Goal: Information Seeking & Learning: Learn about a topic

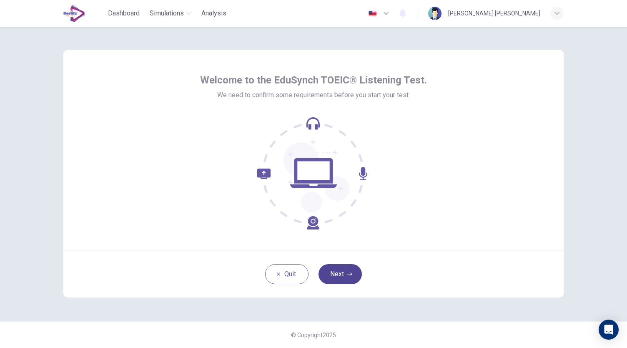
click at [337, 275] on button "Next" at bounding box center [339, 274] width 43 height 20
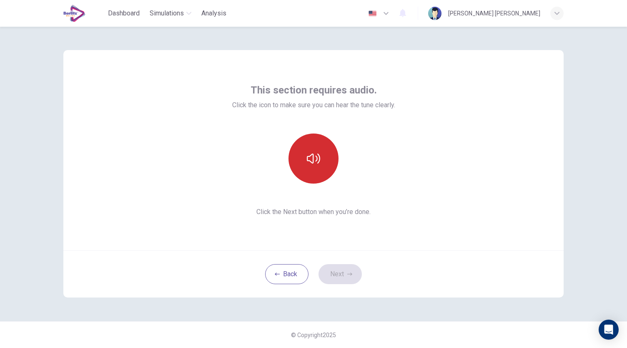
click at [319, 160] on icon "button" at bounding box center [313, 158] width 13 height 10
click at [319, 160] on icon "button" at bounding box center [313, 158] width 13 height 13
click at [319, 160] on icon "button" at bounding box center [313, 158] width 13 height 10
click at [319, 160] on icon "button" at bounding box center [313, 158] width 13 height 13
click at [310, 165] on icon "button" at bounding box center [313, 158] width 13 height 13
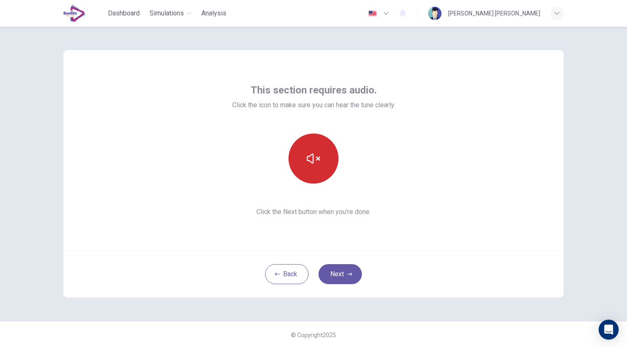
click at [311, 167] on button "button" at bounding box center [313, 158] width 50 height 50
click at [321, 145] on button "button" at bounding box center [313, 158] width 50 height 50
click at [320, 158] on button "button" at bounding box center [313, 158] width 50 height 50
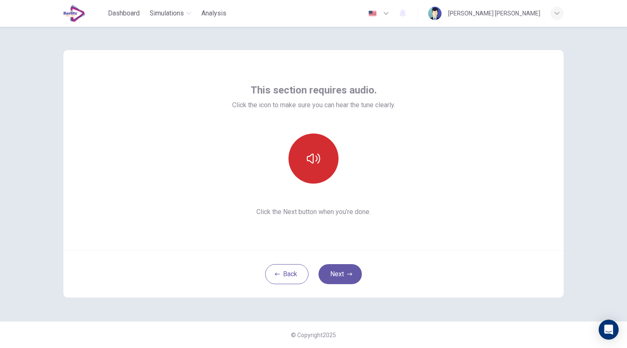
click at [320, 158] on button "button" at bounding box center [313, 158] width 50 height 50
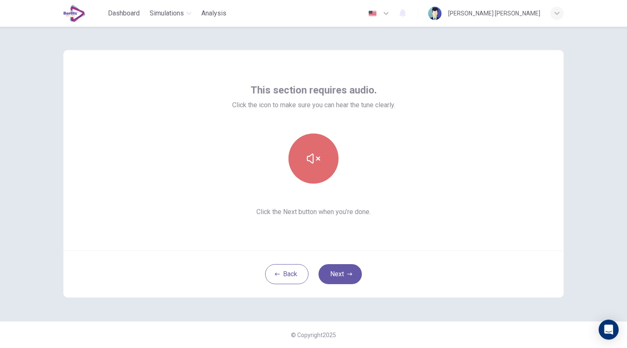
click at [320, 158] on button "button" at bounding box center [313, 158] width 50 height 50
drag, startPoint x: 318, startPoint y: 145, endPoint x: 317, endPoint y: 166, distance: 21.3
click at [316, 146] on button "button" at bounding box center [313, 158] width 50 height 50
click at [317, 166] on button "button" at bounding box center [313, 158] width 50 height 50
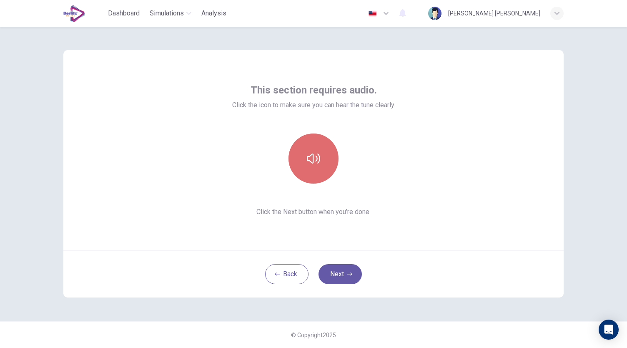
click at [317, 166] on button "button" at bounding box center [313, 158] width 50 height 50
click at [319, 159] on icon "button" at bounding box center [313, 158] width 13 height 10
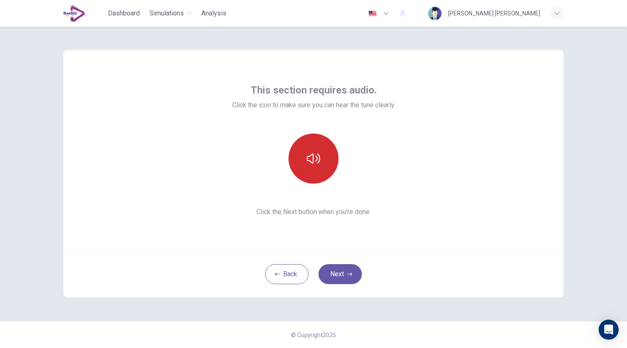
click at [322, 168] on button "button" at bounding box center [313, 158] width 50 height 50
drag, startPoint x: 609, startPoint y: 0, endPoint x: 315, endPoint y: 156, distance: 333.1
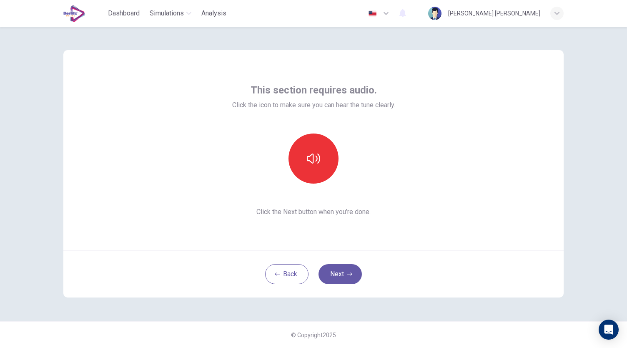
click at [322, 154] on button "button" at bounding box center [313, 158] width 50 height 50
click at [313, 157] on icon "button" at bounding box center [313, 158] width 13 height 10
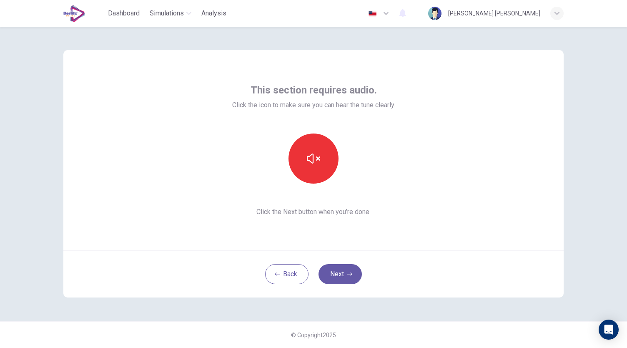
click at [313, 157] on icon "button" at bounding box center [313, 158] width 13 height 10
click at [315, 171] on button "button" at bounding box center [313, 158] width 50 height 50
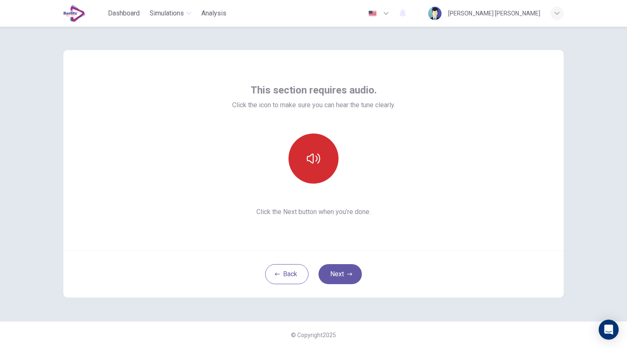
click at [315, 171] on button "button" at bounding box center [313, 158] width 50 height 50
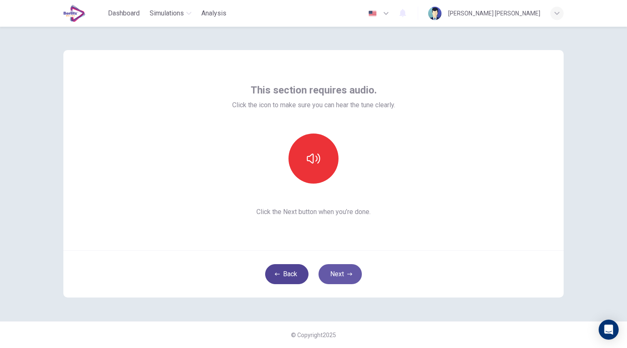
click at [292, 279] on button "Back" at bounding box center [286, 274] width 43 height 20
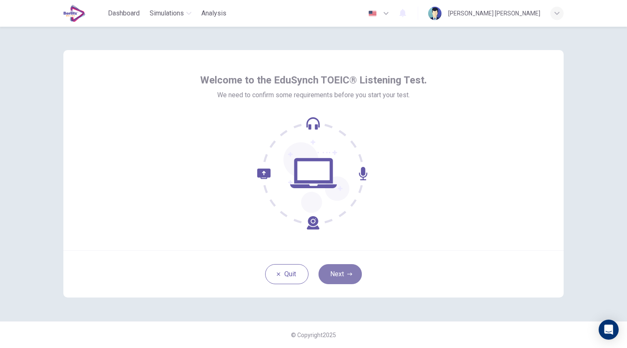
click at [337, 279] on button "Next" at bounding box center [339, 274] width 43 height 20
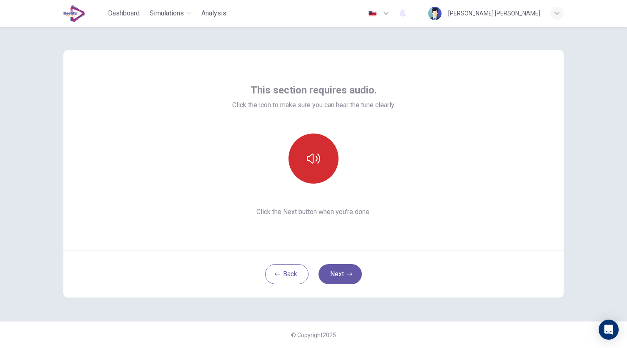
click at [304, 167] on button "button" at bounding box center [313, 158] width 50 height 50
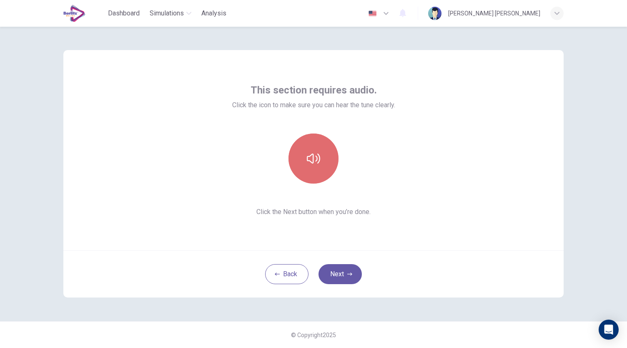
click at [304, 167] on button "button" at bounding box center [313, 158] width 50 height 50
drag, startPoint x: 315, startPoint y: 132, endPoint x: 315, endPoint y: 139, distance: 7.1
click at [315, 132] on div "This section requires audio. Click the icon to make sure you can hear the tune …" at bounding box center [313, 149] width 163 height 133
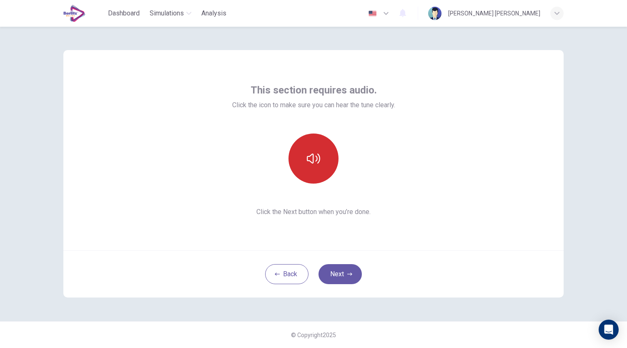
click at [318, 149] on button "button" at bounding box center [313, 158] width 50 height 50
click at [515, 80] on div "This section requires audio. Click the icon to make sure you can hear the tune …" at bounding box center [313, 150] width 500 height 200
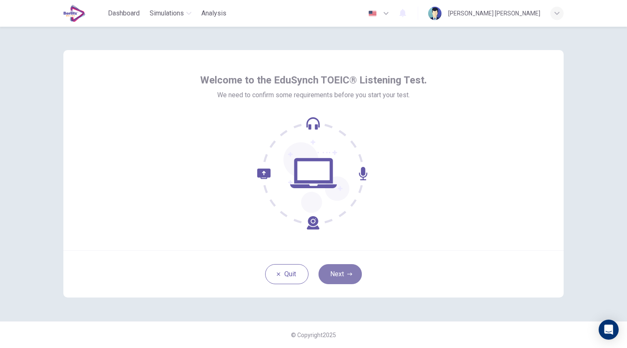
click at [341, 280] on button "Next" at bounding box center [339, 274] width 43 height 20
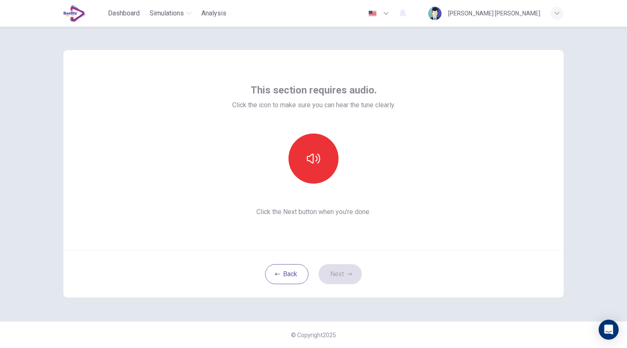
click at [303, 190] on div "This section requires audio. Click the icon to make sure you can hear the tune …" at bounding box center [313, 149] width 163 height 133
click at [314, 180] on button "button" at bounding box center [313, 158] width 50 height 50
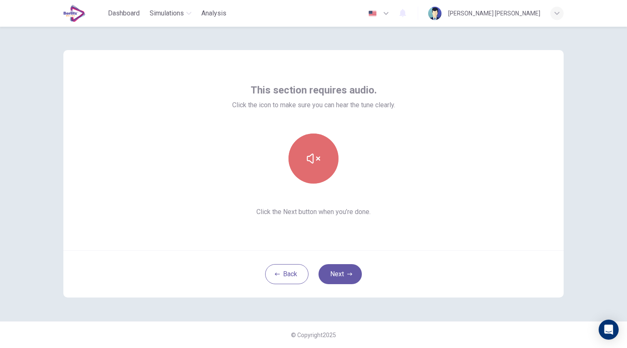
click at [318, 165] on button "button" at bounding box center [313, 158] width 50 height 50
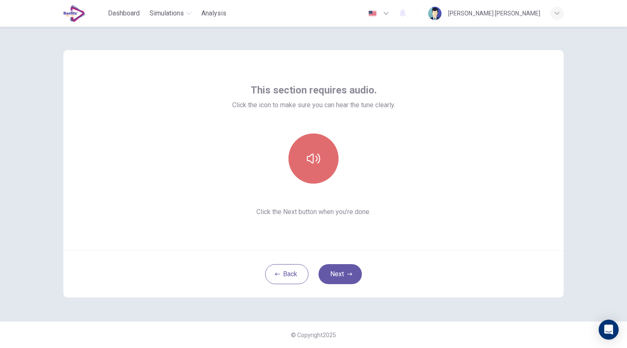
click at [318, 165] on button "button" at bounding box center [313, 158] width 50 height 50
click at [347, 275] on icon "button" at bounding box center [349, 273] width 5 height 5
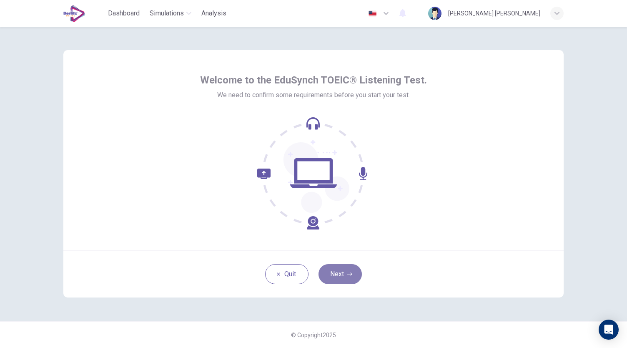
click at [347, 275] on icon "button" at bounding box center [349, 273] width 5 height 5
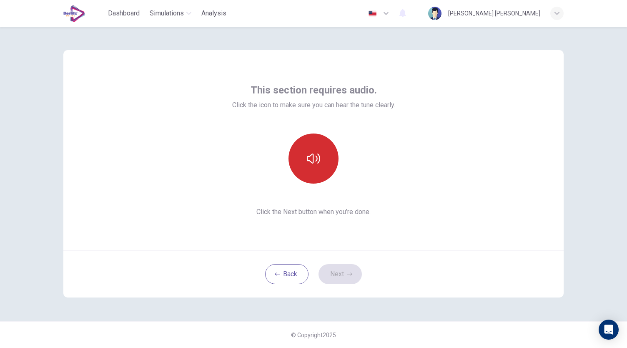
click at [299, 147] on button "button" at bounding box center [313, 158] width 50 height 50
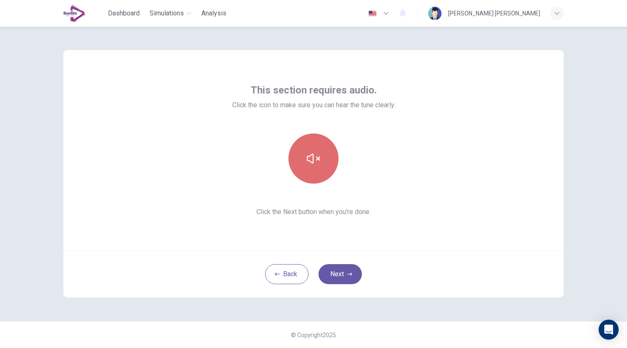
click at [309, 154] on icon "button" at bounding box center [313, 158] width 13 height 13
click at [311, 163] on icon "button" at bounding box center [313, 158] width 13 height 13
click at [316, 176] on button "button" at bounding box center [313, 158] width 50 height 50
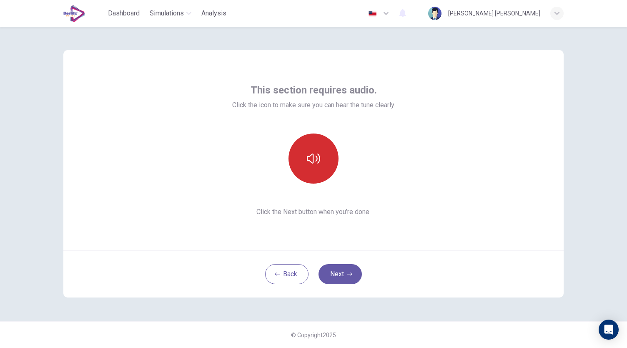
click at [316, 176] on button "button" at bounding box center [313, 158] width 50 height 50
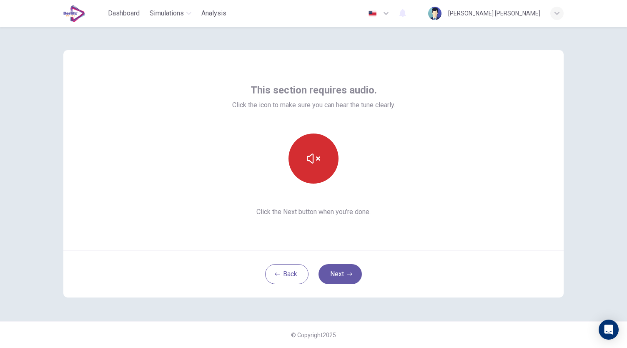
click at [316, 176] on button "button" at bounding box center [313, 158] width 50 height 50
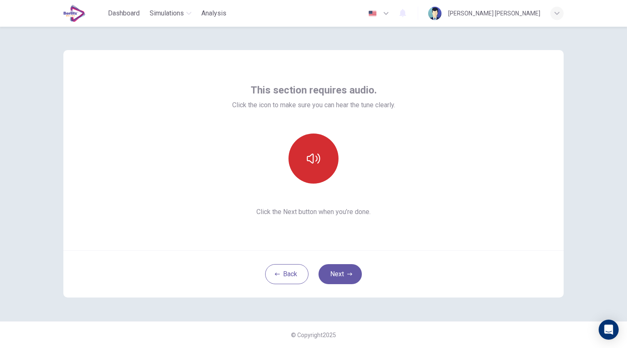
click at [316, 176] on button "button" at bounding box center [313, 158] width 50 height 50
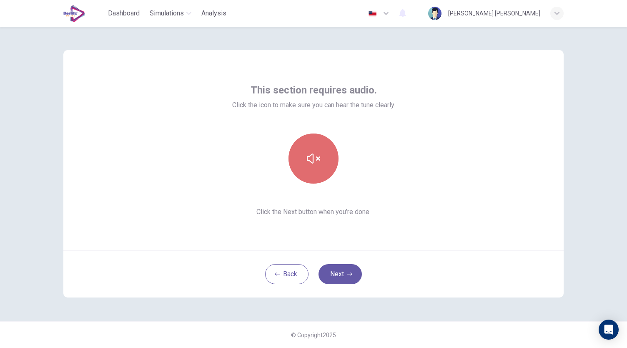
click at [319, 160] on icon "button" at bounding box center [313, 158] width 13 height 13
click at [319, 160] on icon "button" at bounding box center [313, 158] width 13 height 10
click at [343, 274] on button "Next" at bounding box center [339, 274] width 43 height 20
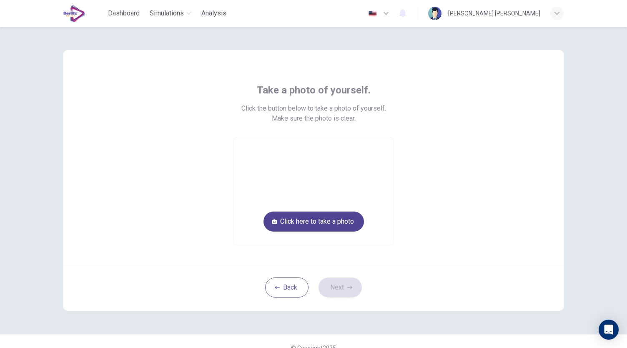
click at [340, 213] on button "Click here to take a photo" at bounding box center [313, 221] width 100 height 20
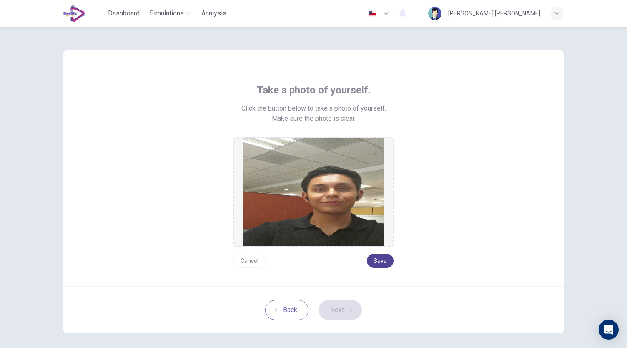
click at [382, 263] on button "Save" at bounding box center [380, 260] width 27 height 14
click at [340, 309] on button "Next" at bounding box center [339, 310] width 43 height 20
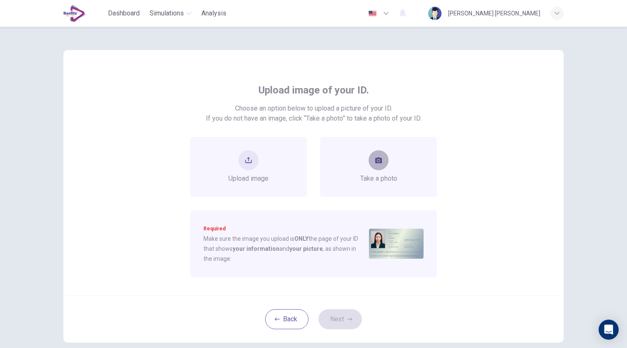
click at [378, 161] on icon "take photo" at bounding box center [378, 160] width 7 height 6
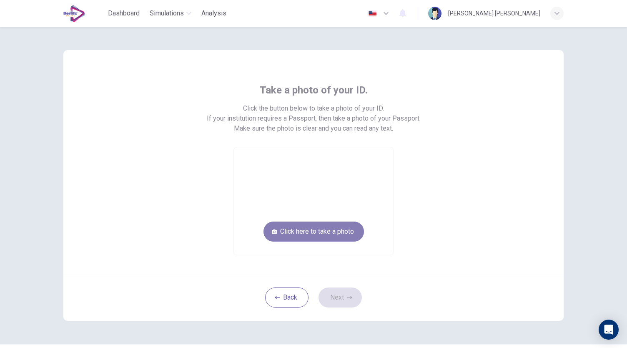
click at [319, 230] on button "Click here to take a photo" at bounding box center [313, 231] width 100 height 20
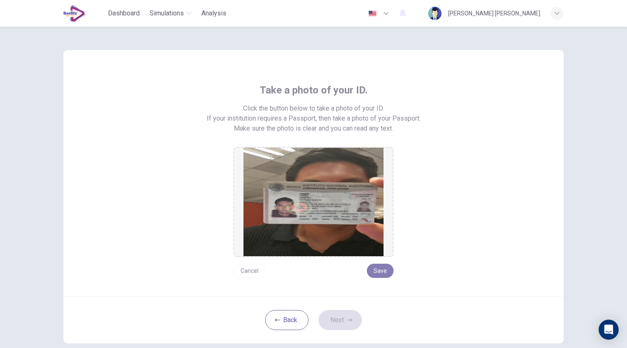
click at [383, 273] on button "Save" at bounding box center [380, 270] width 27 height 14
click at [347, 319] on icon "button" at bounding box center [349, 319] width 5 height 5
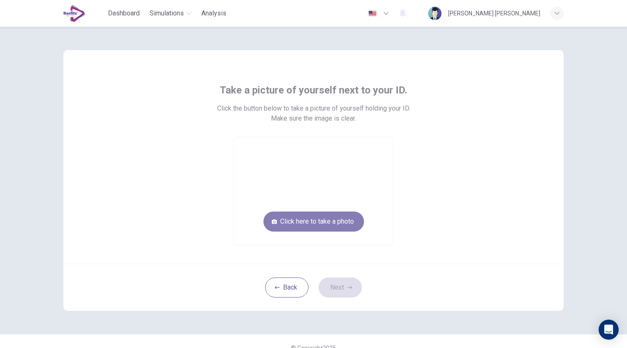
click at [328, 224] on button "Click here to take a photo" at bounding box center [313, 221] width 100 height 20
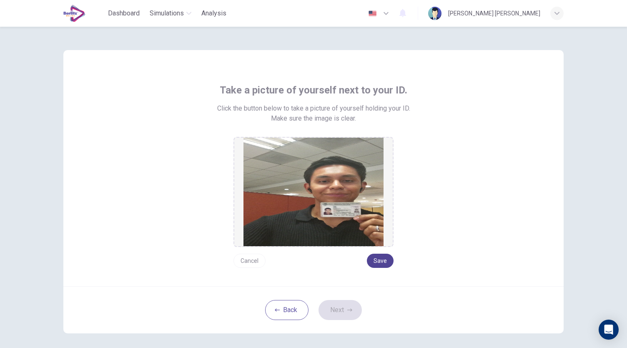
click at [383, 259] on button "Save" at bounding box center [380, 260] width 27 height 14
click at [338, 315] on button "Next" at bounding box center [339, 310] width 43 height 20
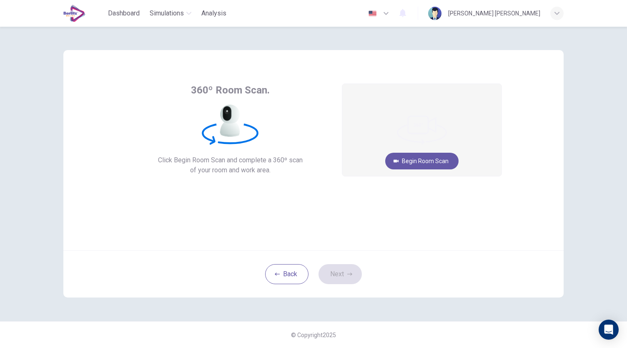
click at [408, 10] on icon "button" at bounding box center [403, 13] width 10 height 10
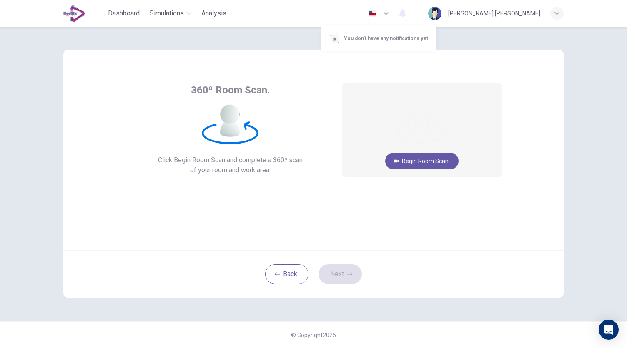
click at [425, 13] on div at bounding box center [313, 174] width 627 height 348
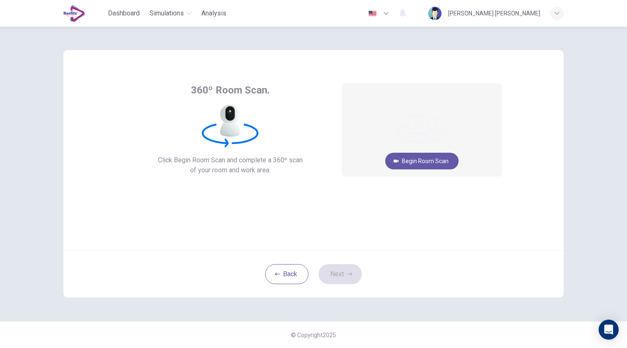
drag, startPoint x: 293, startPoint y: 197, endPoint x: 288, endPoint y: 178, distance: 19.6
click at [293, 197] on div "360º Room Scan. Click Begin Room Scan and complete a 360º scan of your room and…" at bounding box center [313, 142] width 377 height 119
click at [438, 165] on button "Begin Room Scan" at bounding box center [421, 161] width 73 height 17
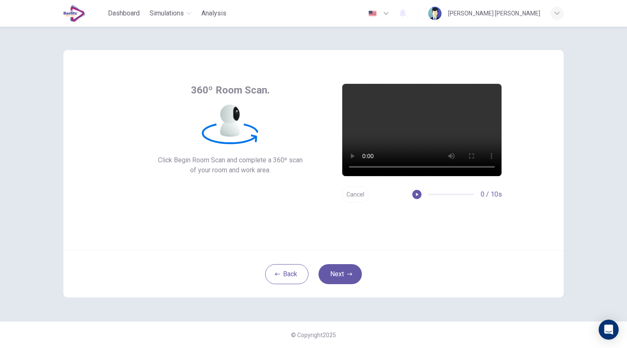
click at [363, 195] on button "Cancel" at bounding box center [355, 194] width 27 height 16
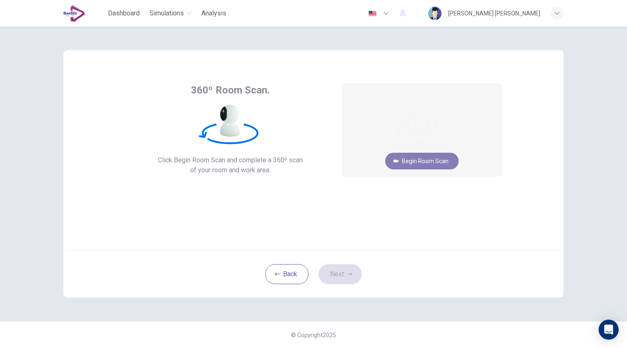
click at [412, 162] on button "Begin Room Scan" at bounding box center [421, 161] width 73 height 17
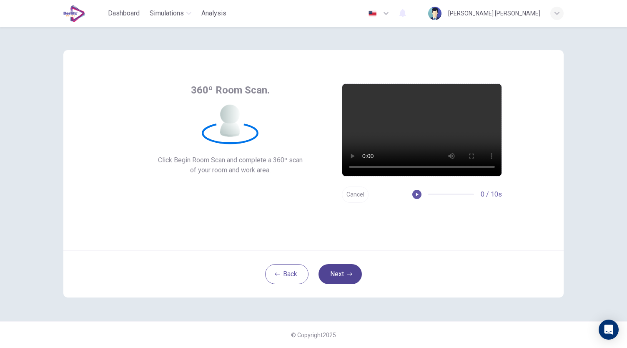
click at [332, 268] on button "Next" at bounding box center [339, 274] width 43 height 20
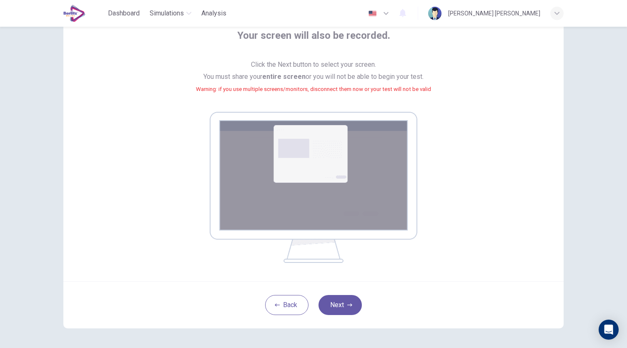
scroll to position [57, 0]
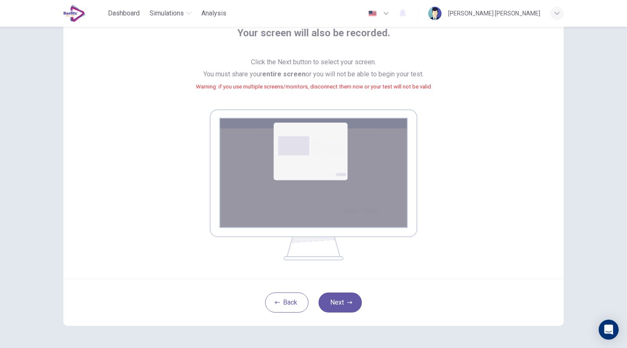
click at [333, 168] on img at bounding box center [314, 184] width 208 height 151
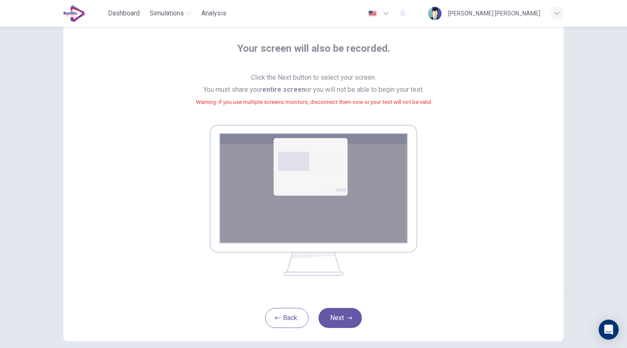
scroll to position [52, 0]
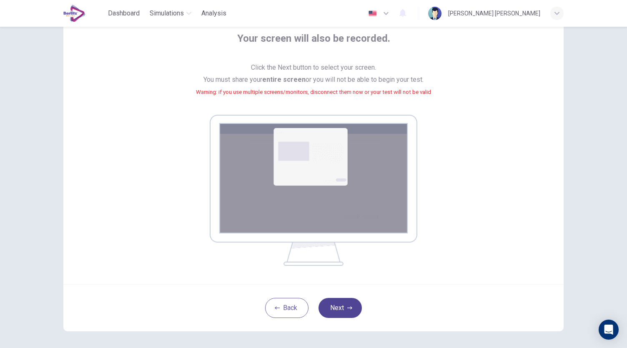
click at [347, 304] on button "Next" at bounding box center [339, 308] width 43 height 20
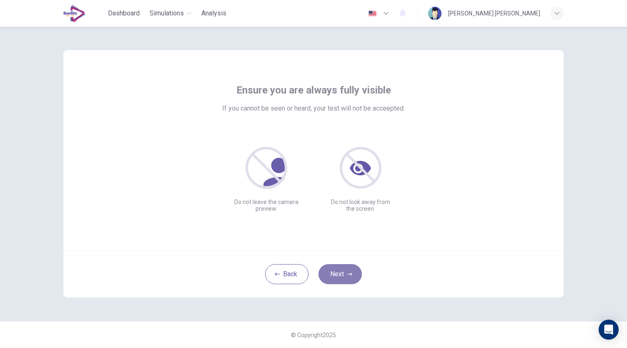
click at [345, 279] on button "Next" at bounding box center [339, 274] width 43 height 20
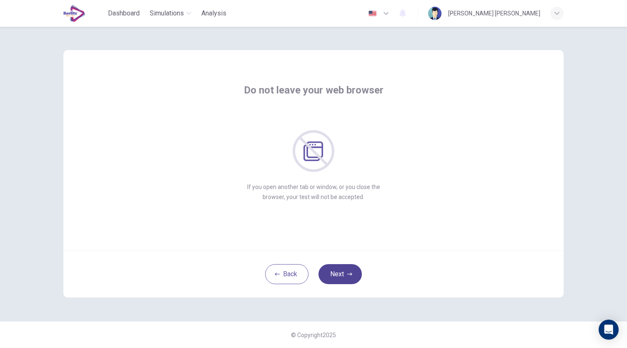
click at [346, 269] on button "Next" at bounding box center [339, 274] width 43 height 20
click at [340, 275] on button "Next" at bounding box center [339, 274] width 43 height 20
click at [340, 273] on button "Next" at bounding box center [339, 274] width 43 height 20
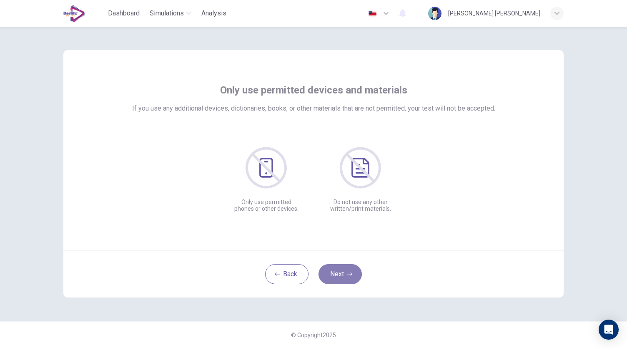
click at [340, 273] on button "Next" at bounding box center [339, 274] width 43 height 20
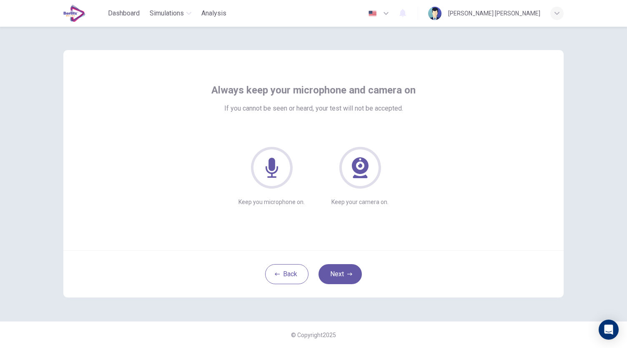
click at [276, 158] on icon at bounding box center [272, 168] width 42 height 42
click at [343, 274] on button "Next" at bounding box center [339, 274] width 43 height 20
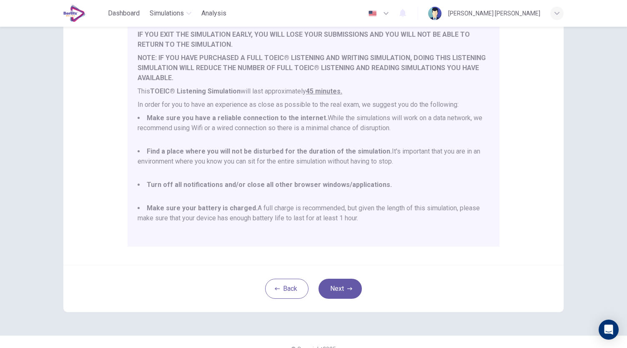
scroll to position [112, 0]
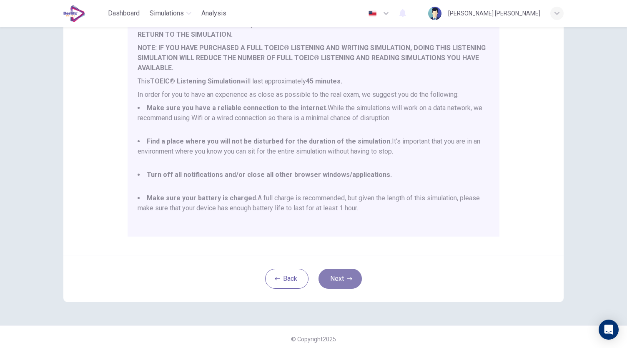
click at [330, 280] on button "Next" at bounding box center [339, 278] width 43 height 20
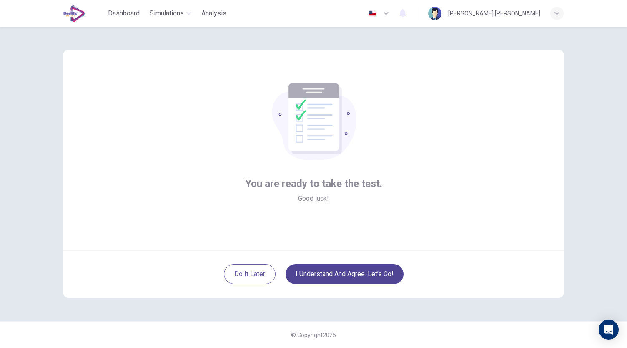
click at [329, 276] on button "I understand and agree. Let’s go!" at bounding box center [344, 274] width 118 height 20
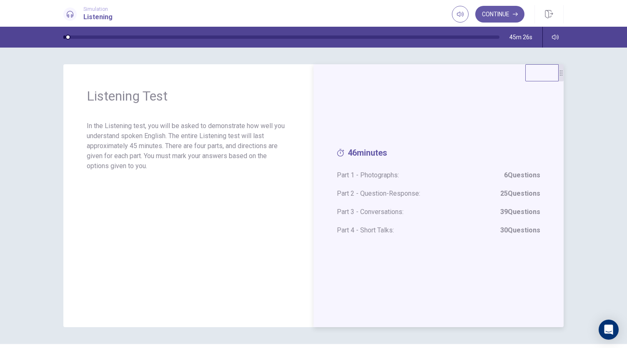
click at [387, 108] on div "46 minutes Part 1 - Photographs: 6 Questions Part 2 - Question-Response: 25 Que…" at bounding box center [438, 195] width 250 height 263
click at [262, 208] on div "Listening Test In the Listening test, you will be asked to demonstrate how well…" at bounding box center [188, 195] width 250 height 263
click at [515, 13] on icon "button" at bounding box center [515, 14] width 5 height 5
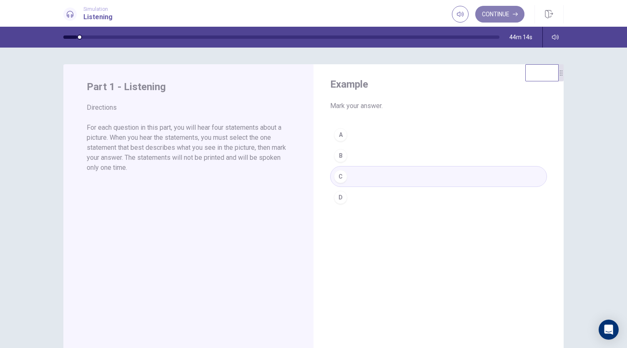
click at [501, 14] on button "Continue" at bounding box center [499, 14] width 49 height 17
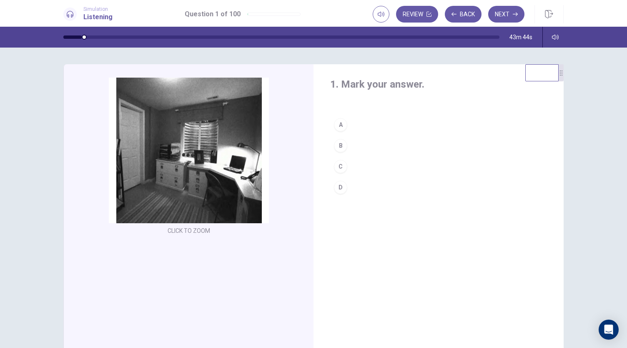
click at [338, 145] on div "B" at bounding box center [340, 145] width 13 height 13
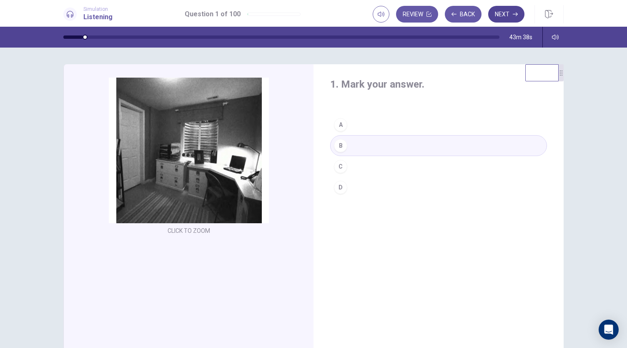
click at [505, 17] on button "Next" at bounding box center [506, 14] width 36 height 17
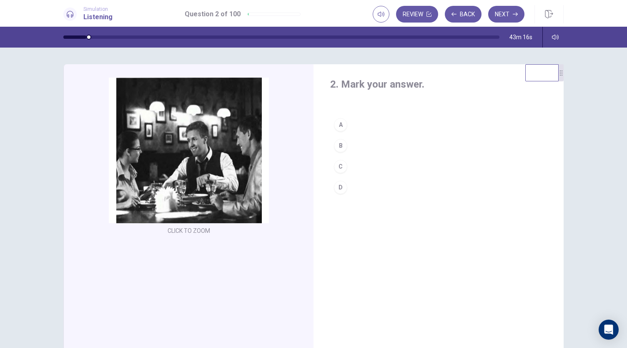
click at [338, 127] on div "A" at bounding box center [340, 124] width 13 height 13
click at [501, 15] on button "Next" at bounding box center [506, 14] width 36 height 17
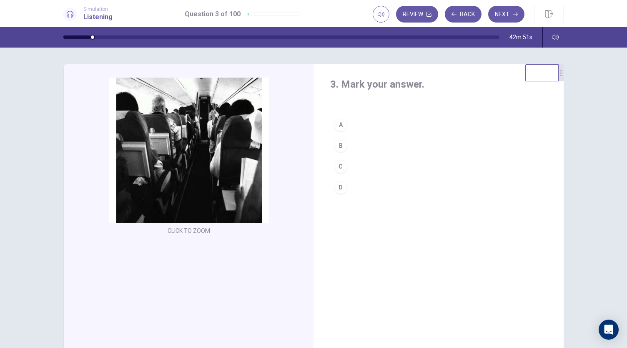
click at [334, 189] on div "D" at bounding box center [340, 186] width 13 height 13
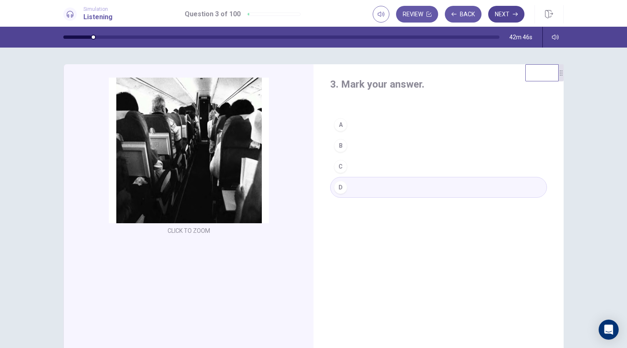
click at [504, 18] on button "Next" at bounding box center [506, 14] width 36 height 17
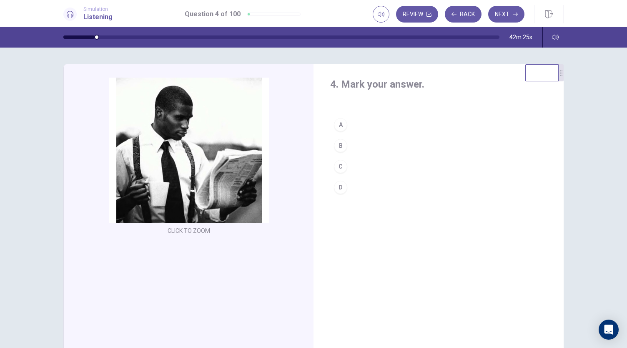
click at [341, 164] on div "C" at bounding box center [340, 166] width 13 height 13
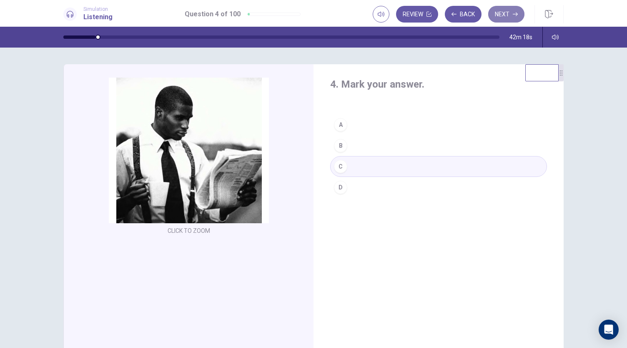
click at [503, 15] on button "Next" at bounding box center [506, 14] width 36 height 17
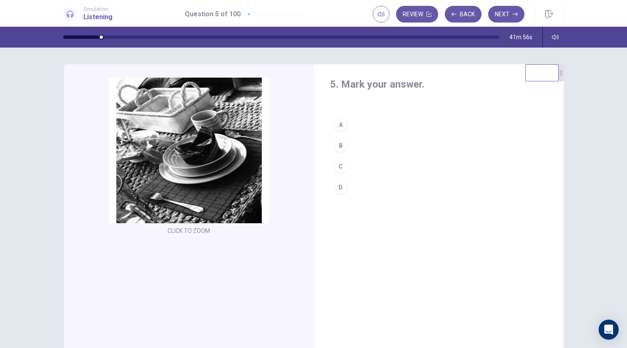
click at [341, 125] on div "A" at bounding box center [340, 124] width 13 height 13
click at [511, 15] on button "Next" at bounding box center [506, 14] width 36 height 17
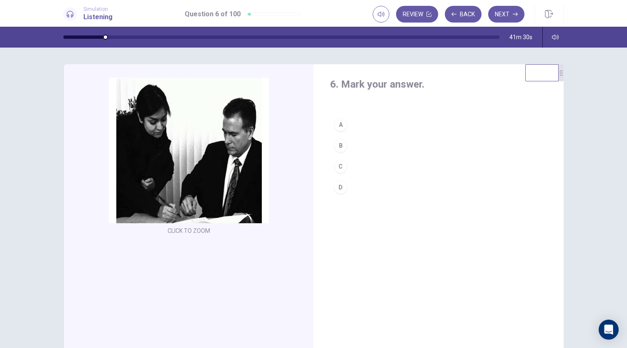
click at [338, 164] on div "C" at bounding box center [340, 166] width 13 height 13
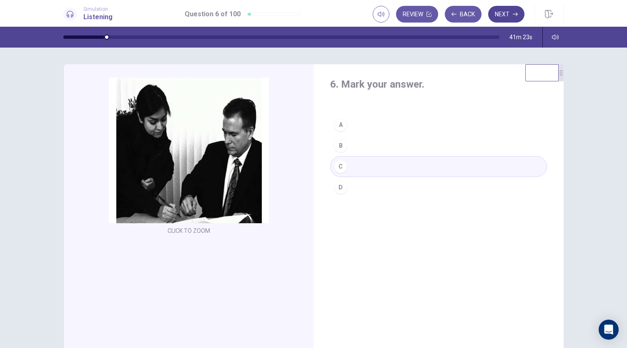
click at [502, 15] on button "Next" at bounding box center [506, 14] width 36 height 17
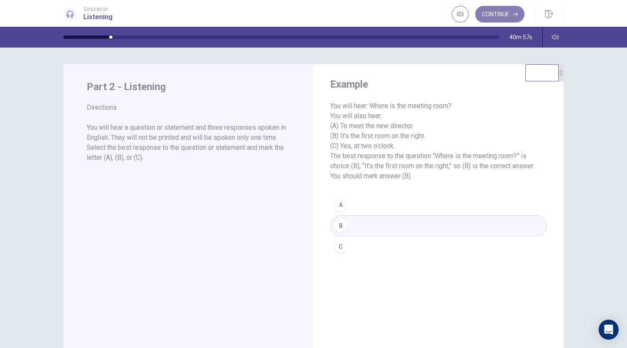
click at [503, 15] on button "Continue" at bounding box center [499, 14] width 49 height 17
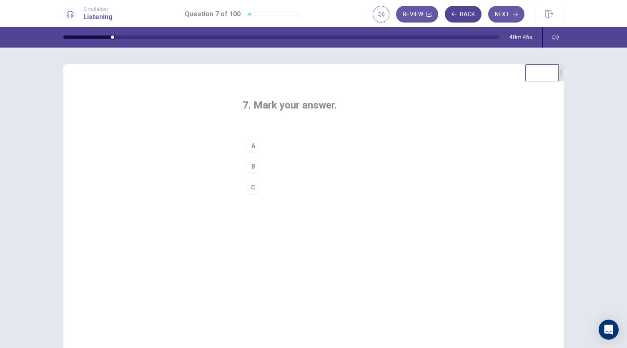
click at [457, 8] on button "Back" at bounding box center [463, 14] width 37 height 17
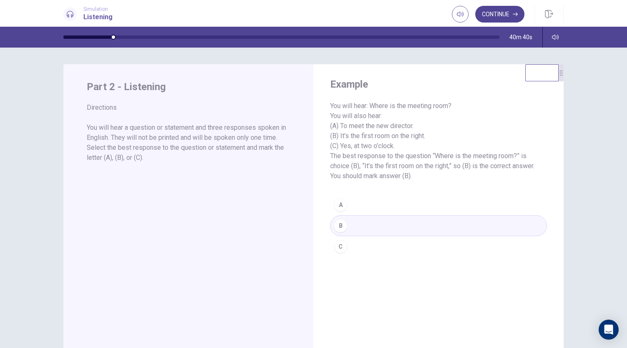
click at [504, 16] on button "Continue" at bounding box center [499, 14] width 49 height 17
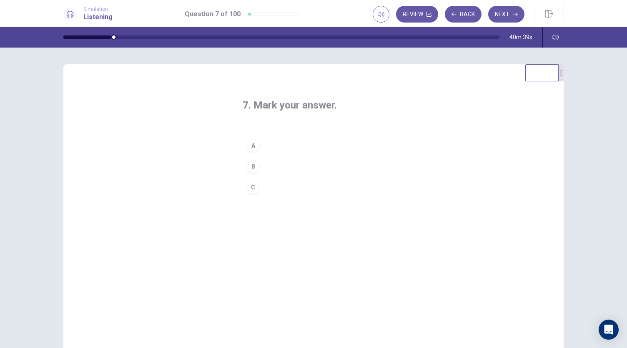
click at [250, 143] on div "A" at bounding box center [252, 145] width 13 height 13
click at [505, 15] on button "Next" at bounding box center [506, 14] width 36 height 17
click at [249, 147] on div "A" at bounding box center [252, 145] width 13 height 13
click at [508, 17] on button "Next" at bounding box center [506, 14] width 36 height 17
click at [250, 147] on div "A" at bounding box center [252, 145] width 13 height 13
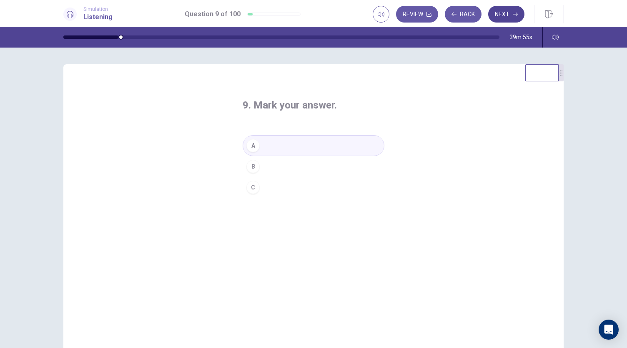
click at [506, 16] on button "Next" at bounding box center [506, 14] width 36 height 17
click at [252, 168] on div "B" at bounding box center [252, 166] width 13 height 13
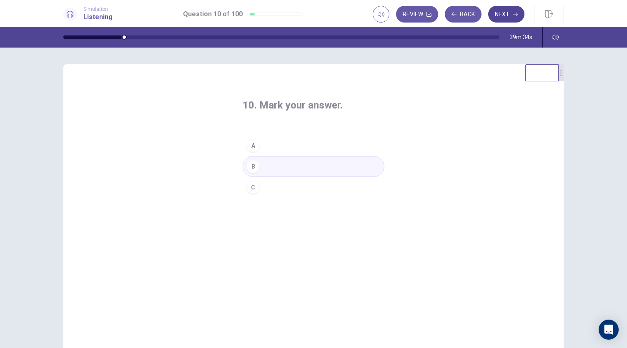
click at [508, 21] on button "Next" at bounding box center [506, 14] width 36 height 17
click at [252, 166] on div "B" at bounding box center [252, 166] width 13 height 13
click at [507, 15] on button "Next" at bounding box center [506, 14] width 36 height 17
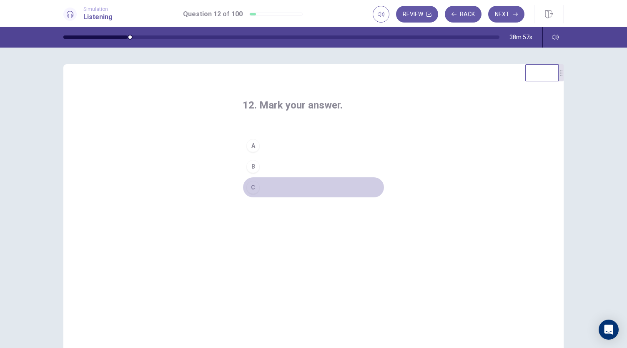
click at [253, 189] on div "C" at bounding box center [252, 186] width 13 height 13
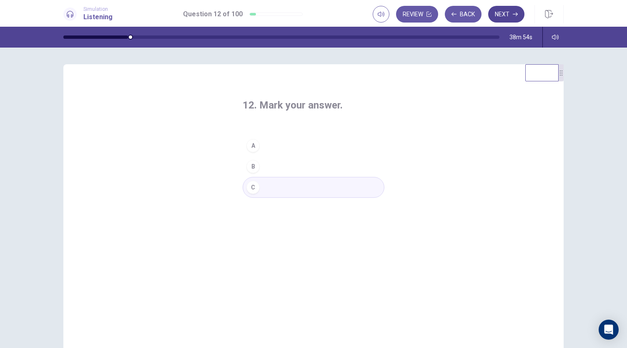
click at [499, 16] on button "Next" at bounding box center [506, 14] width 36 height 17
click at [249, 143] on div "A" at bounding box center [252, 145] width 13 height 13
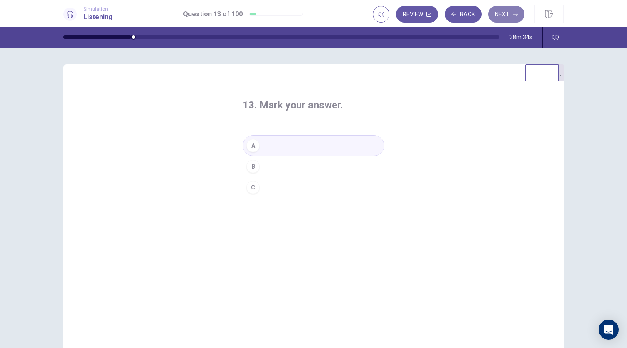
click at [514, 15] on icon "button" at bounding box center [515, 14] width 5 height 5
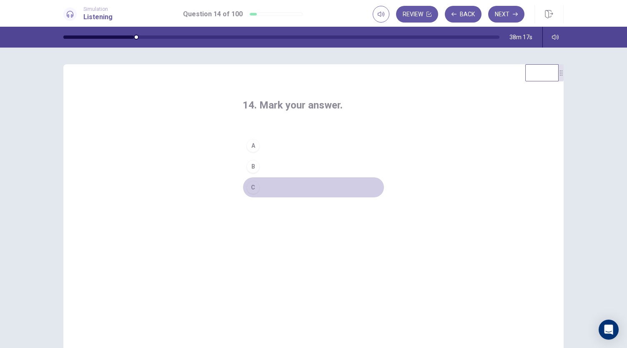
click at [255, 189] on div "C" at bounding box center [252, 186] width 13 height 13
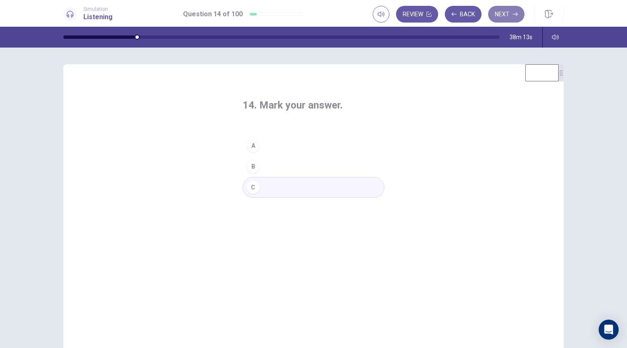
click at [503, 14] on button "Next" at bounding box center [506, 14] width 36 height 17
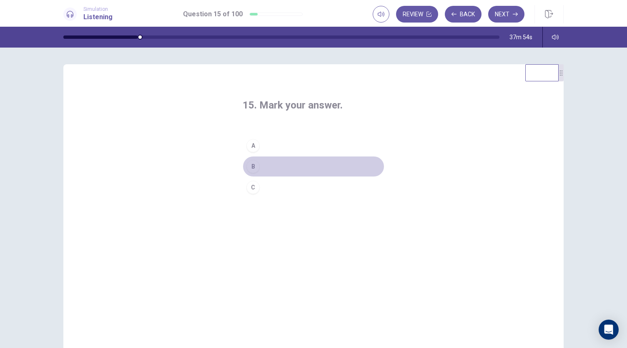
click at [248, 169] on div "B" at bounding box center [252, 166] width 13 height 13
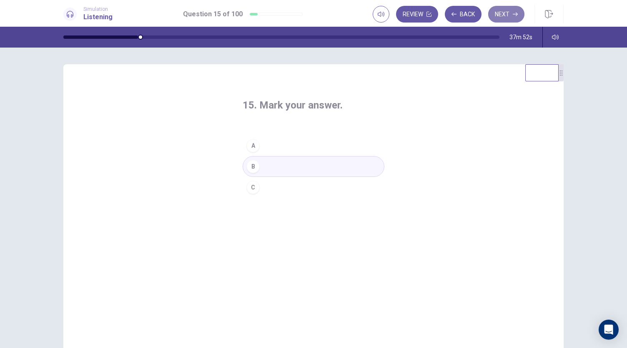
click at [504, 19] on button "Next" at bounding box center [506, 14] width 36 height 17
click at [248, 149] on div "A" at bounding box center [252, 145] width 13 height 13
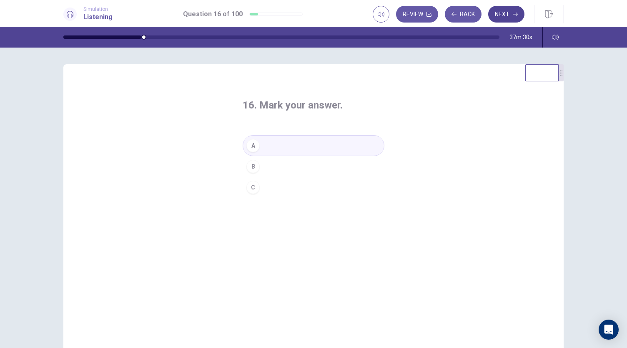
click at [500, 13] on button "Next" at bounding box center [506, 14] width 36 height 17
click at [249, 169] on div "B" at bounding box center [252, 166] width 13 height 13
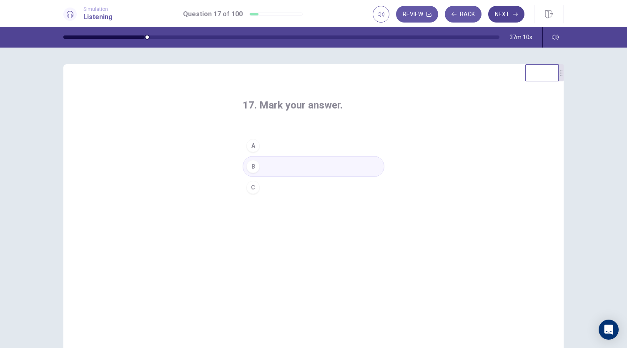
click at [511, 15] on button "Next" at bounding box center [506, 14] width 36 height 17
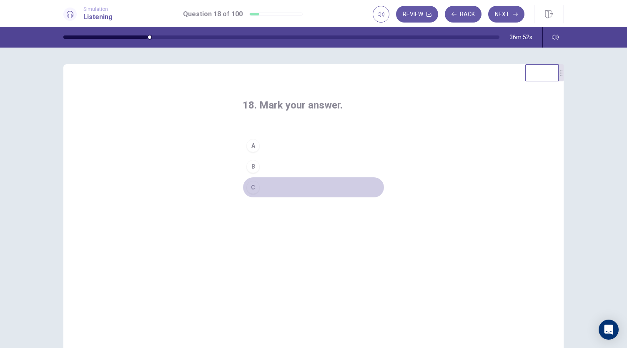
click at [249, 190] on div "C" at bounding box center [252, 186] width 13 height 13
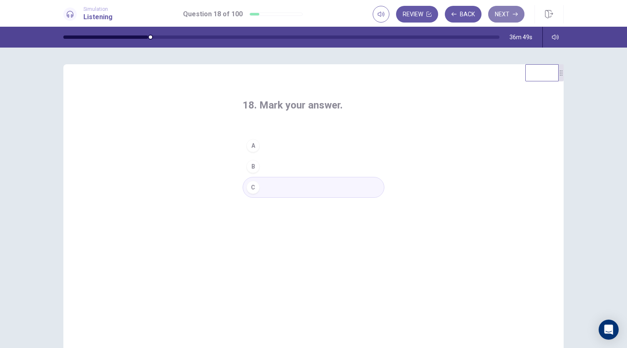
click at [506, 15] on button "Next" at bounding box center [506, 14] width 36 height 17
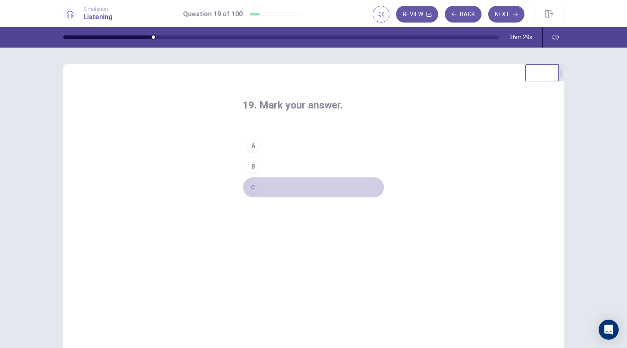
click at [249, 190] on div "C" at bounding box center [252, 186] width 13 height 13
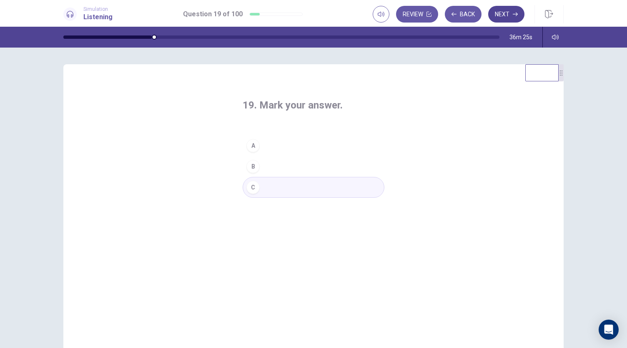
click at [506, 15] on button "Next" at bounding box center [506, 14] width 36 height 17
click at [252, 146] on div "A" at bounding box center [252, 145] width 13 height 13
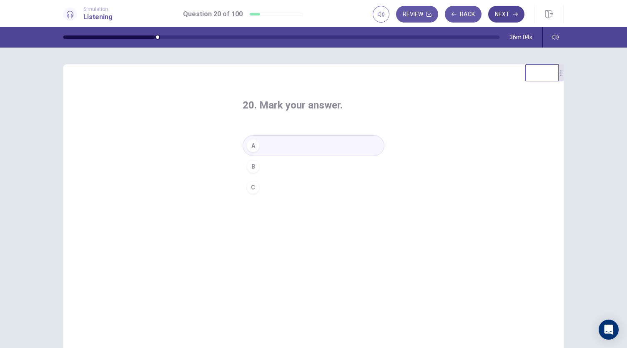
click at [501, 15] on button "Next" at bounding box center [506, 14] width 36 height 17
click at [250, 144] on div "A" at bounding box center [252, 145] width 13 height 13
click at [507, 16] on button "Next" at bounding box center [506, 14] width 36 height 17
click at [253, 165] on div "B" at bounding box center [252, 166] width 13 height 13
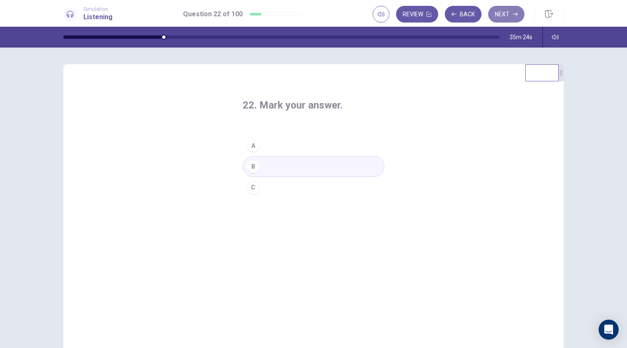
click at [505, 19] on button "Next" at bounding box center [506, 14] width 36 height 17
click at [251, 186] on div "C" at bounding box center [252, 186] width 13 height 13
click at [500, 18] on button "Next" at bounding box center [506, 14] width 36 height 17
click at [252, 168] on div "B" at bounding box center [252, 166] width 13 height 13
click at [505, 18] on button "Next" at bounding box center [506, 14] width 36 height 17
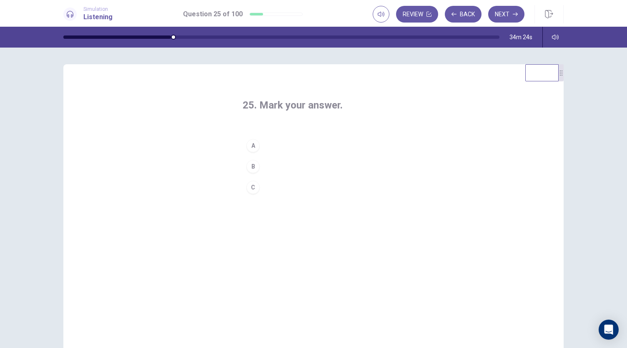
click at [250, 147] on div "A" at bounding box center [252, 145] width 13 height 13
click at [495, 16] on button "Next" at bounding box center [506, 14] width 36 height 17
click at [250, 189] on div "C" at bounding box center [252, 186] width 13 height 13
click at [505, 18] on button "Next" at bounding box center [506, 14] width 36 height 17
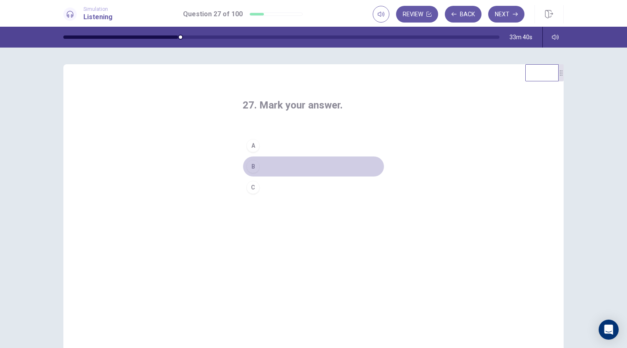
click at [253, 168] on div "B" at bounding box center [252, 166] width 13 height 13
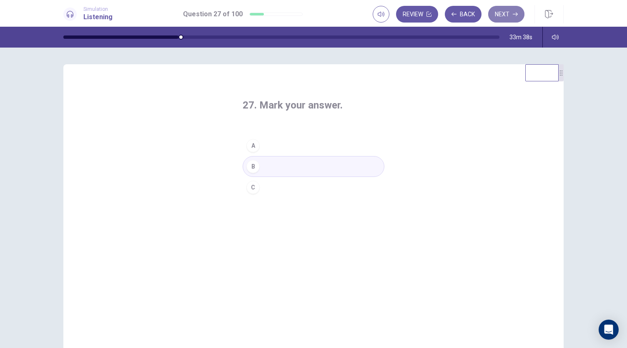
click at [496, 18] on button "Next" at bounding box center [506, 14] width 36 height 17
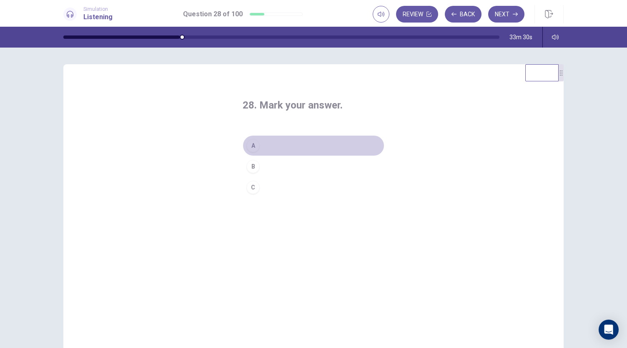
click at [250, 147] on div "A" at bounding box center [252, 145] width 13 height 13
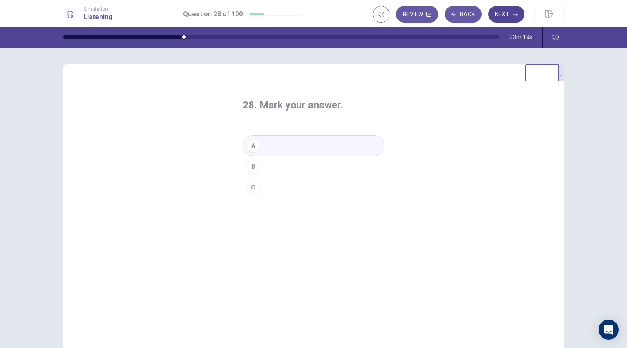
click at [499, 17] on button "Next" at bounding box center [506, 14] width 36 height 17
click at [253, 168] on div "B" at bounding box center [252, 166] width 13 height 13
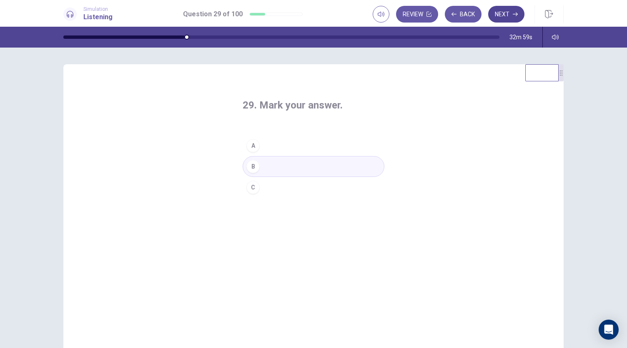
click at [504, 15] on button "Next" at bounding box center [506, 14] width 36 height 17
click at [252, 146] on div "A" at bounding box center [252, 145] width 13 height 13
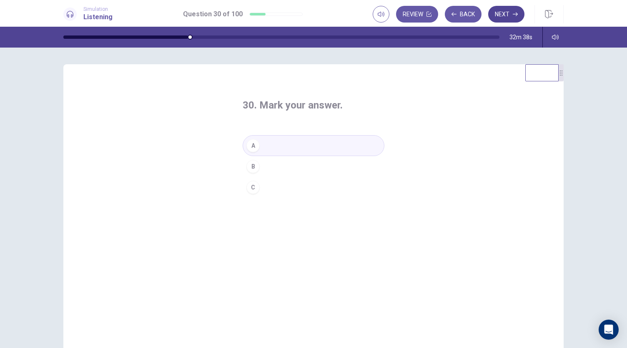
click at [508, 15] on button "Next" at bounding box center [506, 14] width 36 height 17
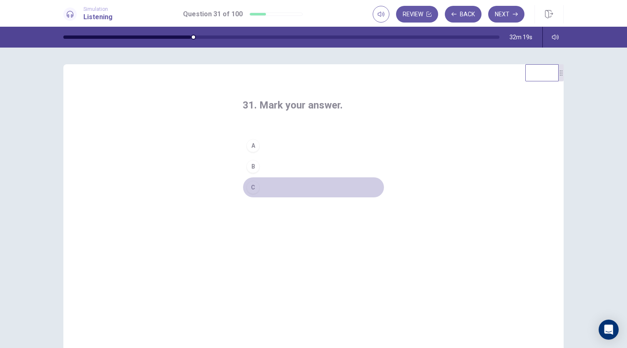
click at [250, 190] on div "C" at bounding box center [252, 186] width 13 height 13
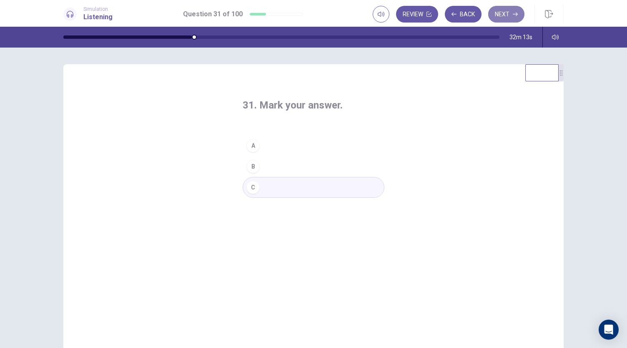
click at [514, 19] on button "Next" at bounding box center [506, 14] width 36 height 17
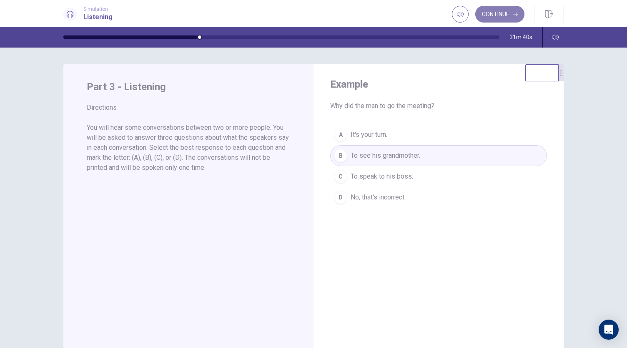
click at [498, 18] on button "Continue" at bounding box center [499, 14] width 49 height 17
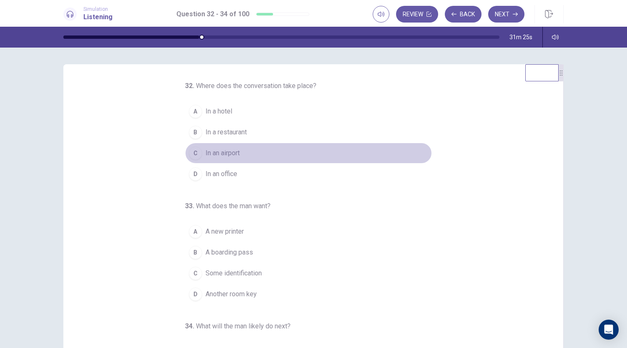
click at [191, 154] on div "C" at bounding box center [195, 152] width 13 height 13
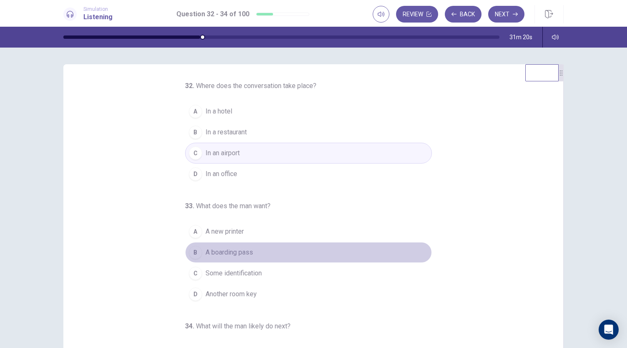
click at [194, 254] on div "B" at bounding box center [195, 251] width 13 height 13
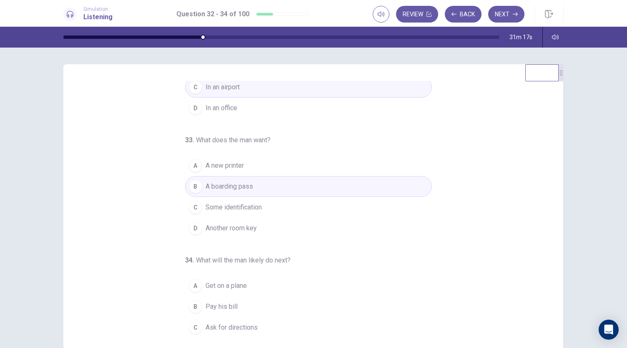
scroll to position [83, 0]
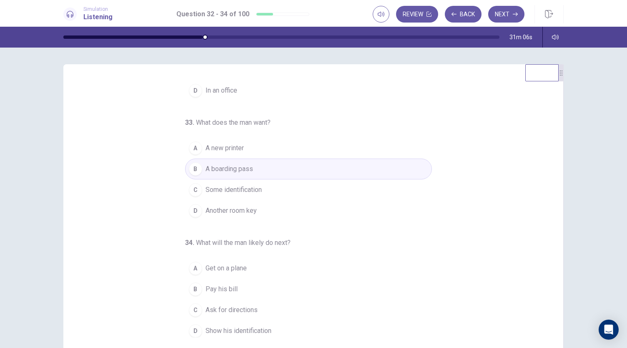
click at [215, 268] on span "Get on a plane" at bounding box center [225, 268] width 41 height 10
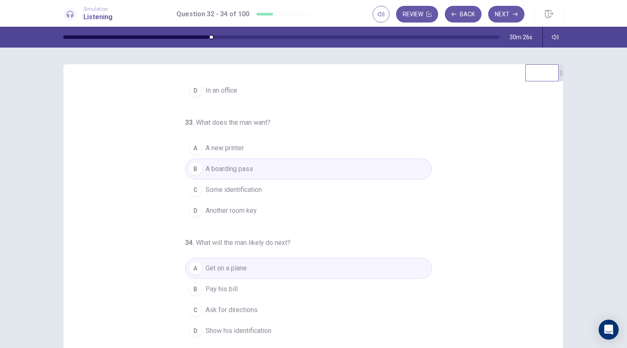
scroll to position [0, 0]
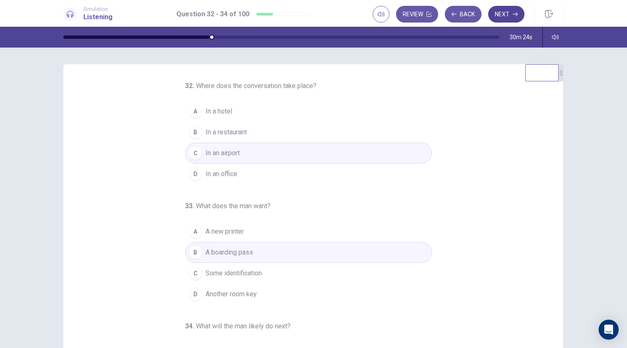
click at [500, 18] on button "Next" at bounding box center [506, 14] width 36 height 17
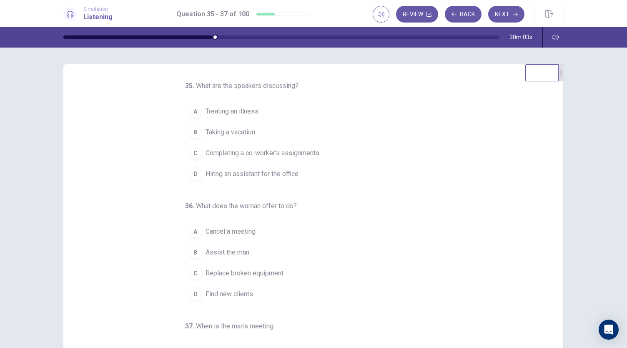
click at [233, 134] on span "Taking a vacation" at bounding box center [230, 132] width 50 height 10
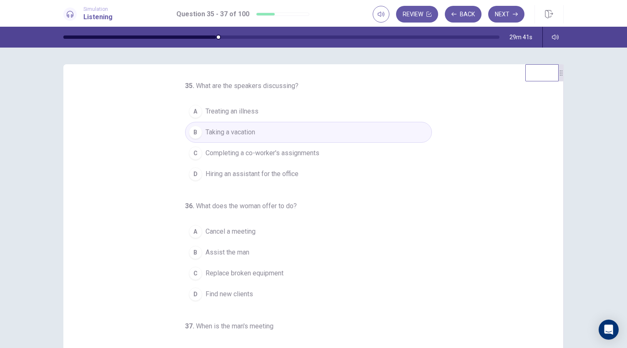
click at [253, 155] on span "Completing a co-worker's assignments" at bounding box center [262, 153] width 114 height 10
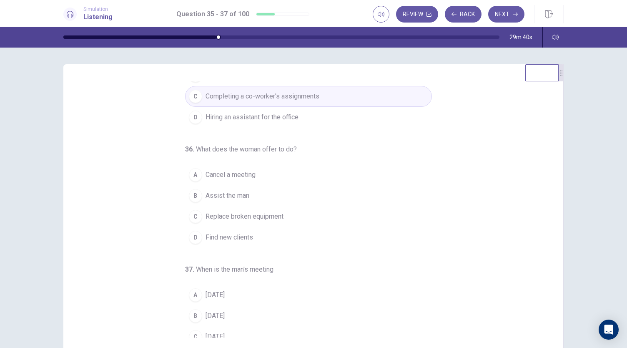
scroll to position [83, 0]
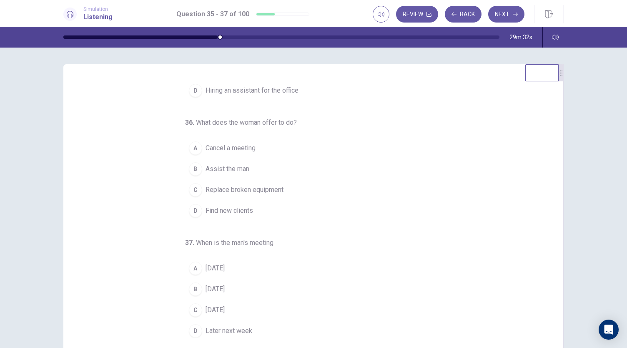
click at [213, 169] on span "Assist the man" at bounding box center [227, 169] width 44 height 10
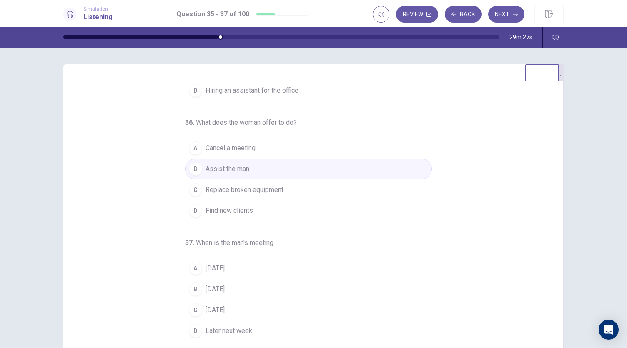
click at [220, 310] on span "Next Monday" at bounding box center [214, 310] width 19 height 10
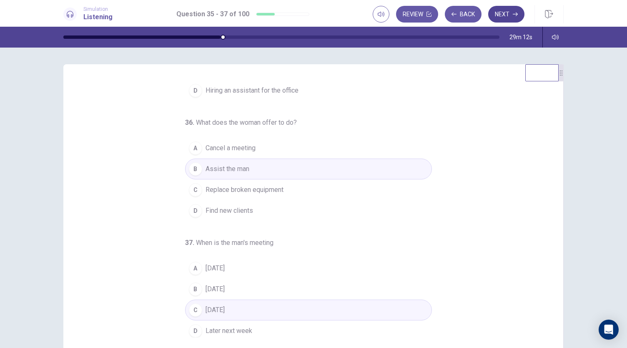
click at [513, 19] on button "Next" at bounding box center [506, 14] width 36 height 17
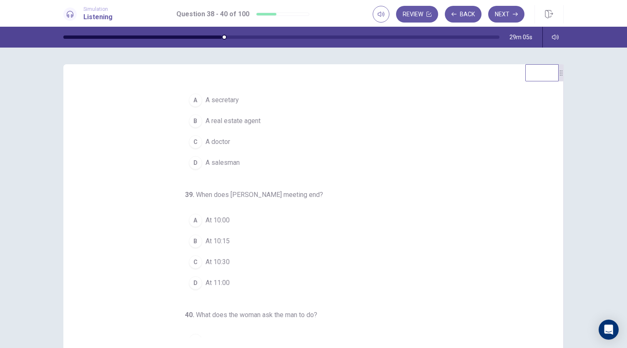
scroll to position [0, 0]
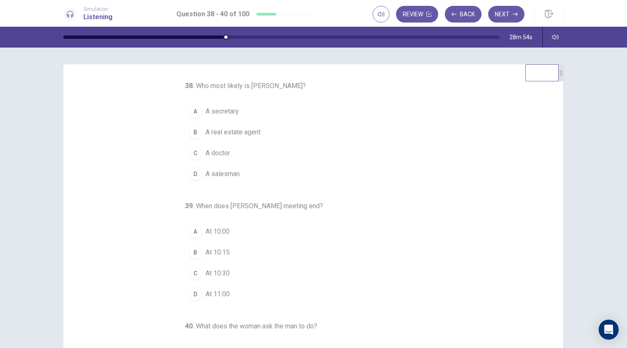
click at [218, 174] on span "A salesman" at bounding box center [222, 174] width 34 height 10
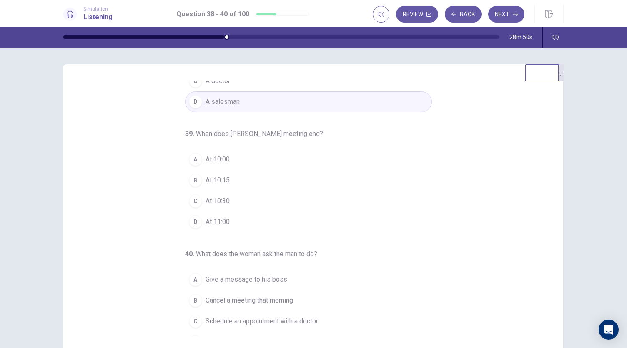
scroll to position [83, 0]
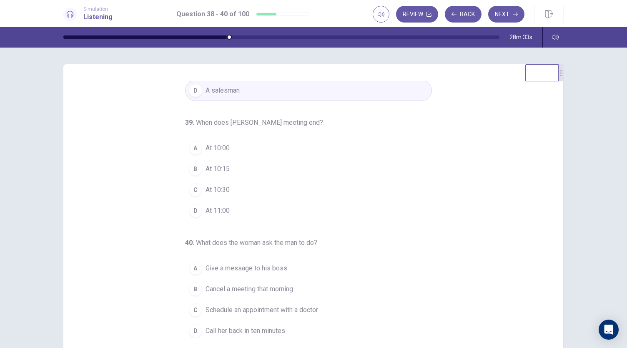
click at [205, 166] on span "At 10:15" at bounding box center [217, 169] width 24 height 10
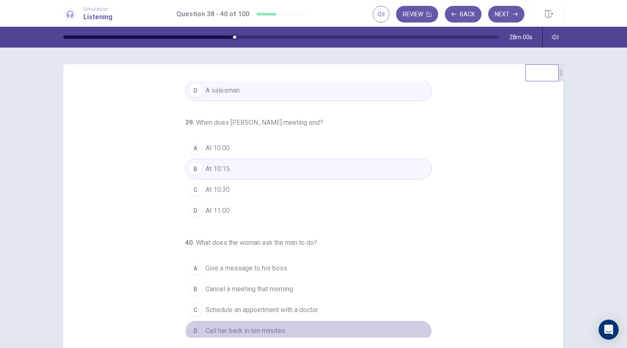
click at [243, 330] on span "Call her back in ten minutes" at bounding box center [245, 330] width 80 height 10
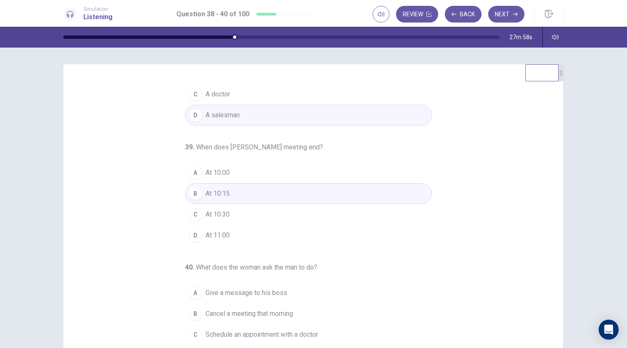
scroll to position [58, 0]
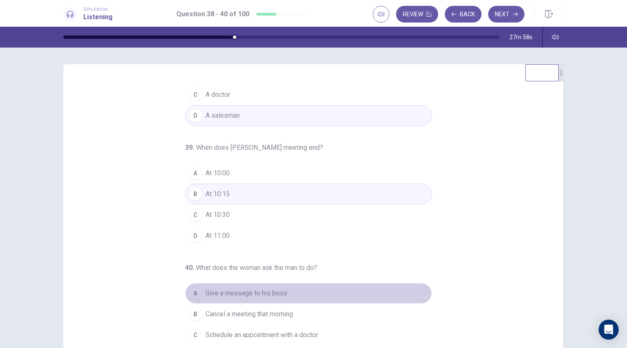
click at [234, 288] on span "Give a message to his boss" at bounding box center [246, 293] width 82 height 10
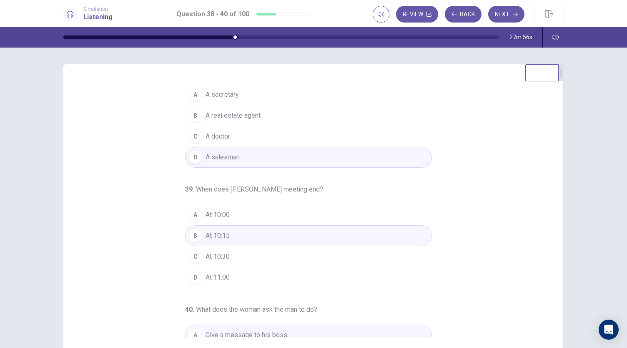
scroll to position [0, 0]
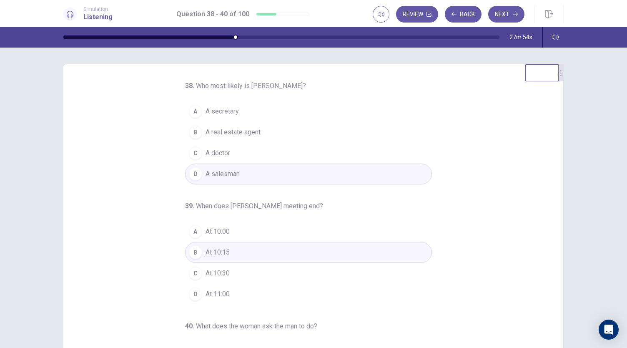
click at [223, 233] on span "At 10:00" at bounding box center [217, 231] width 24 height 10
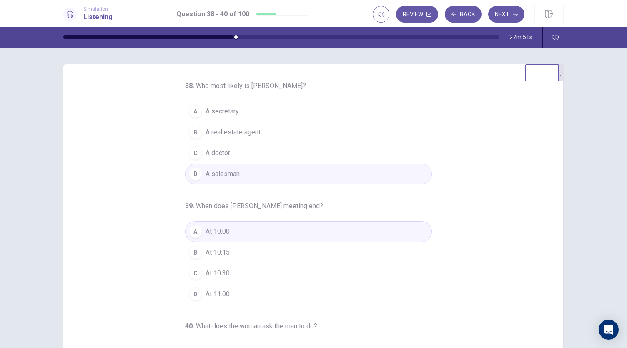
drag, startPoint x: 556, startPoint y: 206, endPoint x: 556, endPoint y: 243, distance: 36.7
click at [556, 243] on div "38 . Who most likely is Jim Carter? A A secretary B A real estate agent C A doc…" at bounding box center [313, 209] width 500 height 290
click at [516, 17] on button "Next" at bounding box center [506, 14] width 36 height 17
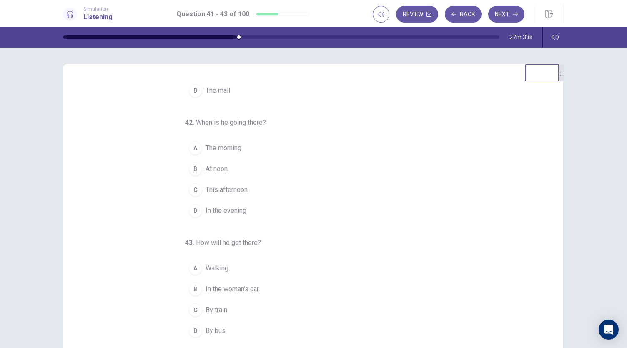
scroll to position [83, 0]
click at [226, 284] on span "In the woman's car" at bounding box center [231, 289] width 53 height 10
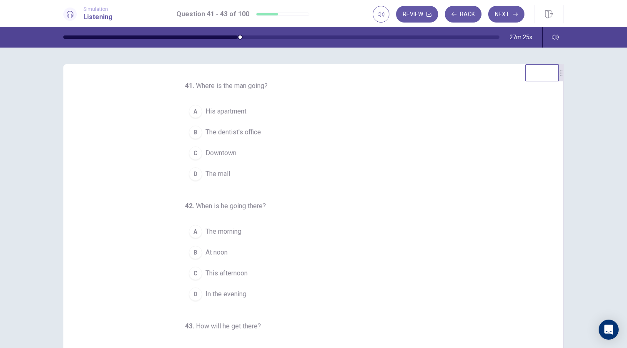
drag, startPoint x: 548, startPoint y: 206, endPoint x: 542, endPoint y: 249, distance: 42.9
click at [542, 250] on div "41 . Where is the man going? A His apartment B The dentist's office C Downtown …" at bounding box center [317, 209] width 480 height 256
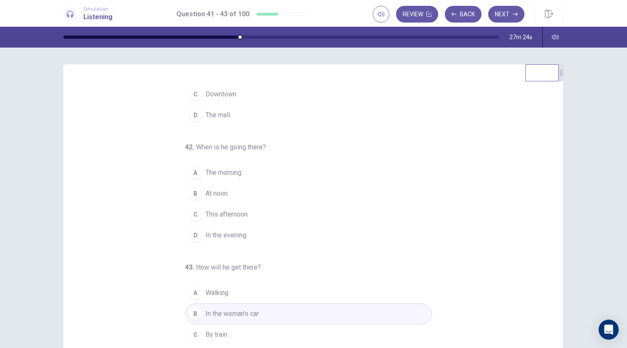
scroll to position [83, 0]
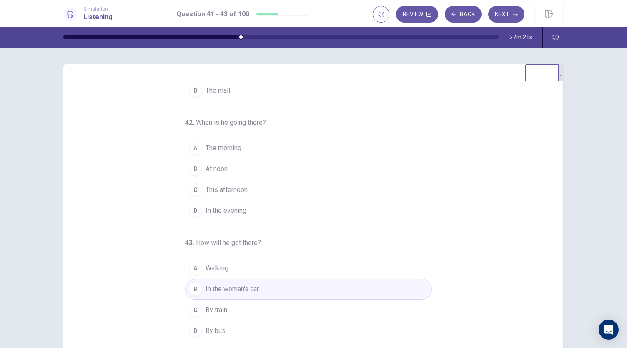
click at [214, 333] on button "D By bus" at bounding box center [308, 330] width 247 height 21
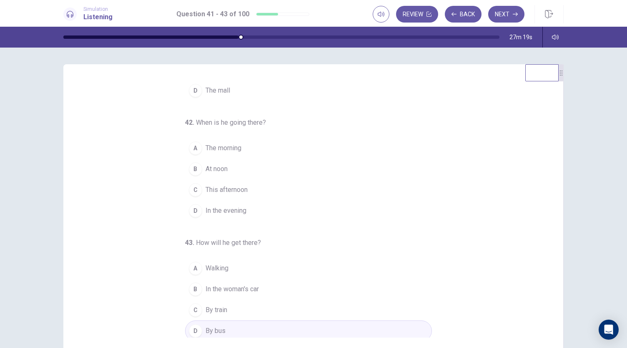
drag, startPoint x: 555, startPoint y: 238, endPoint x: 555, endPoint y: 227, distance: 10.8
click at [555, 227] on div "41 . Where is the man going? A His apartment B The dentist's office C Downtown …" at bounding box center [313, 209] width 500 height 290
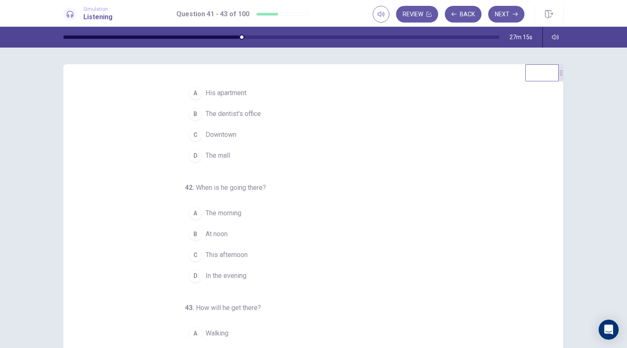
scroll to position [0, 0]
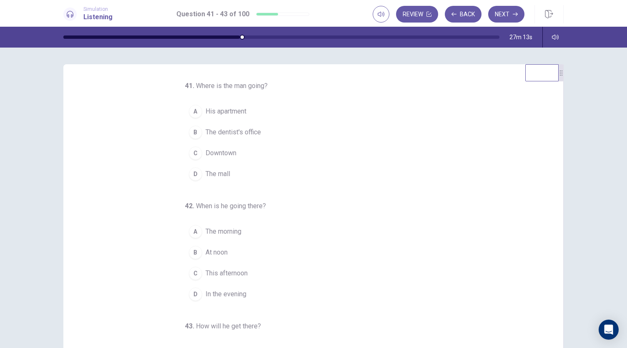
click at [211, 114] on span "His apartment" at bounding box center [225, 111] width 41 height 10
click at [223, 155] on span "Downtown" at bounding box center [220, 153] width 31 height 10
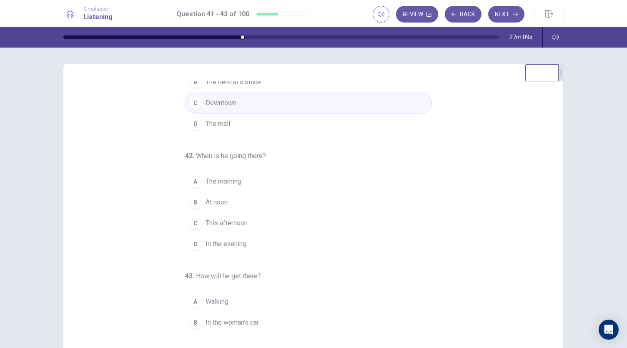
scroll to position [83, 0]
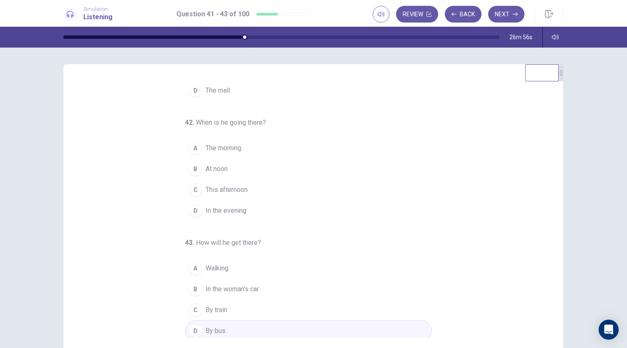
click at [213, 208] on span "In the evening" at bounding box center [225, 210] width 41 height 10
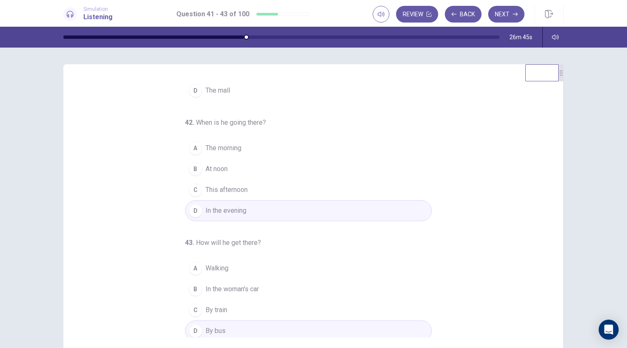
scroll to position [0, 0]
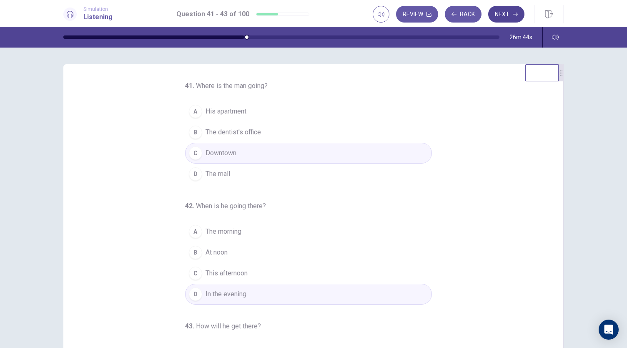
click at [507, 13] on button "Next" at bounding box center [506, 14] width 36 height 17
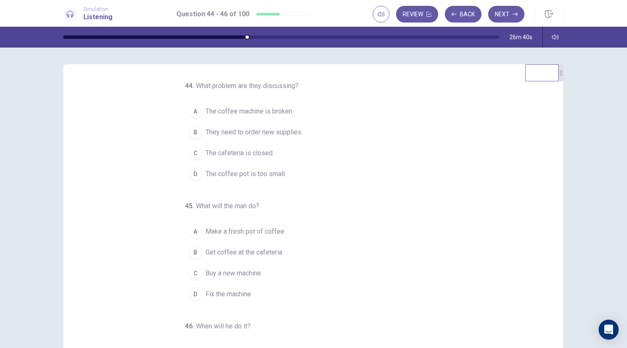
drag, startPoint x: 550, startPoint y: 154, endPoint x: 556, endPoint y: 163, distance: 10.2
click at [556, 163] on div "44 . What problem are they discussing? A The coffee machine is broken. B They n…" at bounding box center [313, 209] width 500 height 290
click at [270, 110] on span "The coffee machine is broken." at bounding box center [249, 111] width 88 height 10
click at [265, 255] on span "Get coffee at the cafeteria" at bounding box center [243, 252] width 77 height 10
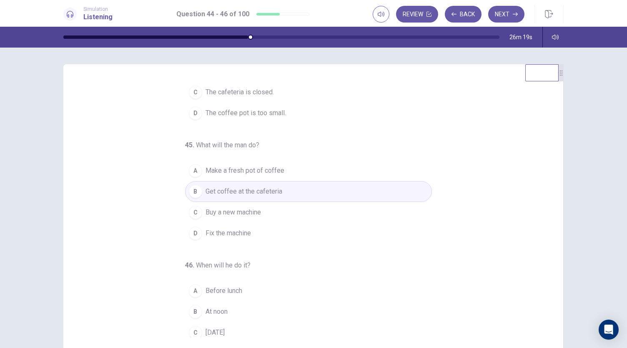
scroll to position [83, 0]
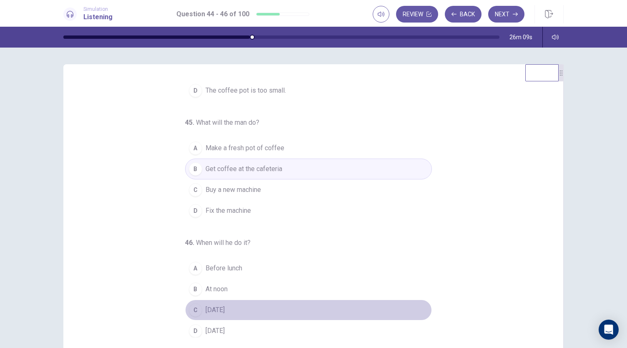
click at [211, 307] on span "On Sunday" at bounding box center [214, 310] width 19 height 10
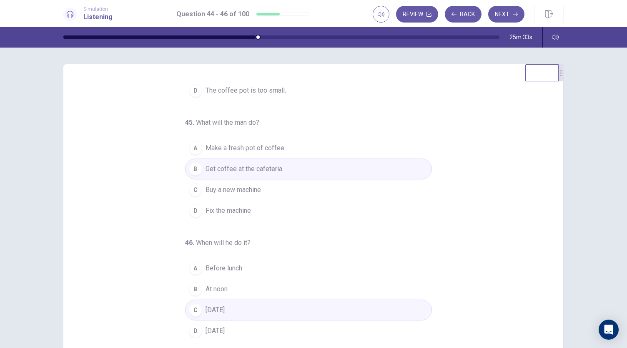
scroll to position [0, 0]
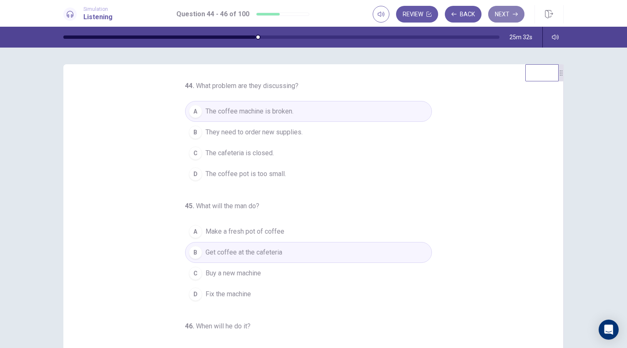
click at [512, 18] on button "Next" at bounding box center [506, 14] width 36 height 17
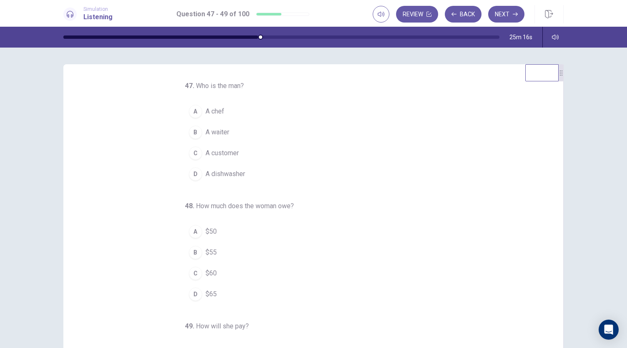
click at [217, 102] on button "A A chef" at bounding box center [308, 111] width 247 height 21
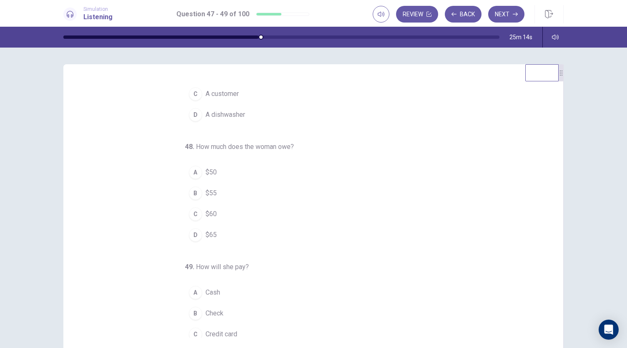
scroll to position [83, 0]
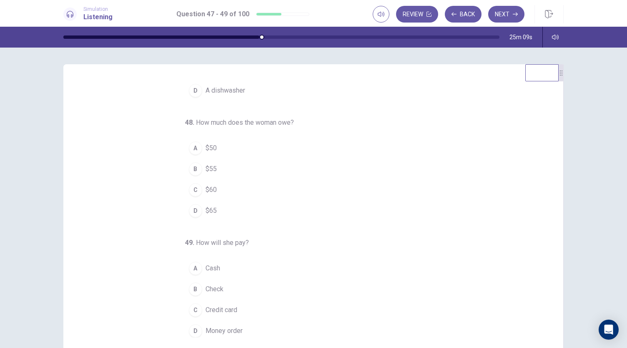
click at [206, 210] on span "$65" at bounding box center [210, 210] width 11 height 10
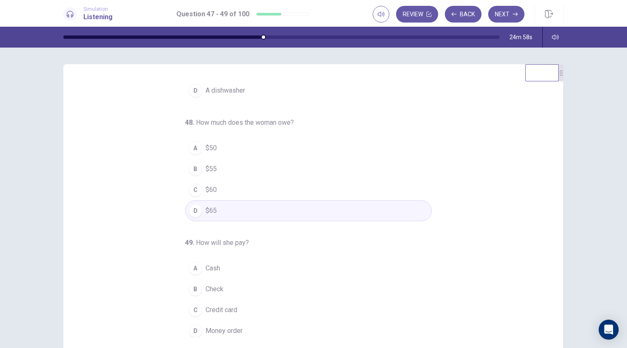
click at [216, 266] on button "A Cash" at bounding box center [308, 268] width 247 height 21
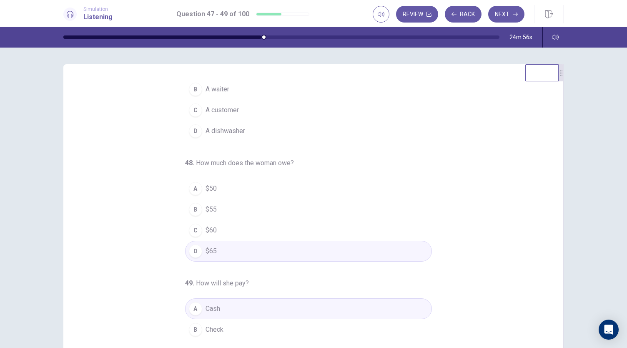
scroll to position [0, 0]
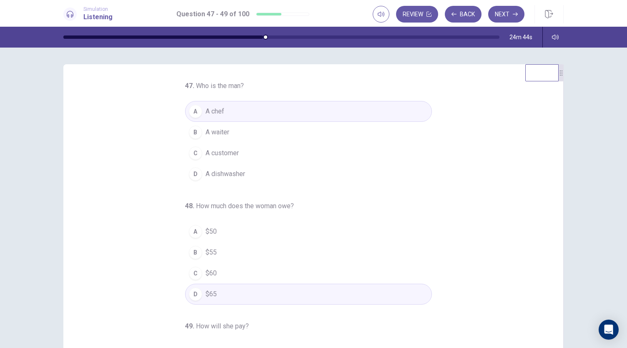
click at [218, 134] on span "A waiter" at bounding box center [217, 132] width 24 height 10
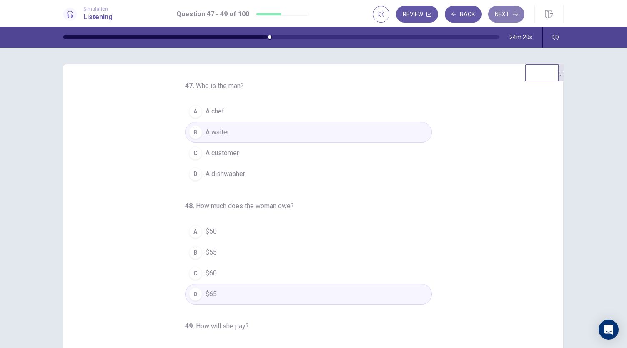
click at [511, 14] on button "Next" at bounding box center [506, 14] width 36 height 17
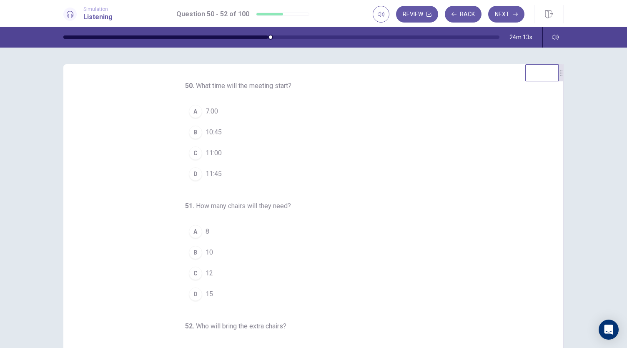
click at [209, 152] on span "11:00" at bounding box center [213, 153] width 16 height 10
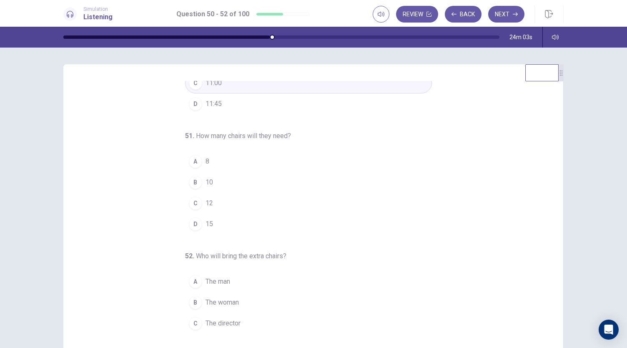
scroll to position [83, 0]
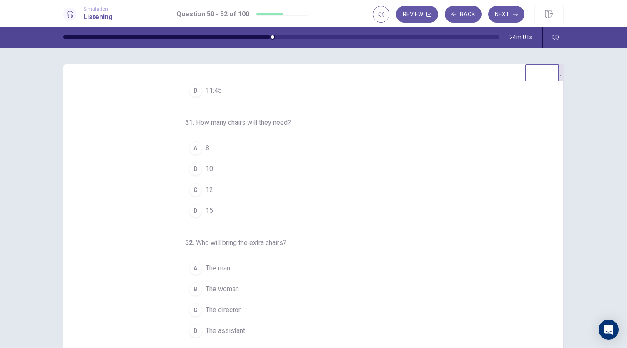
click at [200, 188] on button "C 12" at bounding box center [308, 189] width 247 height 21
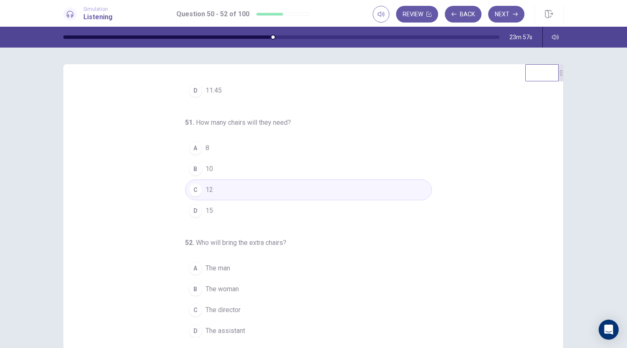
click at [205, 307] on span "The director" at bounding box center [222, 310] width 35 height 10
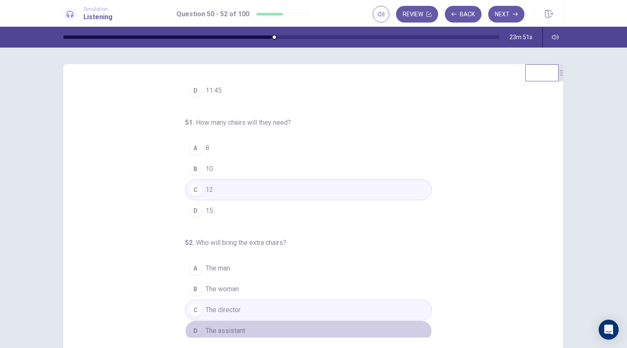
click at [197, 332] on button "D The assistant" at bounding box center [308, 330] width 247 height 21
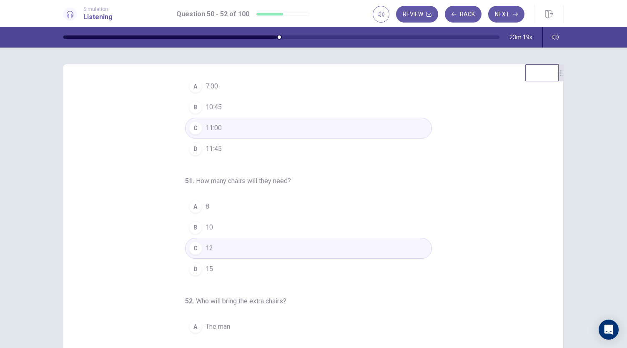
scroll to position [0, 0]
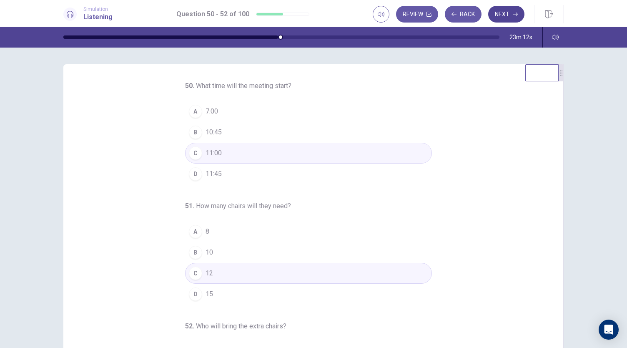
click at [499, 14] on button "Next" at bounding box center [506, 14] width 36 height 17
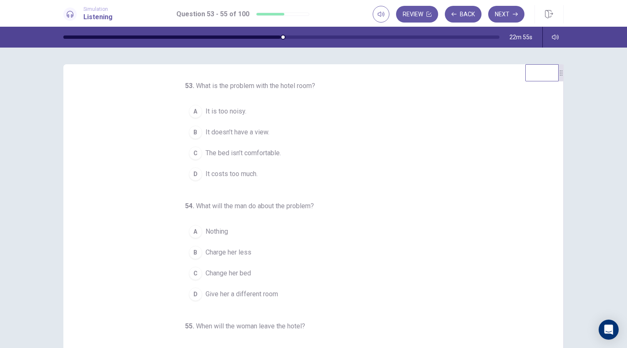
click at [229, 130] on span "It doesn’t have a view." at bounding box center [237, 132] width 64 height 10
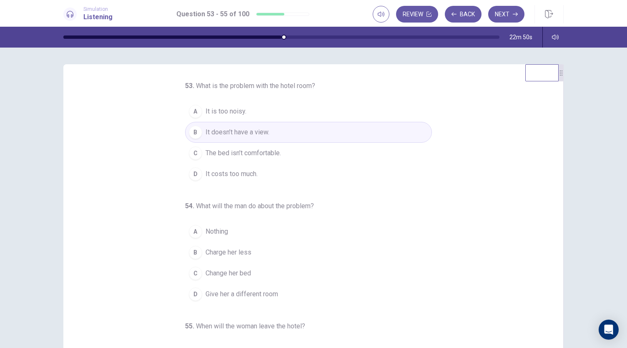
click at [218, 113] on span "It is too noisy." at bounding box center [225, 111] width 41 height 10
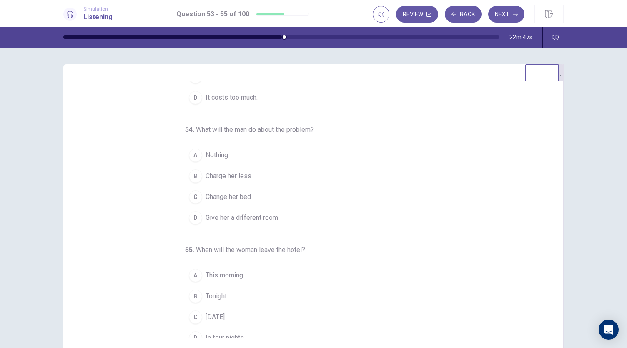
scroll to position [83, 0]
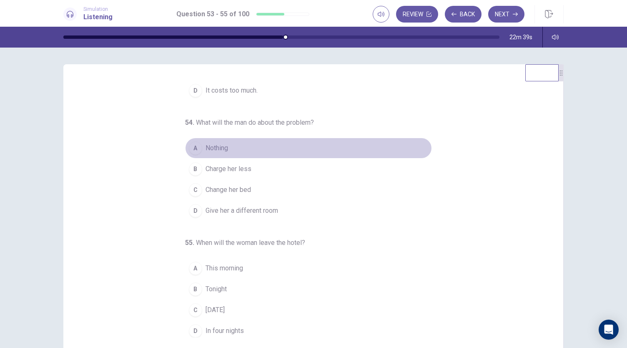
click at [213, 145] on span "Nothing" at bounding box center [216, 148] width 23 height 10
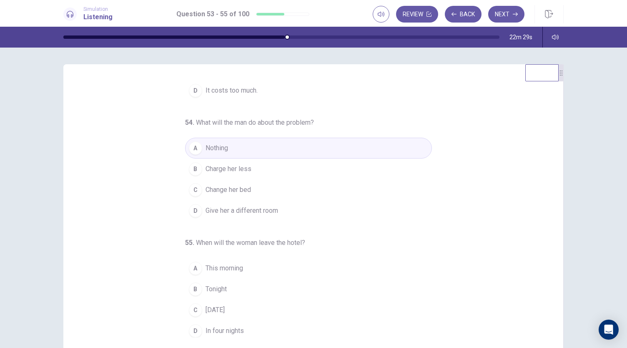
click at [225, 172] on span "Charge her less" at bounding box center [228, 169] width 46 height 10
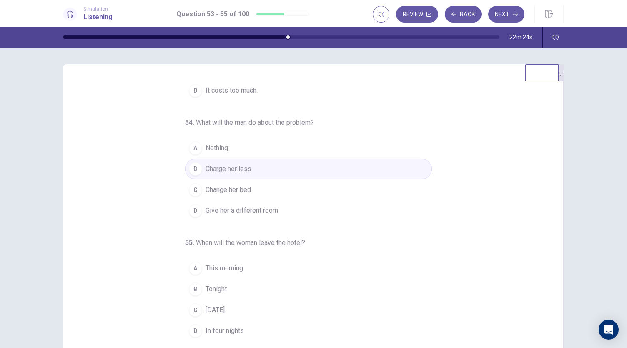
click at [220, 268] on span "This morning" at bounding box center [224, 268] width 38 height 10
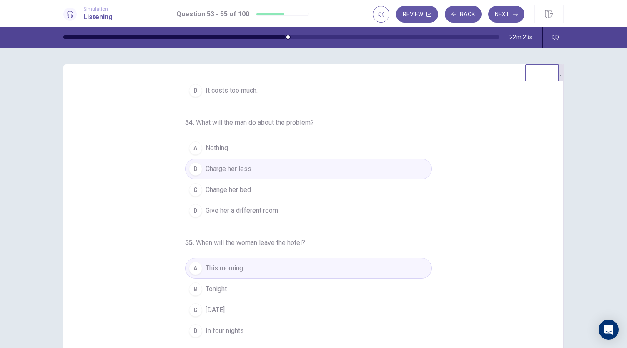
scroll to position [0, 0]
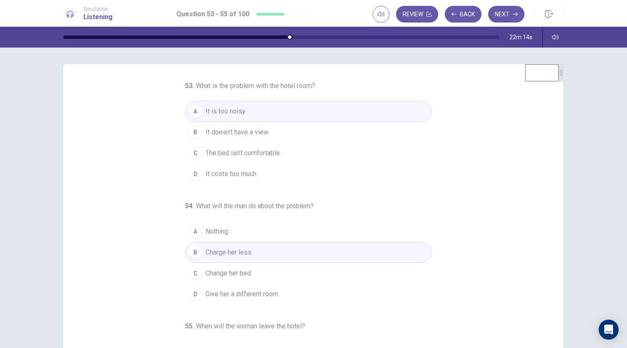
click at [226, 131] on span "It doesn’t have a view." at bounding box center [237, 132] width 64 height 10
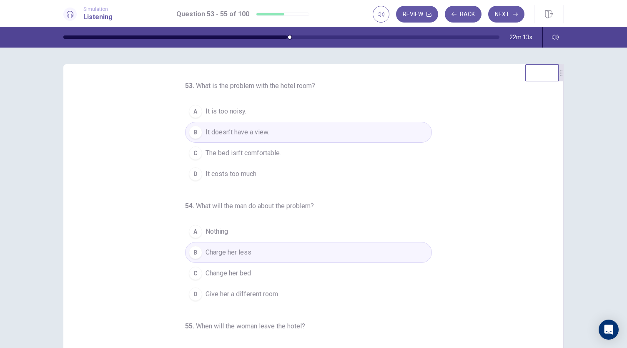
drag, startPoint x: 549, startPoint y: 146, endPoint x: 550, endPoint y: 160, distance: 13.3
click at [550, 160] on div "53 . What is the problem with the hotel room? A It is too noisy. B It doesn’t h…" at bounding box center [317, 209] width 480 height 256
click at [503, 15] on button "Next" at bounding box center [506, 14] width 36 height 17
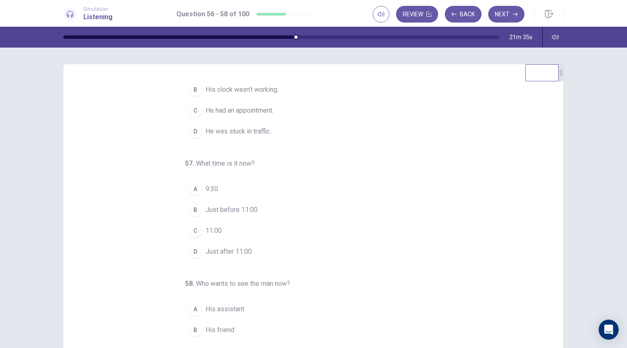
scroll to position [11, 0]
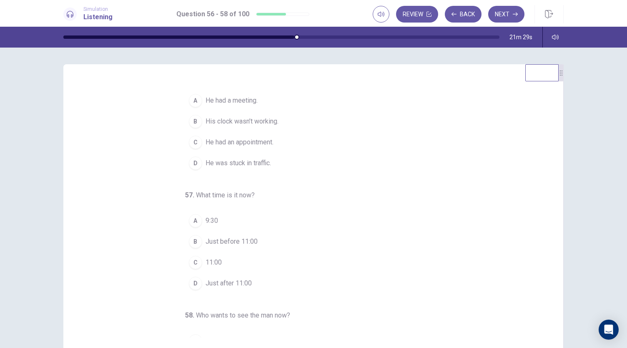
click at [253, 125] on span "His clock wasn’t working." at bounding box center [241, 121] width 73 height 10
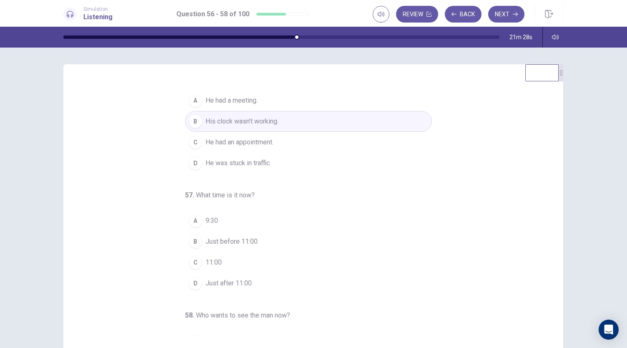
scroll to position [83, 0]
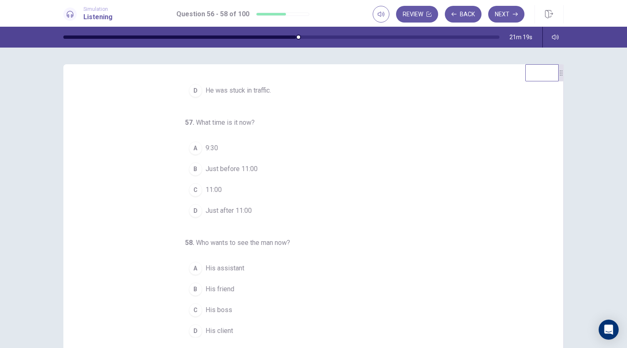
click at [214, 188] on span "11:00" at bounding box center [213, 190] width 16 height 10
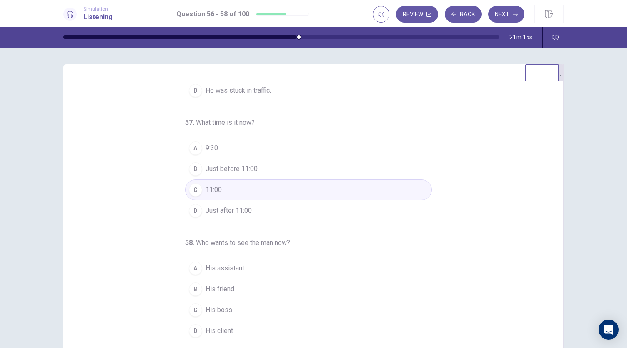
click at [213, 332] on button "D His client" at bounding box center [308, 330] width 247 height 21
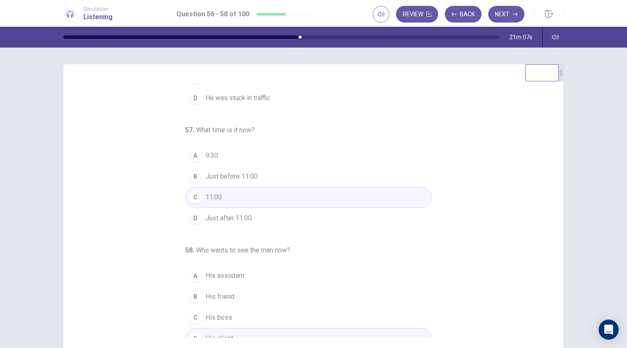
scroll to position [78, 0]
click at [245, 170] on span "Just before 11:00" at bounding box center [231, 174] width 52 height 10
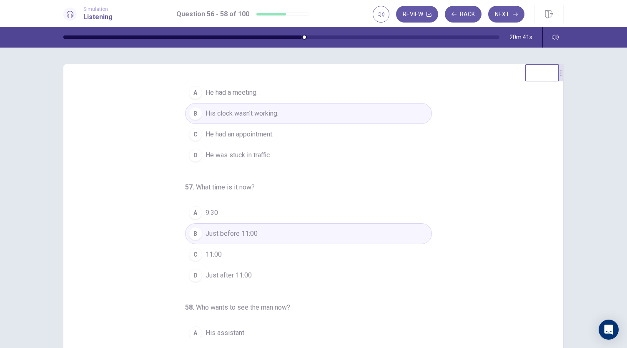
scroll to position [0, 0]
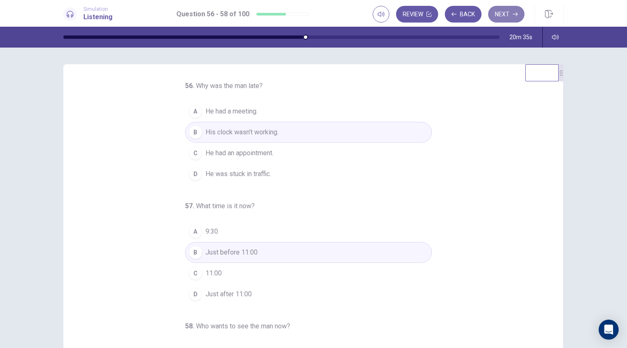
click at [498, 16] on button "Next" at bounding box center [506, 14] width 36 height 17
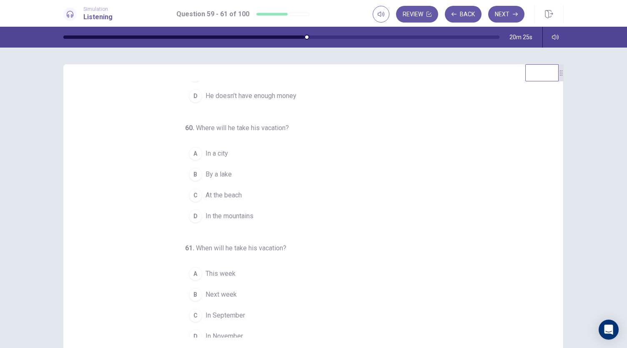
scroll to position [85, 0]
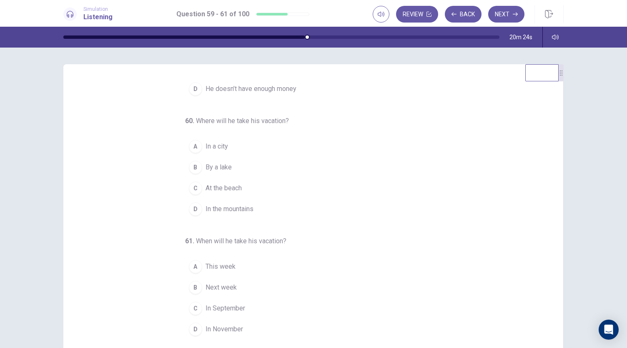
click at [211, 292] on span "Next week" at bounding box center [220, 287] width 31 height 10
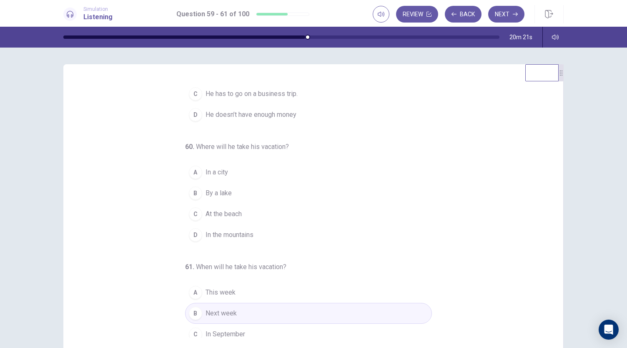
scroll to position [93, 0]
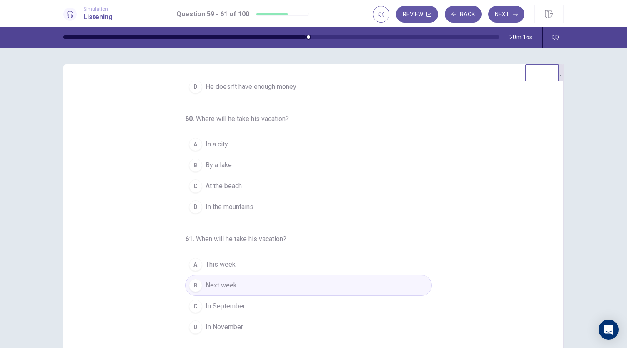
drag, startPoint x: 550, startPoint y: 228, endPoint x: 553, endPoint y: 235, distance: 7.3
click at [553, 235] on div "59 . Why did the man change the time for his vacation? A He has too much work. …" at bounding box center [317, 209] width 480 height 256
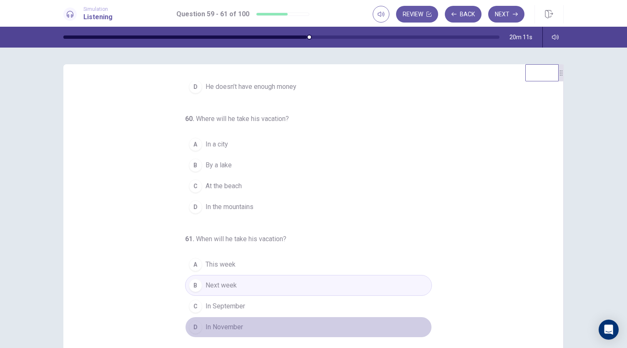
click at [216, 327] on span "In November" at bounding box center [224, 327] width 38 height 10
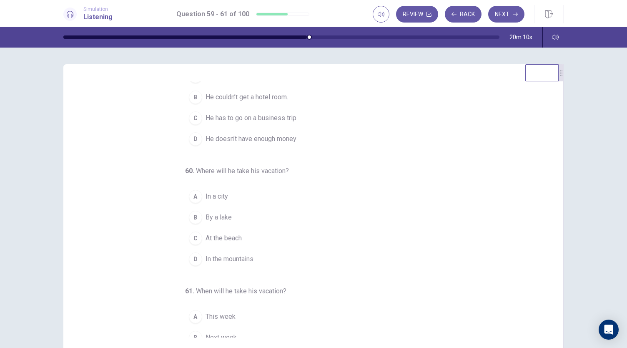
scroll to position [28, 0]
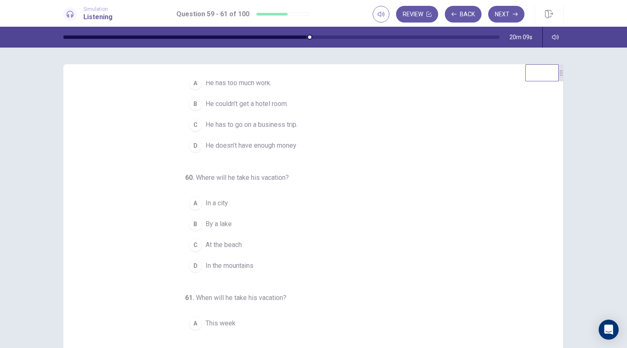
click at [568, 201] on div "59 . Why did the man change the time for his vacation? A He has too much work. …" at bounding box center [313, 209] width 527 height 290
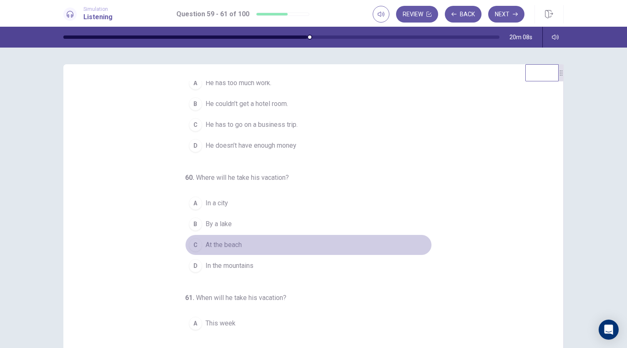
click at [221, 250] on span "At the beach" at bounding box center [223, 245] width 36 height 10
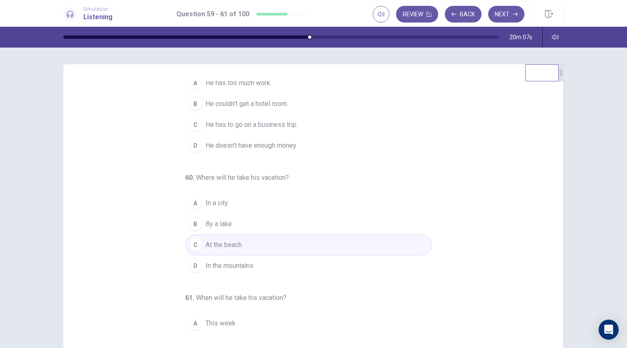
click at [239, 270] on span "In the mountains" at bounding box center [229, 265] width 48 height 10
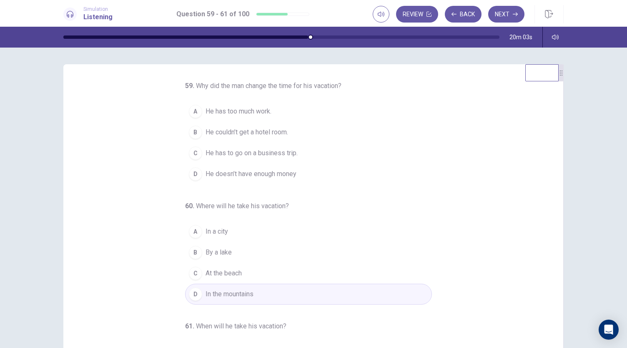
scroll to position [93, 0]
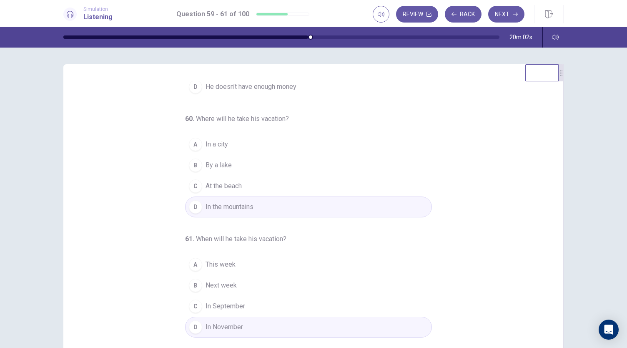
click at [228, 307] on span "In September" at bounding box center [225, 306] width 40 height 10
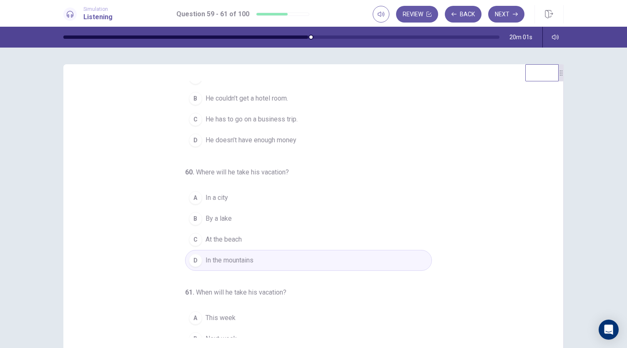
scroll to position [0, 0]
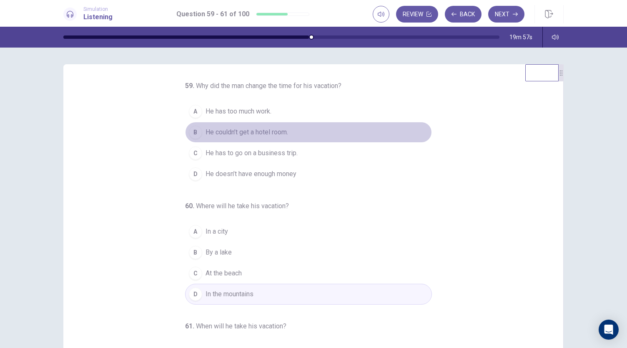
click at [233, 137] on span "He couldn’t get a hotel room." at bounding box center [246, 132] width 83 height 10
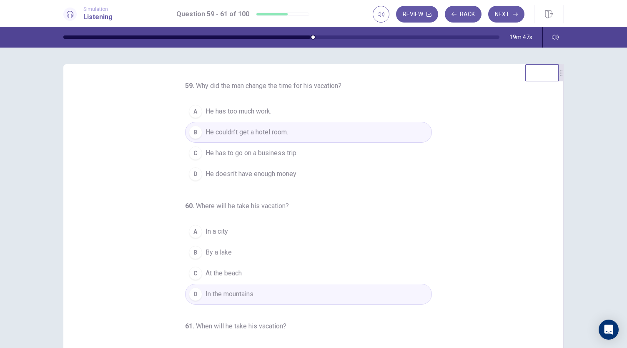
drag, startPoint x: 554, startPoint y: 170, endPoint x: 560, endPoint y: 198, distance: 29.3
click at [560, 198] on div "59 . Why did the man change the time for his vacation? A He has too much work. …" at bounding box center [313, 209] width 500 height 290
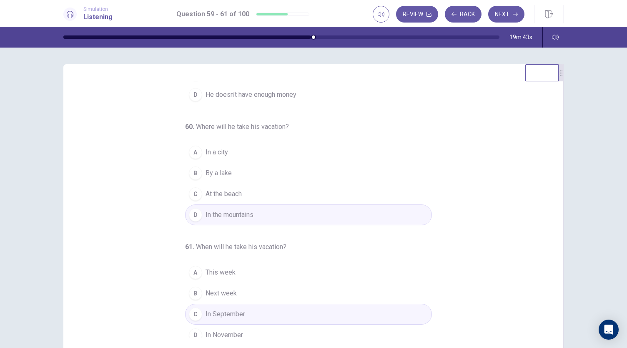
scroll to position [93, 0]
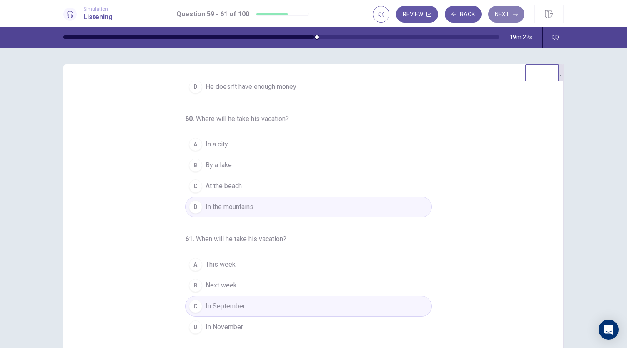
click at [503, 15] on button "Next" at bounding box center [506, 14] width 36 height 17
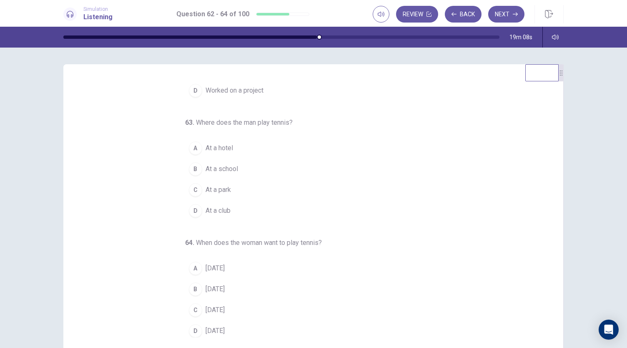
scroll to position [0, 0]
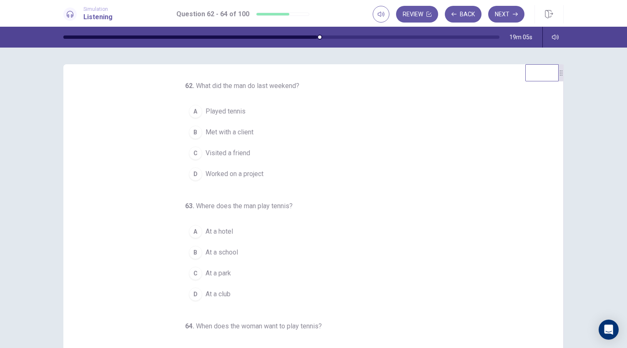
click at [211, 175] on span "Worked on a project" at bounding box center [234, 174] width 58 height 10
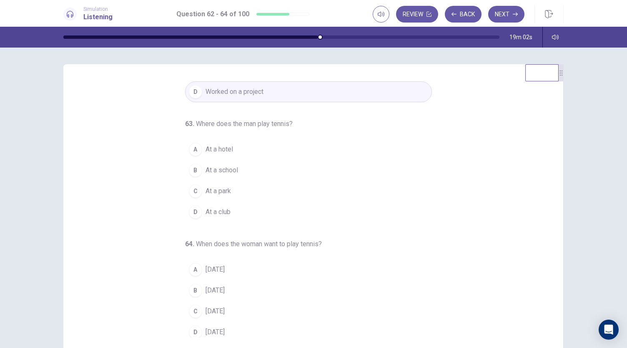
scroll to position [83, 0]
click at [209, 145] on span "At a hotel" at bounding box center [219, 148] width 28 height 10
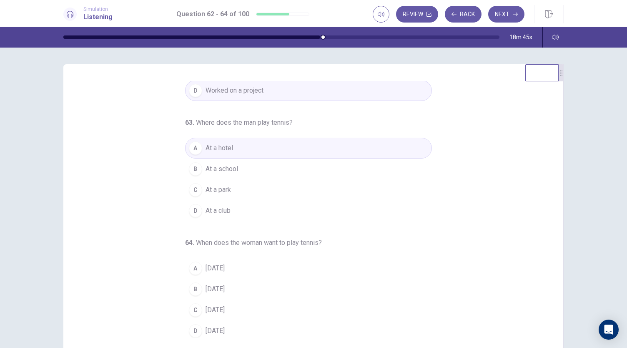
click at [217, 330] on span "[DATE]" at bounding box center [214, 330] width 19 height 10
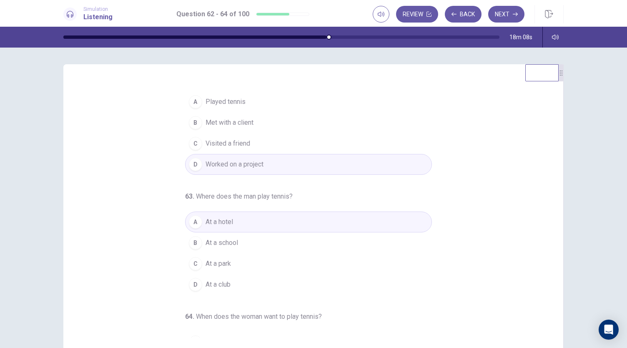
scroll to position [0, 0]
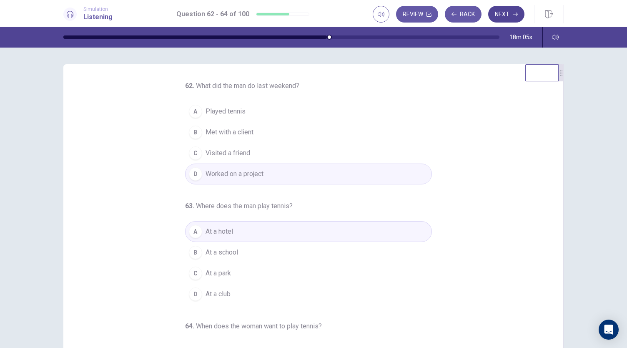
click at [508, 15] on button "Next" at bounding box center [506, 14] width 36 height 17
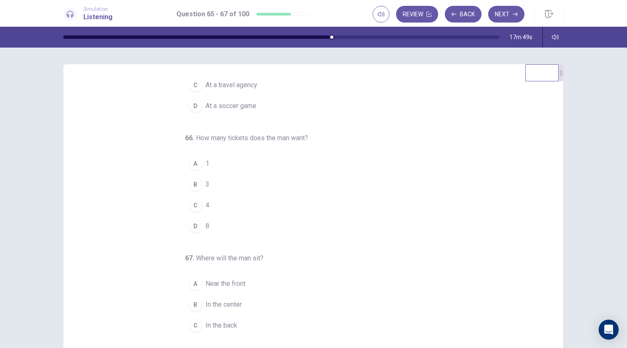
scroll to position [83, 0]
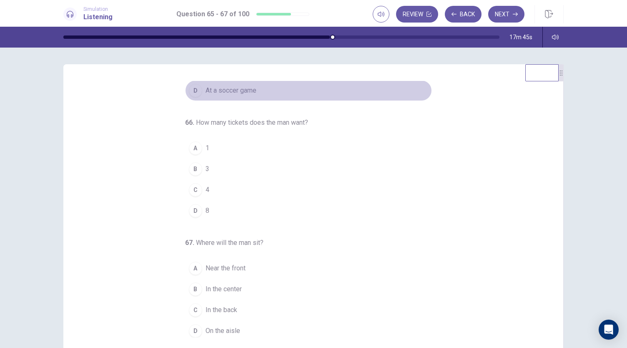
click at [205, 88] on span "At a soccer game" at bounding box center [230, 90] width 51 height 10
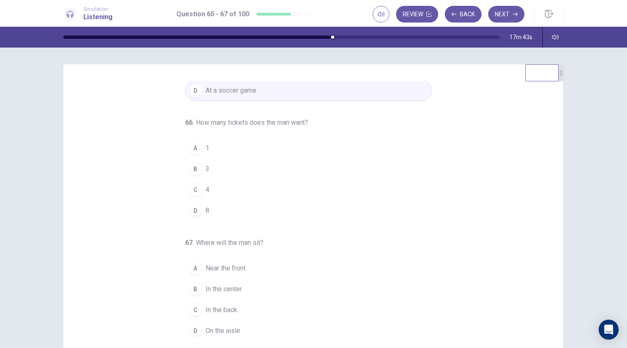
click at [190, 169] on div "B" at bounding box center [195, 168] width 13 height 13
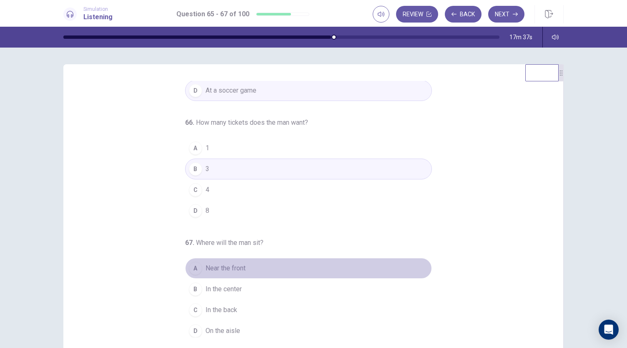
click at [198, 265] on div "A" at bounding box center [195, 267] width 13 height 13
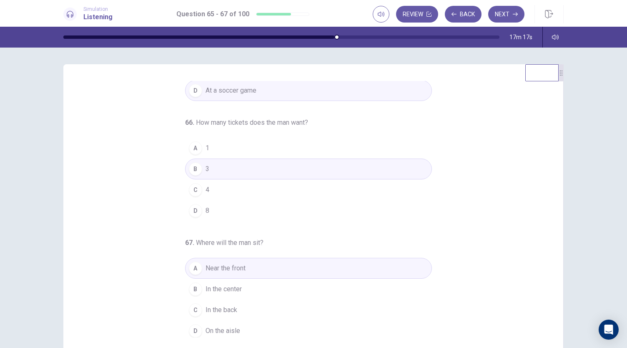
scroll to position [0, 0]
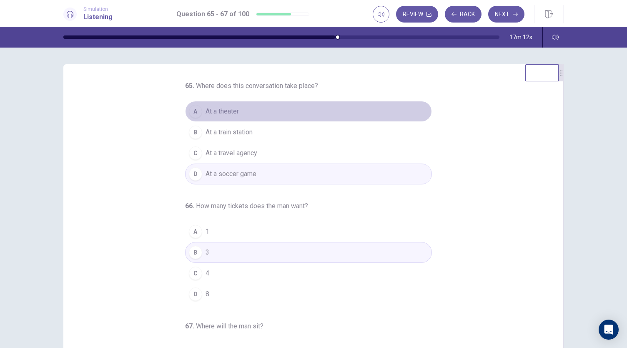
click at [238, 112] on button "A At a theater" at bounding box center [308, 111] width 247 height 21
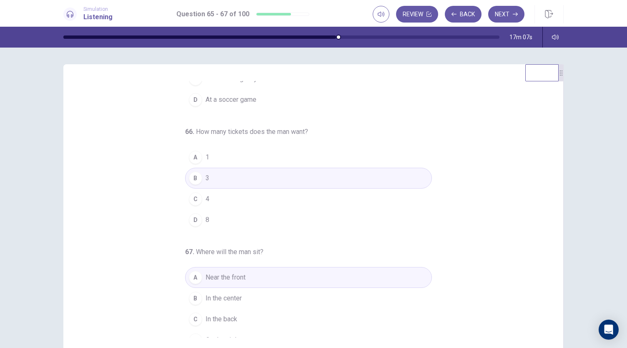
scroll to position [83, 0]
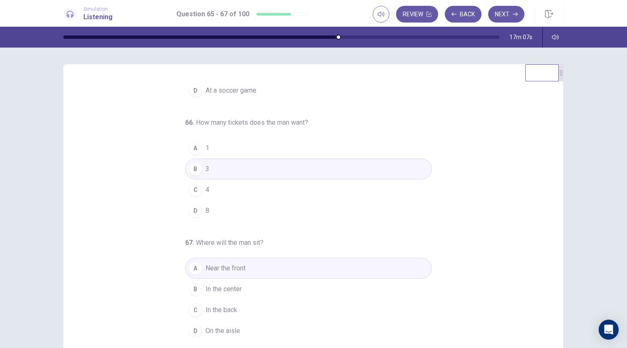
drag, startPoint x: 554, startPoint y: 237, endPoint x: 588, endPoint y: 275, distance: 50.7
click at [588, 275] on div "65 . Where does this conversation take place? A At a theater B At a train stati…" at bounding box center [313, 198] width 627 height 300
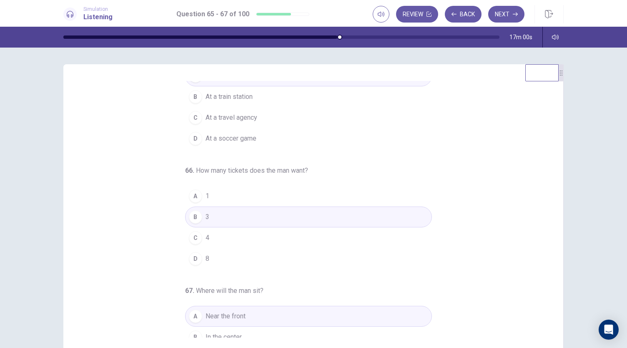
scroll to position [40, 0]
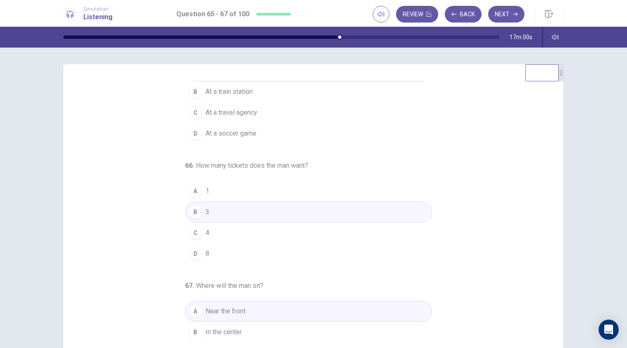
click at [233, 130] on span "At a soccer game" at bounding box center [230, 133] width 51 height 10
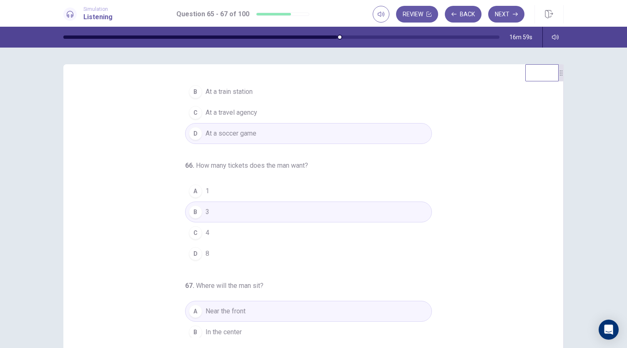
click at [548, 192] on div "65 . Where does this conversation take place? A At a theater B At a train stati…" at bounding box center [317, 209] width 480 height 256
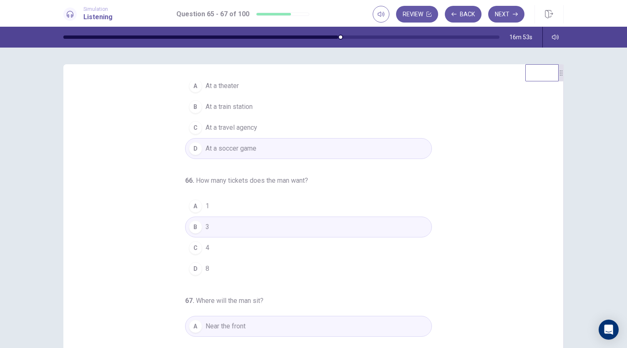
scroll to position [0, 0]
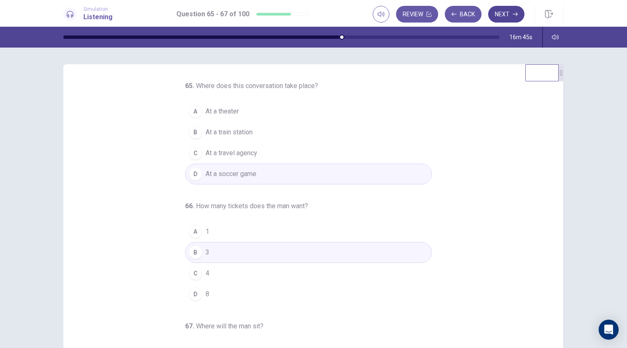
click at [503, 15] on button "Next" at bounding box center [506, 14] width 36 height 17
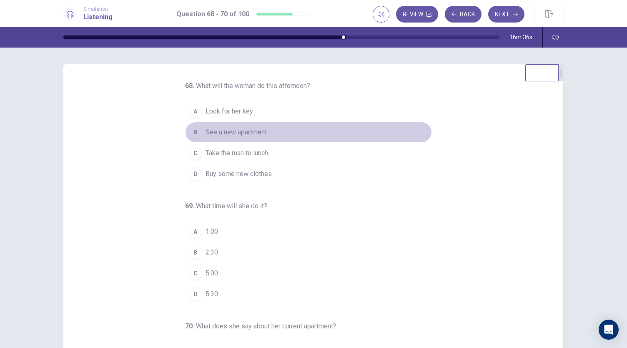
click at [216, 133] on span "See a new apartment" at bounding box center [235, 132] width 61 height 10
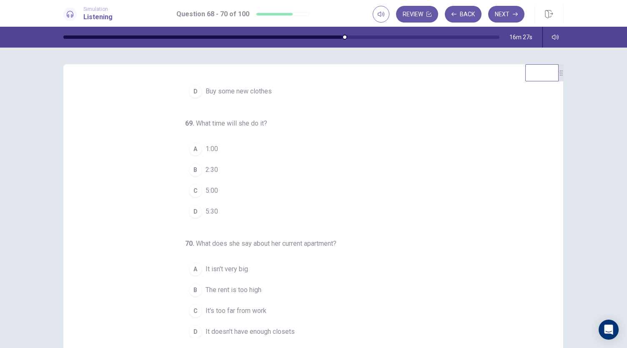
scroll to position [83, 0]
click at [237, 311] on button "C It's too far from work" at bounding box center [308, 309] width 247 height 21
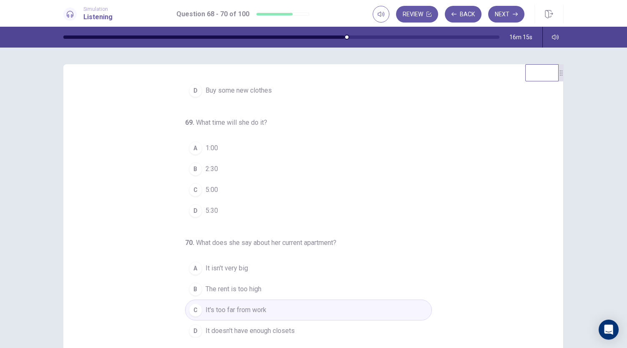
scroll to position [70, 0]
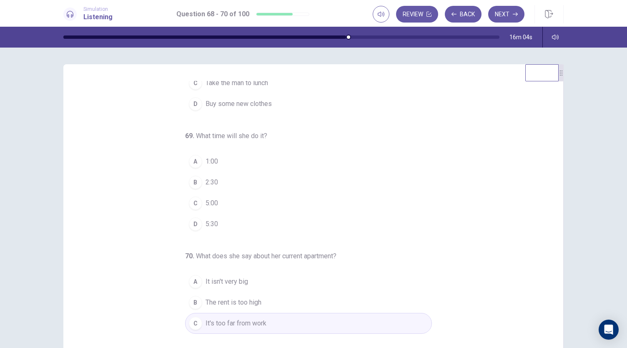
click at [205, 200] on span "5:00" at bounding box center [211, 203] width 13 height 10
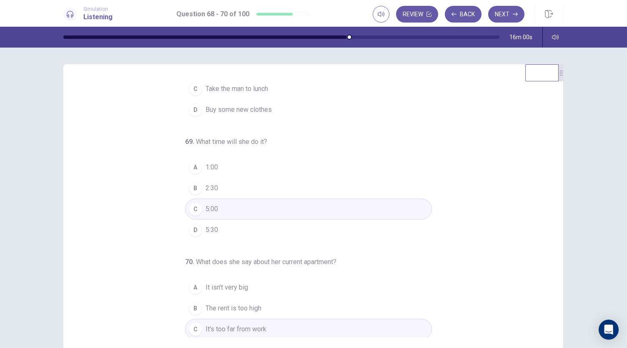
scroll to position [83, 0]
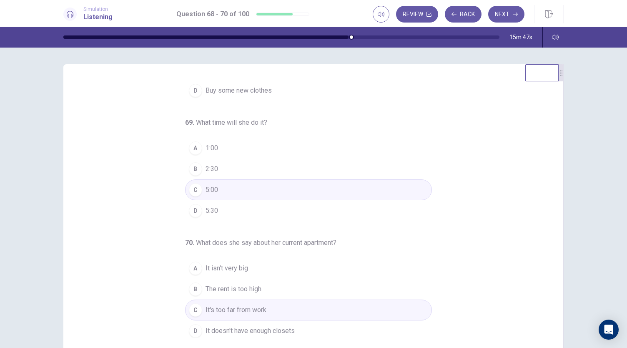
click at [564, 224] on div "68 . What will the woman do this afternoon? A Look for her key B See a new apar…" at bounding box center [313, 209] width 527 height 290
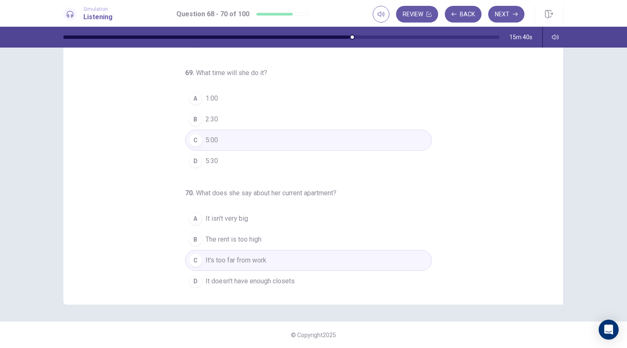
scroll to position [0, 0]
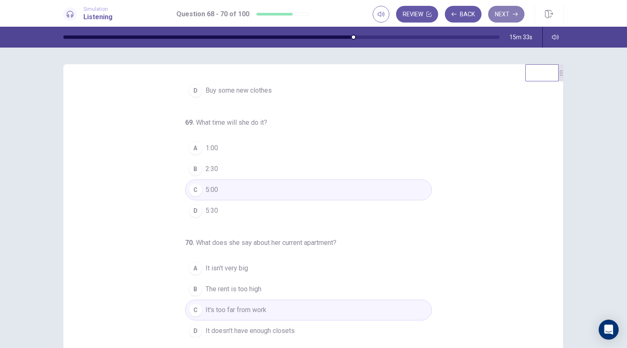
click at [509, 17] on button "Next" at bounding box center [506, 14] width 36 height 17
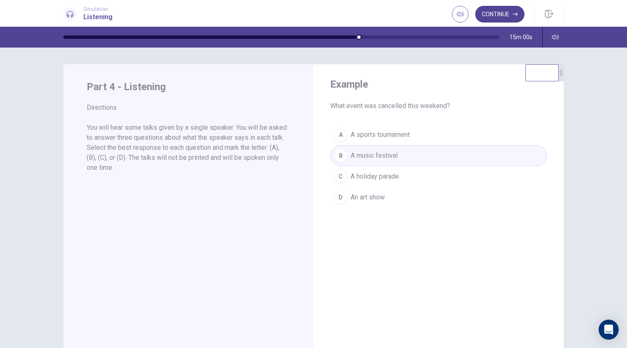
click at [490, 13] on button "Continue" at bounding box center [499, 14] width 49 height 17
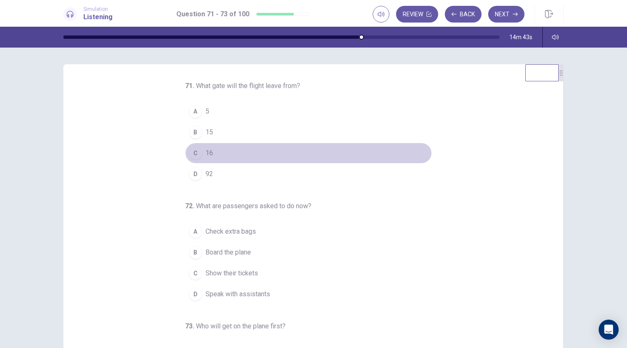
click at [205, 153] on span "16" at bounding box center [209, 153] width 8 height 10
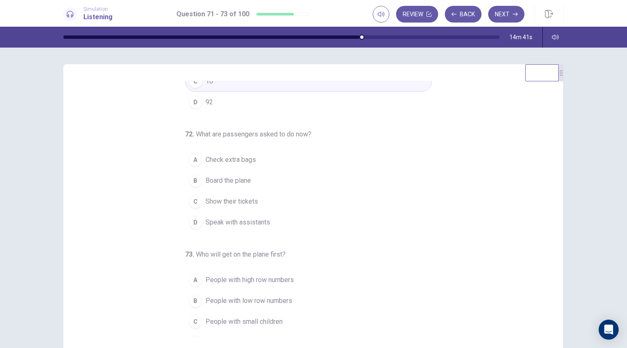
scroll to position [83, 0]
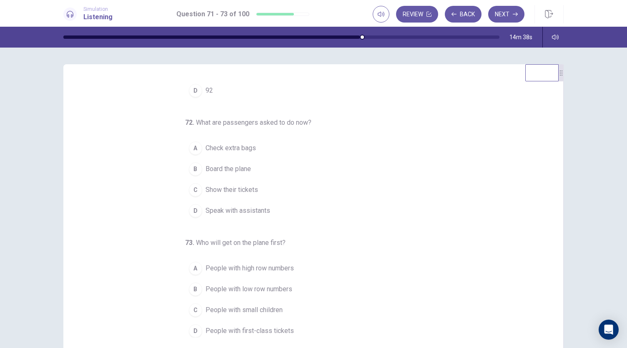
click at [230, 188] on span "Show their tickets" at bounding box center [231, 190] width 53 height 10
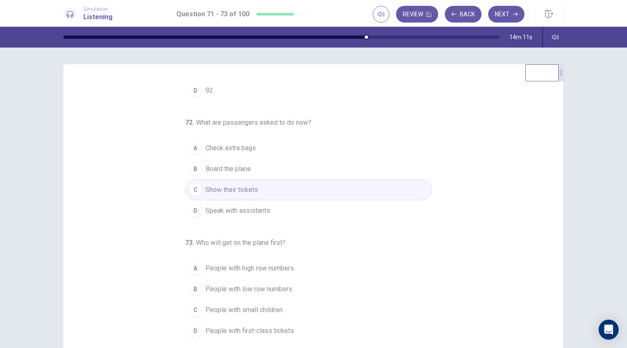
click at [234, 307] on span "People with small children" at bounding box center [243, 310] width 77 height 10
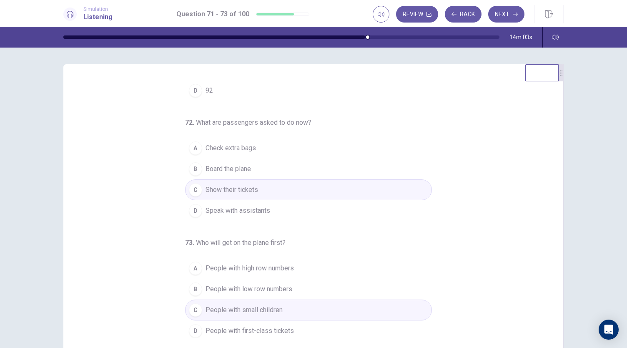
drag, startPoint x: 549, startPoint y: 246, endPoint x: 559, endPoint y: 183, distance: 64.1
click at [559, 183] on div "71 . What gate will the flight leave from? A 5 B 15 C 16 D 92 72 . What are pas…" at bounding box center [313, 209] width 500 height 290
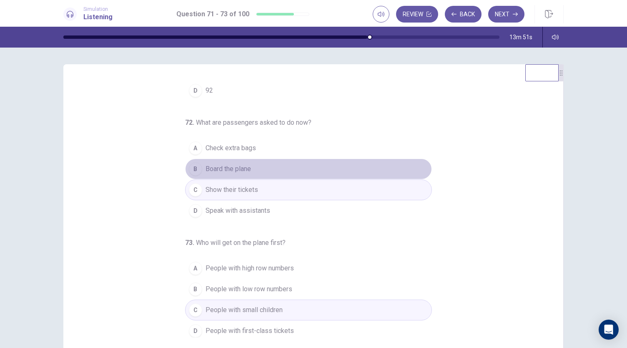
click at [220, 171] on span "Board the plane" at bounding box center [227, 169] width 45 height 10
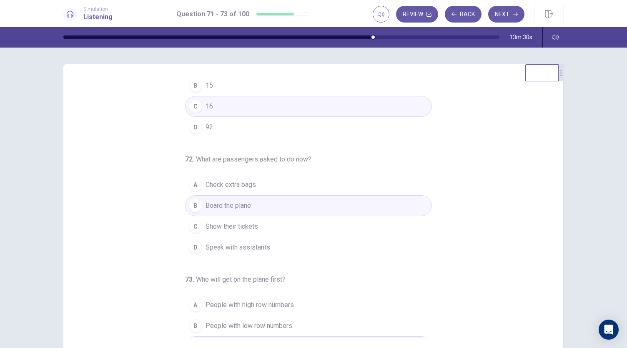
scroll to position [0, 0]
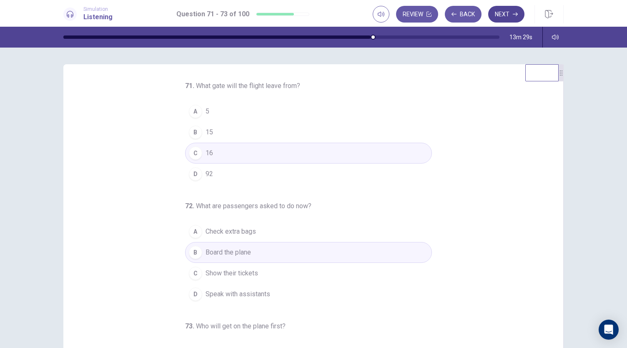
click at [510, 10] on button "Next" at bounding box center [506, 14] width 36 height 17
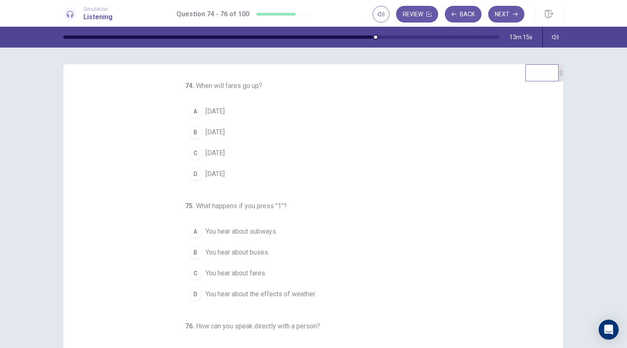
click at [223, 110] on span "September 1" at bounding box center [214, 111] width 19 height 10
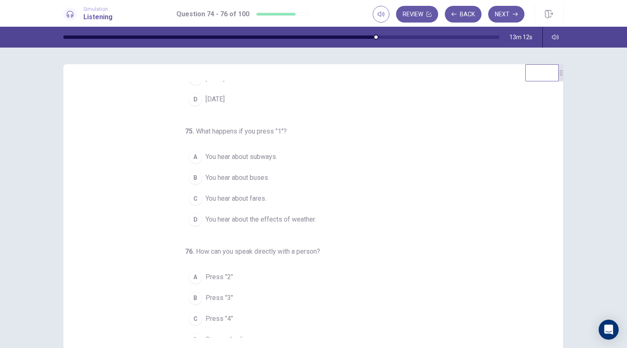
scroll to position [83, 0]
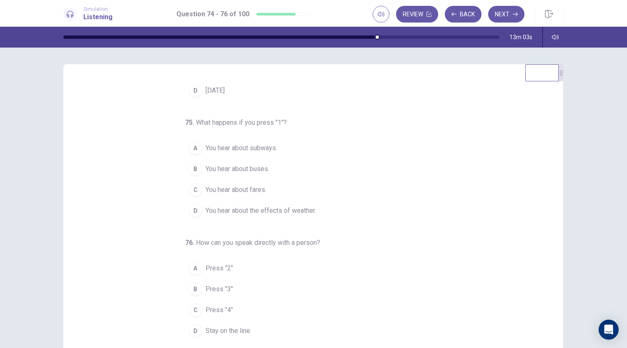
click at [244, 168] on span "You hear about buses." at bounding box center [237, 169] width 64 height 10
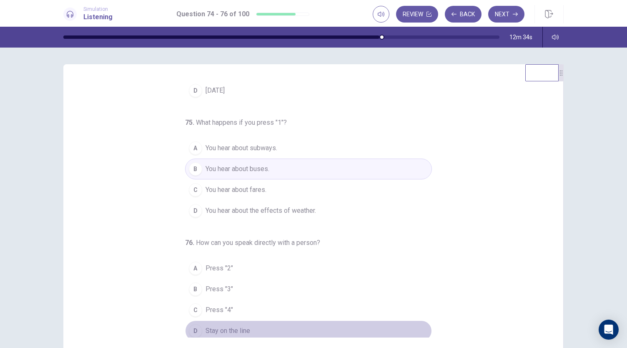
click at [223, 332] on span "Stay on the line" at bounding box center [227, 330] width 45 height 10
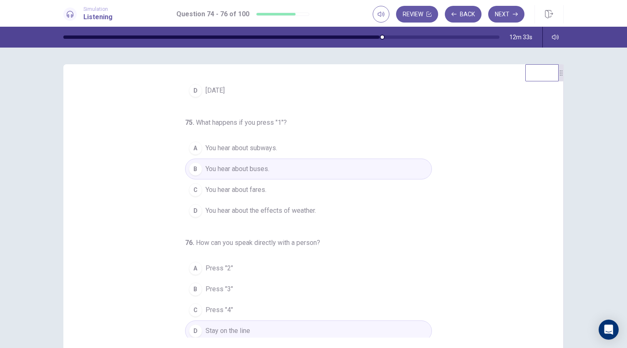
drag, startPoint x: 548, startPoint y: 275, endPoint x: 556, endPoint y: 240, distance: 35.0
click at [556, 240] on div "74 . When will fares go up? A September 1 B September 15 C December 1 D Decembe…" at bounding box center [313, 209] width 500 height 290
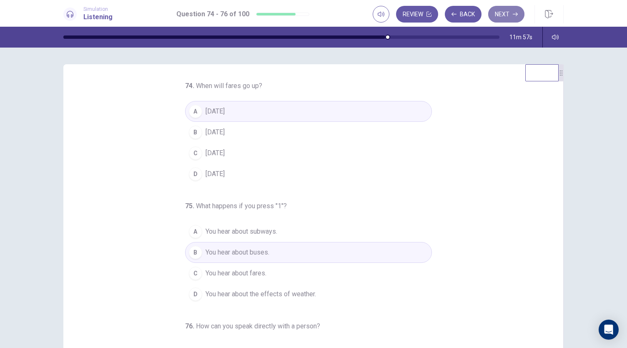
click at [503, 14] on button "Next" at bounding box center [506, 14] width 36 height 17
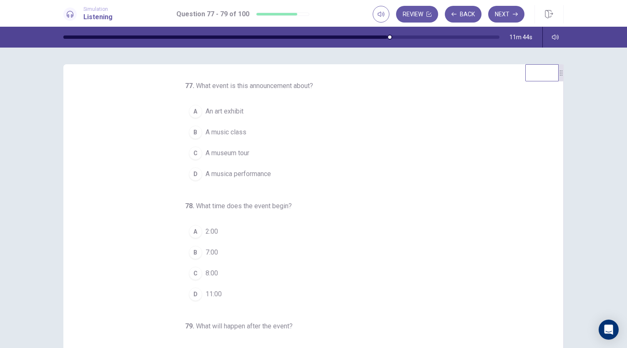
click at [213, 153] on span "A museum tour" at bounding box center [227, 153] width 44 height 10
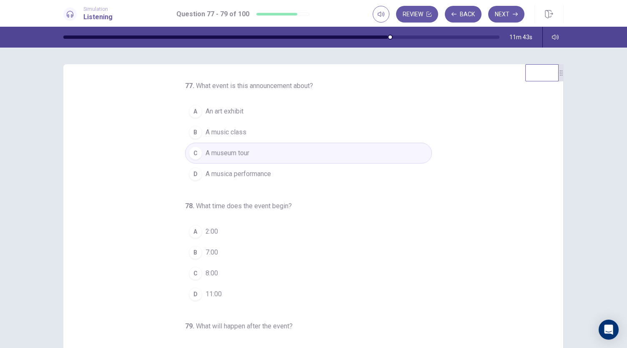
click at [255, 166] on button "D A musica performance" at bounding box center [308, 173] width 247 height 21
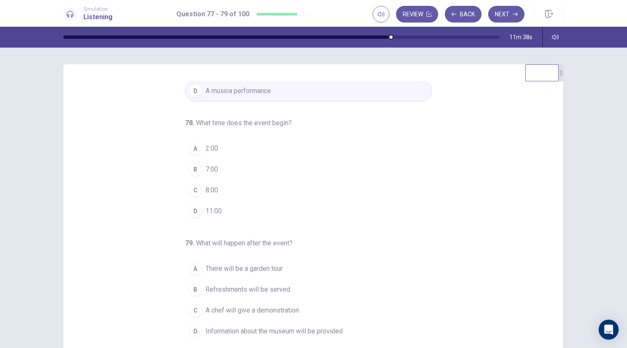
scroll to position [83, 0]
drag, startPoint x: 554, startPoint y: 198, endPoint x: 554, endPoint y: 280, distance: 81.7
click at [554, 280] on div "77 . What event is this announcement about? A An art exhibit B A music class C …" at bounding box center [317, 209] width 480 height 256
click at [208, 188] on span "8:00" at bounding box center [211, 190] width 13 height 10
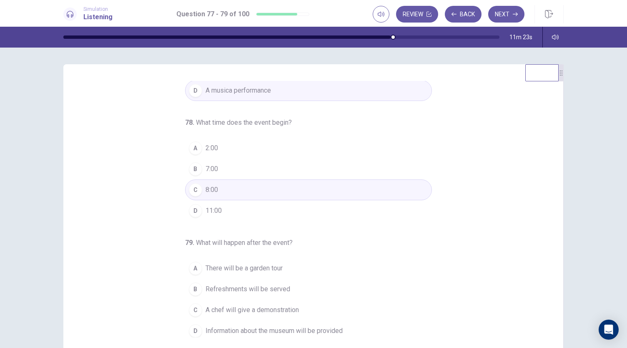
click at [262, 284] on span "Refreshments will be served" at bounding box center [247, 289] width 85 height 10
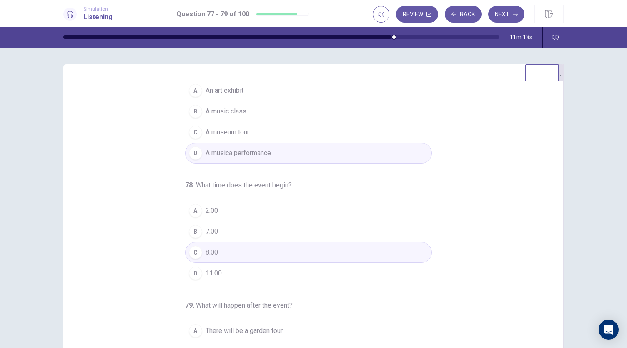
scroll to position [0, 0]
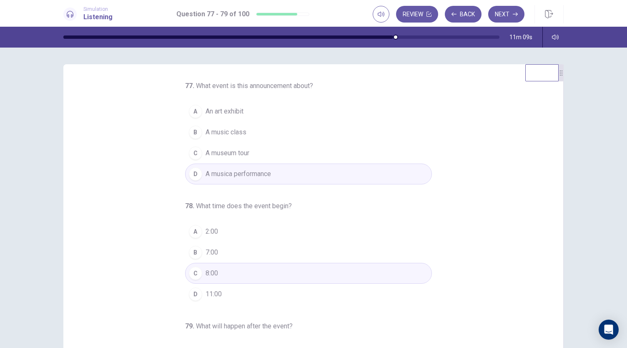
click at [554, 163] on div "77 . What event is this announcement about? A An art exhibit B A music class C …" at bounding box center [313, 209] width 500 height 290
click at [507, 17] on button "Next" at bounding box center [506, 14] width 36 height 17
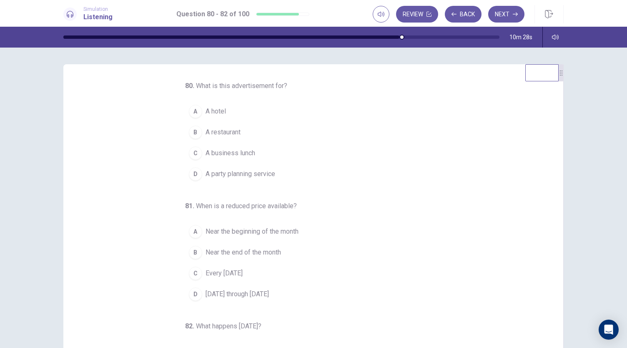
drag, startPoint x: 550, startPoint y: 180, endPoint x: 550, endPoint y: 193, distance: 12.9
click at [550, 193] on div "80 . What is this advertisement for? A A hotel B A restaurant C A business lunc…" at bounding box center [317, 209] width 480 height 256
drag, startPoint x: 549, startPoint y: 189, endPoint x: 550, endPoint y: 201, distance: 12.1
click at [550, 201] on div "80 . What is this advertisement for? A A hotel B A restaurant C A business lunc…" at bounding box center [317, 209] width 480 height 256
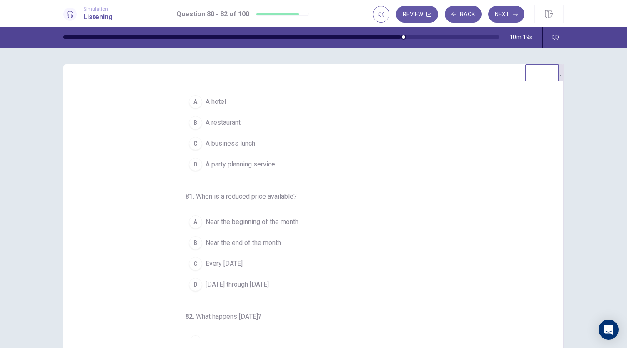
scroll to position [5, 0]
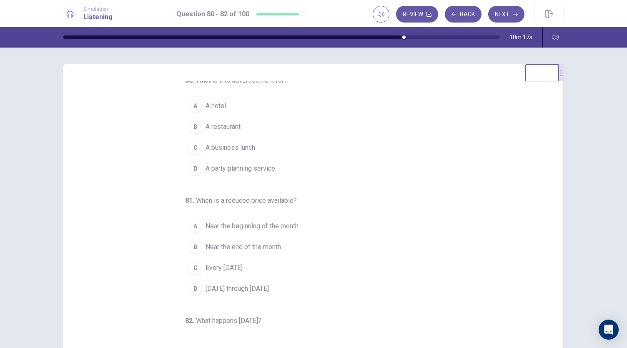
click at [205, 124] on span "A restaurant" at bounding box center [222, 127] width 35 height 10
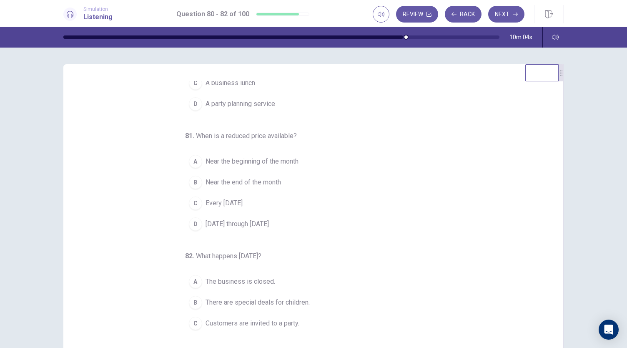
scroll to position [83, 0]
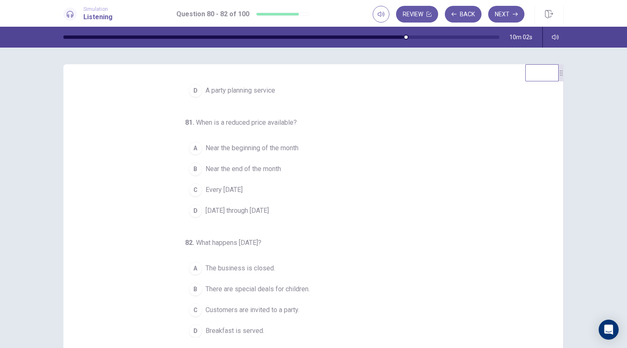
drag, startPoint x: 549, startPoint y: 222, endPoint x: 534, endPoint y: 261, distance: 42.3
click at [558, 255] on div "80 . What is this advertisement for? A A hotel B A restaurant C A business lunc…" at bounding box center [313, 209] width 500 height 290
click at [239, 332] on button "D Breakfast is served." at bounding box center [308, 330] width 247 height 21
click at [232, 292] on button "B There are special deals for children." at bounding box center [308, 288] width 247 height 21
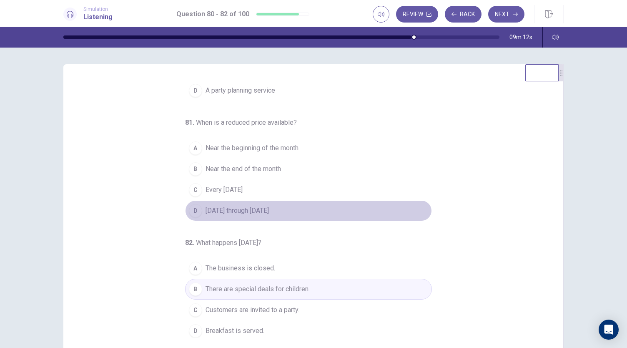
click at [238, 211] on span "Tuesday through Saturday" at bounding box center [236, 210] width 63 height 10
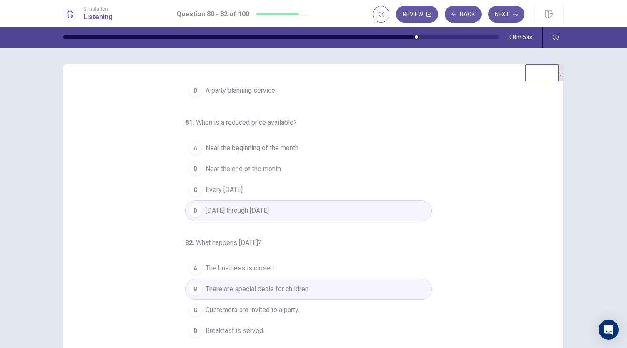
click at [263, 328] on button "D Breakfast is served." at bounding box center [308, 330] width 247 height 21
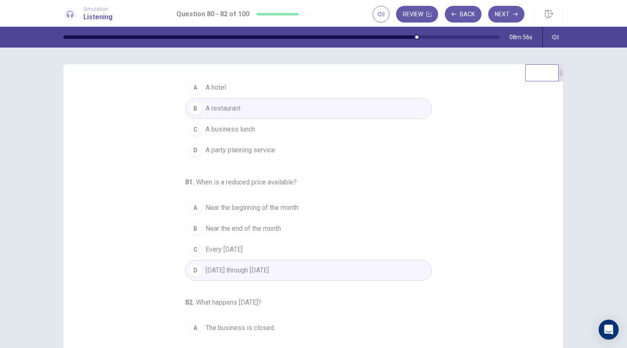
scroll to position [0, 0]
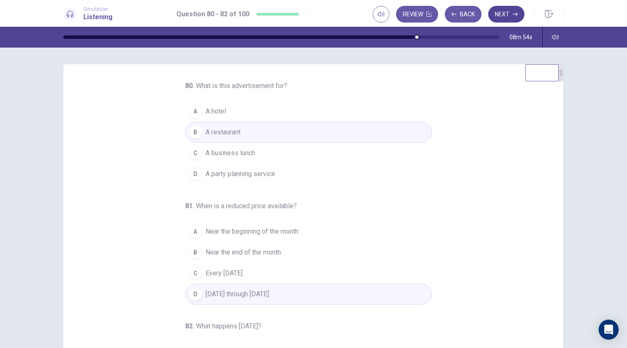
click at [511, 15] on button "Next" at bounding box center [506, 14] width 36 height 17
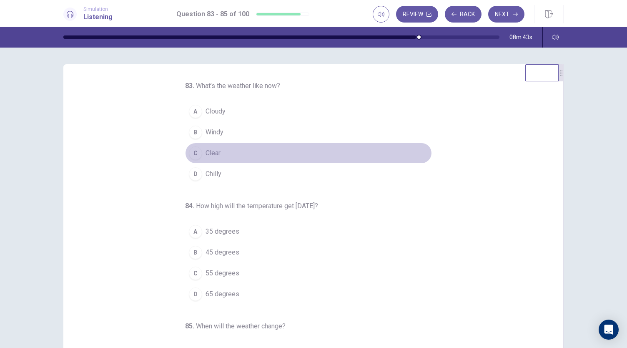
click at [192, 153] on div "C" at bounding box center [195, 152] width 13 height 13
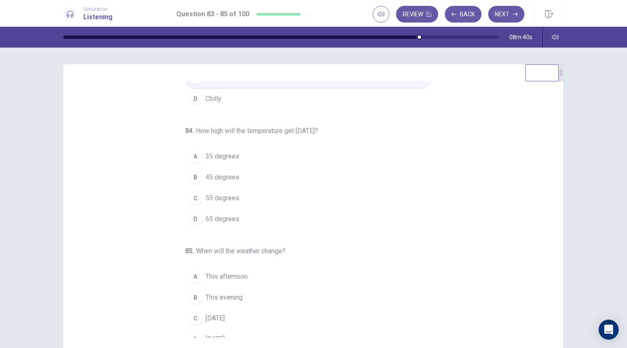
scroll to position [83, 0]
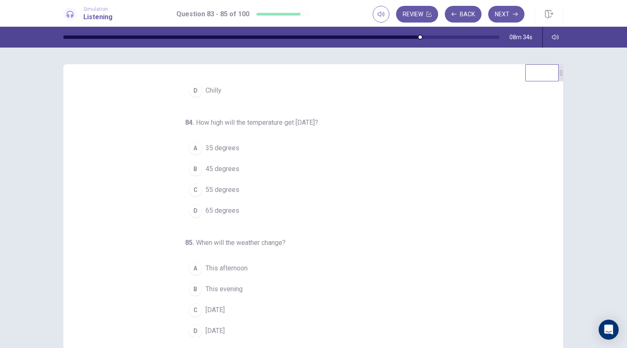
click at [191, 190] on div "C" at bounding box center [195, 189] width 13 height 13
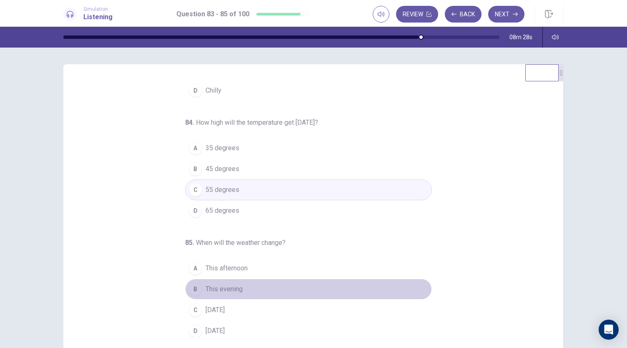
click at [190, 283] on div "B" at bounding box center [195, 288] width 13 height 13
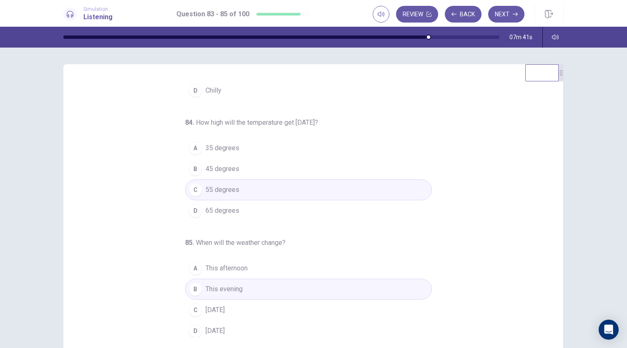
drag, startPoint x: 554, startPoint y: 227, endPoint x: 548, endPoint y: 115, distance: 112.7
click at [557, 155] on div "83 . What’s the weather like now? A Cloudy B Windy C Clear D Chilly 84 . How hi…" at bounding box center [313, 209] width 500 height 290
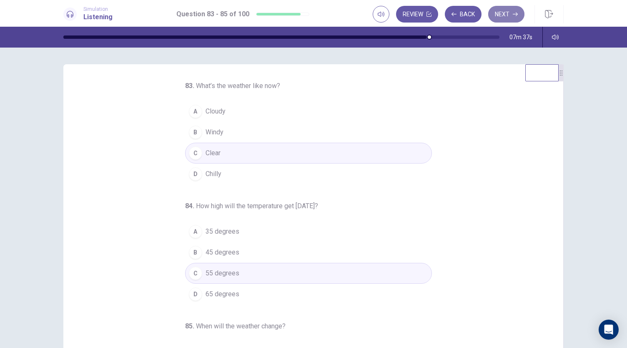
click at [514, 13] on icon "button" at bounding box center [515, 14] width 5 height 5
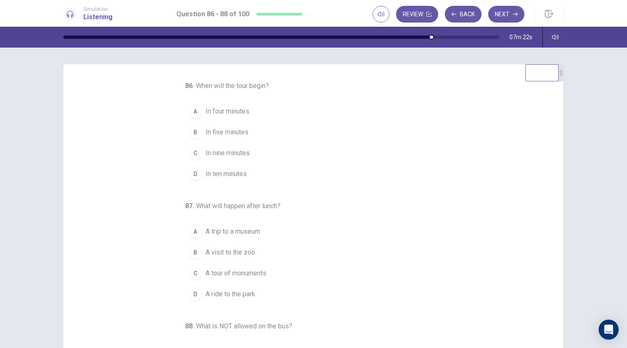
click at [211, 174] on span "In ten minutes" at bounding box center [225, 174] width 41 height 10
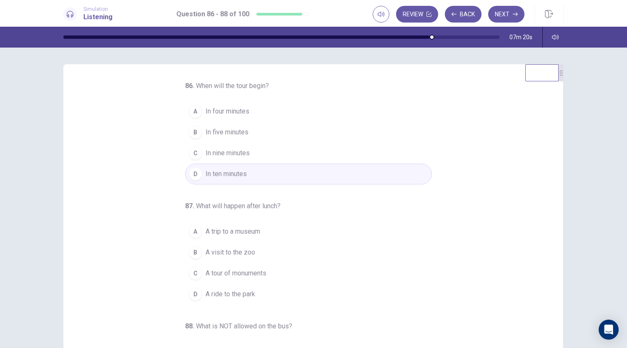
drag, startPoint x: 550, startPoint y: 208, endPoint x: 549, endPoint y: 220, distance: 12.9
click at [549, 220] on div "86 . When will the tour begin? A In four minutes B In five minutes C In nine mi…" at bounding box center [317, 209] width 480 height 256
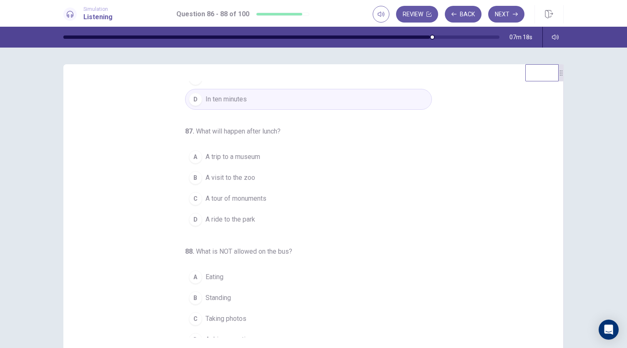
scroll to position [80, 0]
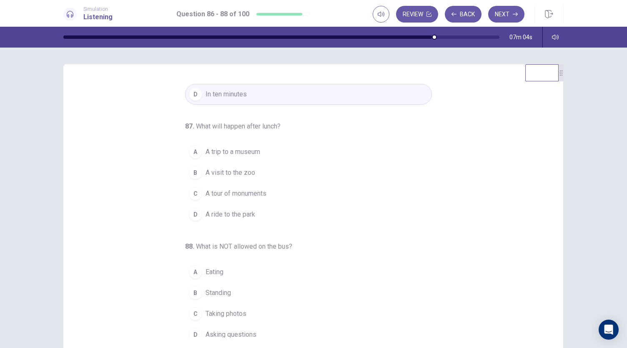
click at [233, 154] on span "A trip to a museum" at bounding box center [232, 152] width 55 height 10
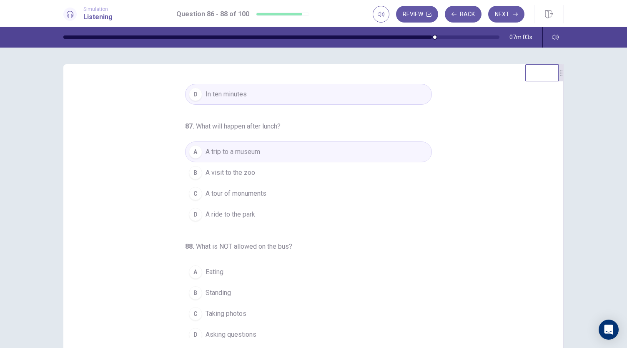
scroll to position [83, 0]
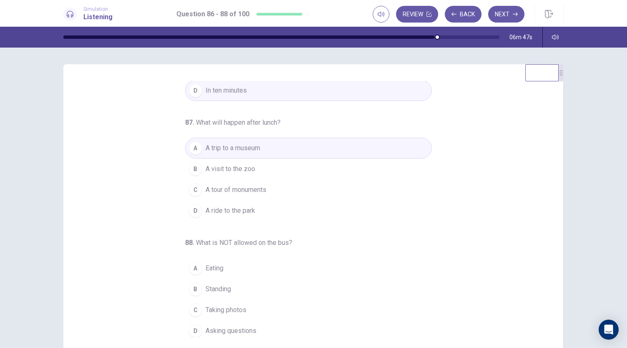
click at [241, 290] on button "B Standing" at bounding box center [308, 288] width 247 height 21
drag, startPoint x: 549, startPoint y: 233, endPoint x: 558, endPoint y: 165, distance: 68.0
click at [558, 165] on div "86 . When will the tour begin? A In four minutes B In five minutes C In nine mi…" at bounding box center [313, 209] width 500 height 290
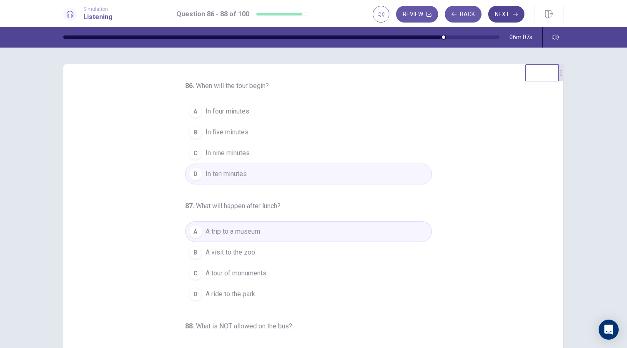
click at [505, 15] on button "Next" at bounding box center [506, 14] width 36 height 17
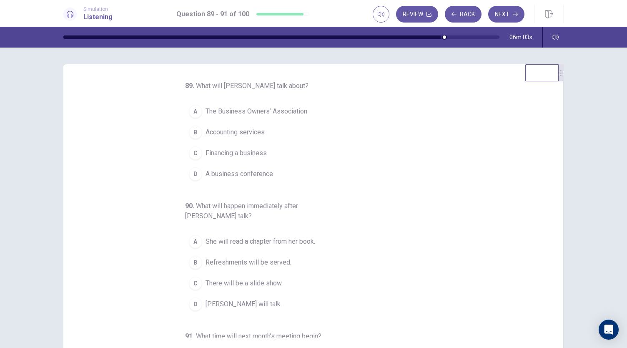
drag, startPoint x: 550, startPoint y: 143, endPoint x: 551, endPoint y: 156, distance: 13.4
click at [551, 156] on div "89 . What will Ms. Whitaker talk about? A The Business Owners’ Association B Ac…" at bounding box center [317, 209] width 480 height 256
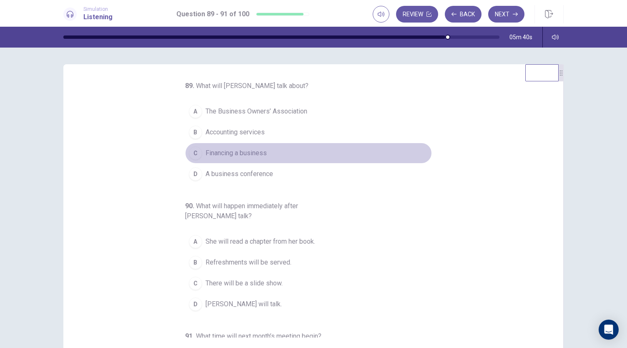
click at [210, 152] on span "Financing a business" at bounding box center [235, 153] width 61 height 10
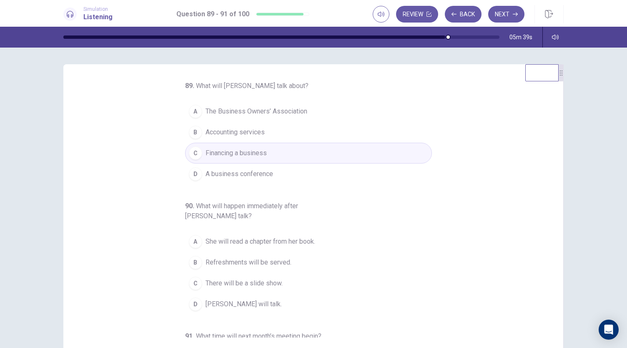
drag, startPoint x: 548, startPoint y: 173, endPoint x: 545, endPoint y: 211, distance: 37.6
click at [545, 211] on div "89 . What will Ms. Whitaker talk about? A The Business Owners’ Association B Ac…" at bounding box center [317, 209] width 480 height 256
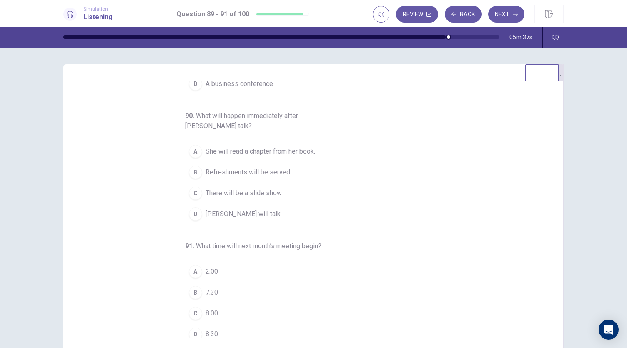
scroll to position [93, 0]
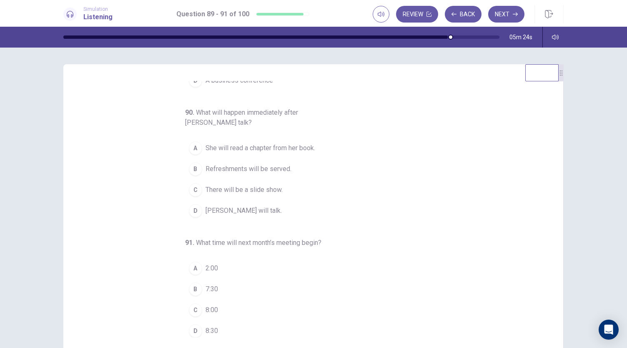
click at [243, 164] on span "Refreshments will be served." at bounding box center [248, 169] width 86 height 10
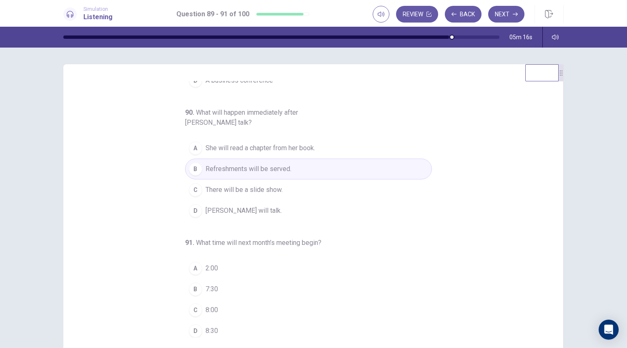
click at [189, 287] on div "B" at bounding box center [195, 288] width 13 height 13
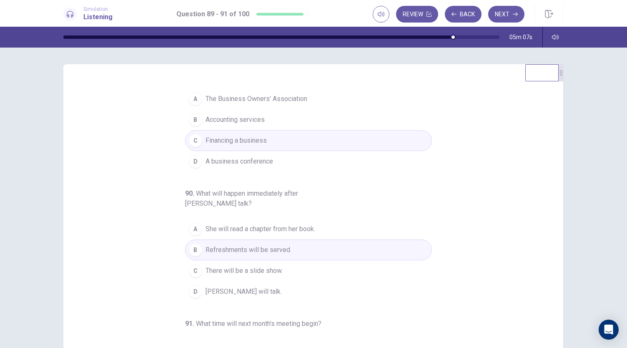
scroll to position [0, 0]
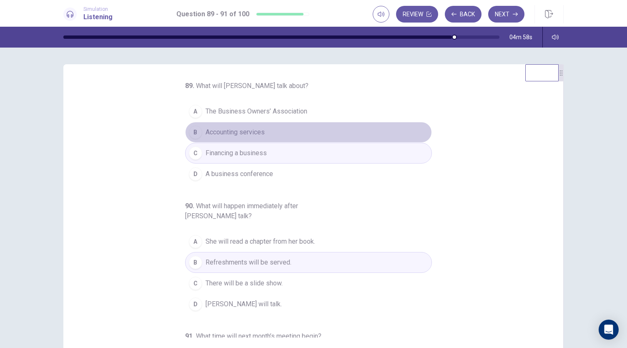
click at [233, 133] on span "Accounting services" at bounding box center [234, 132] width 59 height 10
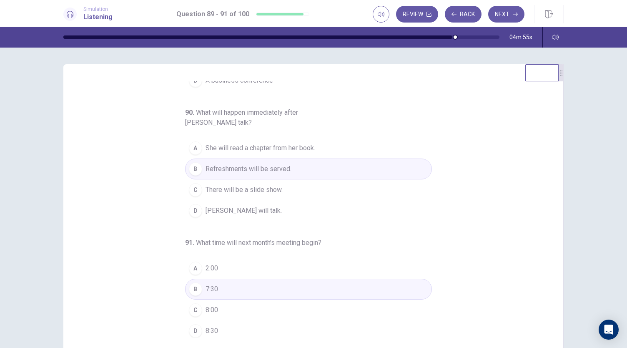
scroll to position [93, 0]
click at [255, 145] on span "She will read a chapter from her book." at bounding box center [260, 148] width 110 height 10
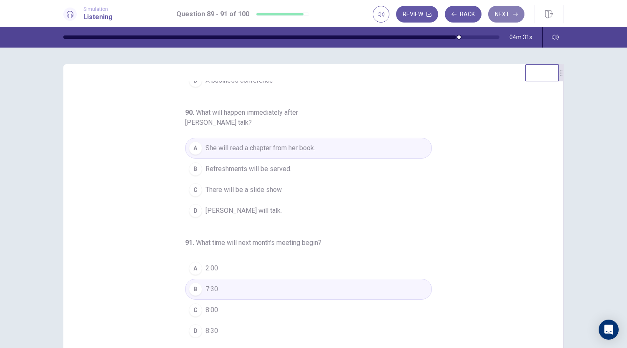
click at [511, 16] on button "Next" at bounding box center [506, 14] width 36 height 17
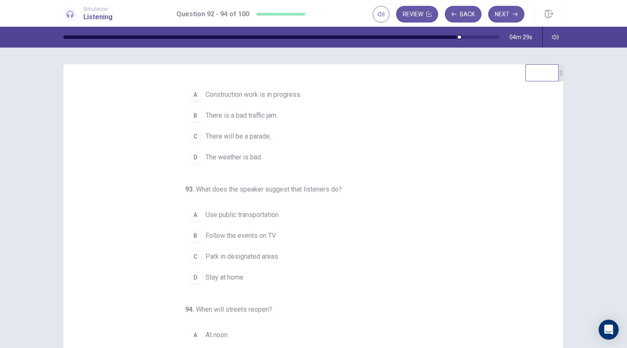
scroll to position [0, 0]
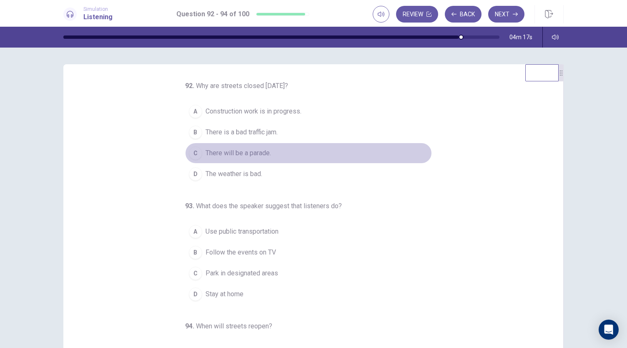
click at [257, 153] on span "There will be a parade." at bounding box center [237, 153] width 65 height 10
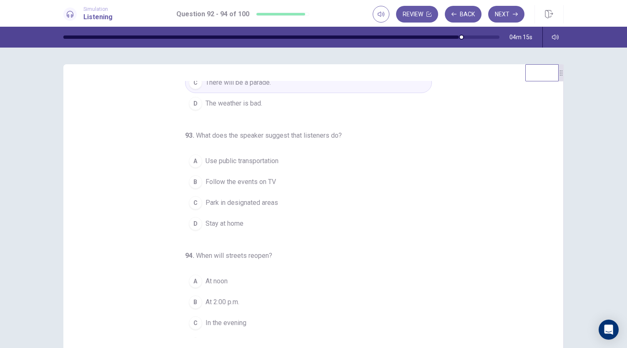
scroll to position [83, 0]
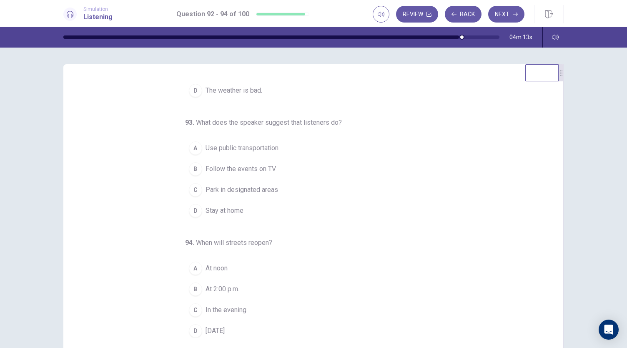
click at [208, 286] on span "At 2:00 p.m." at bounding box center [222, 289] width 34 height 10
click at [224, 150] on span "Use public transportation" at bounding box center [241, 148] width 73 height 10
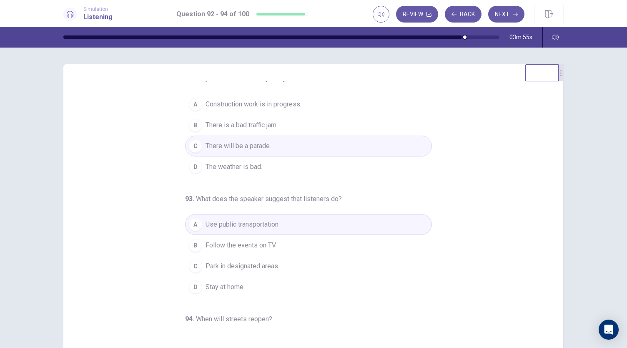
scroll to position [0, 0]
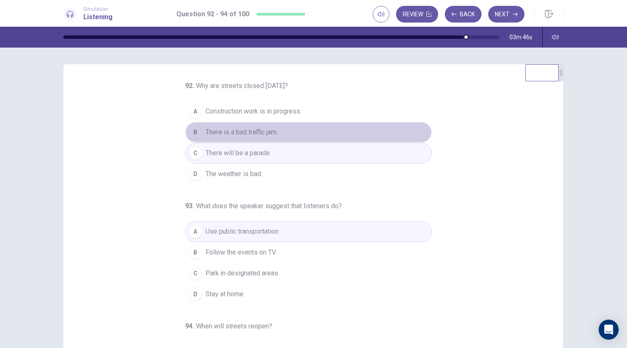
click at [230, 130] on span "There is a bad traffic jam." at bounding box center [241, 132] width 72 height 10
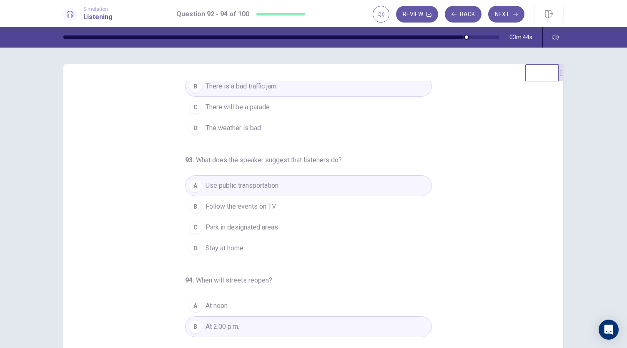
scroll to position [83, 0]
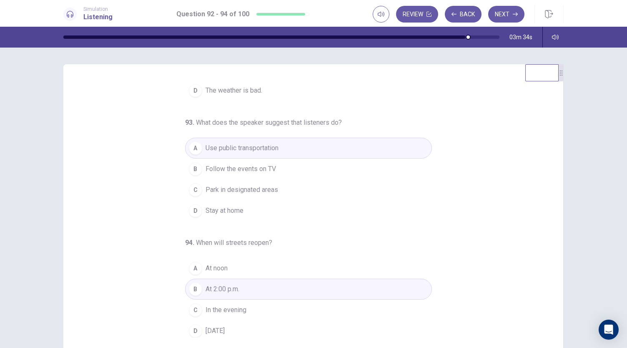
click at [225, 325] on span "Tomorrow" at bounding box center [214, 330] width 19 height 10
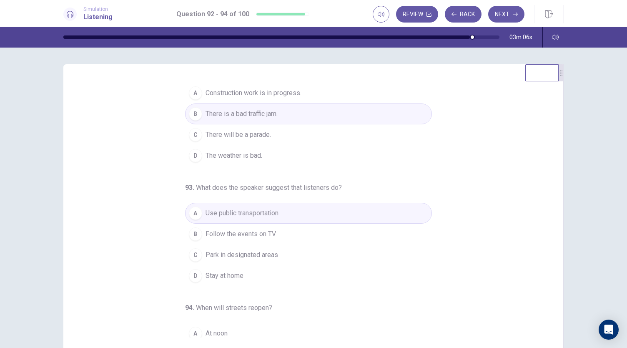
scroll to position [0, 0]
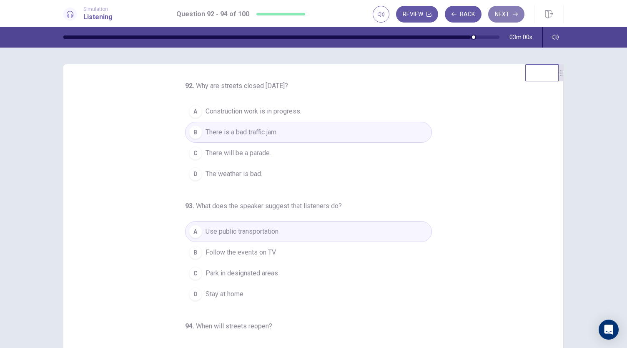
click at [510, 18] on button "Next" at bounding box center [506, 14] width 36 height 17
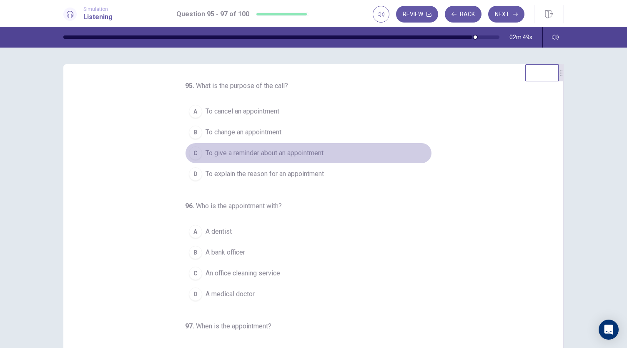
click at [218, 147] on button "C To give a reminder about an appointment" at bounding box center [308, 153] width 247 height 21
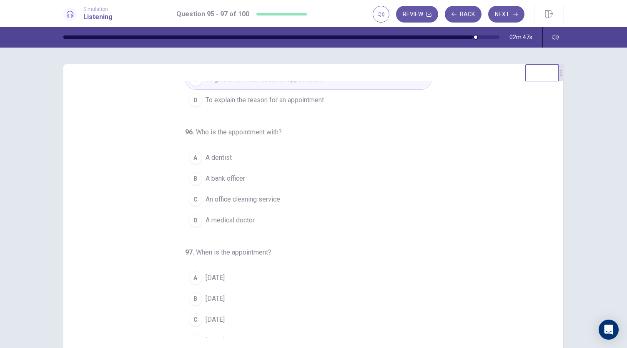
scroll to position [83, 0]
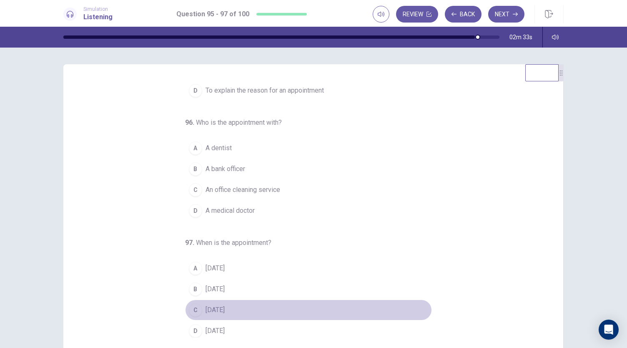
click at [196, 304] on div "C" at bounding box center [195, 309] width 13 height 13
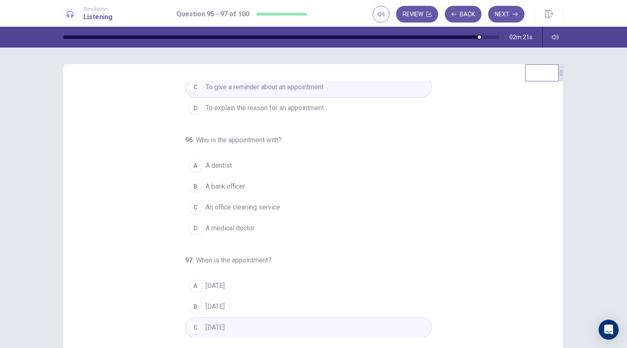
scroll to position [68, 0]
drag, startPoint x: 202, startPoint y: 155, endPoint x: 203, endPoint y: 160, distance: 5.0
click at [203, 159] on button "A A dentist" at bounding box center [308, 163] width 247 height 21
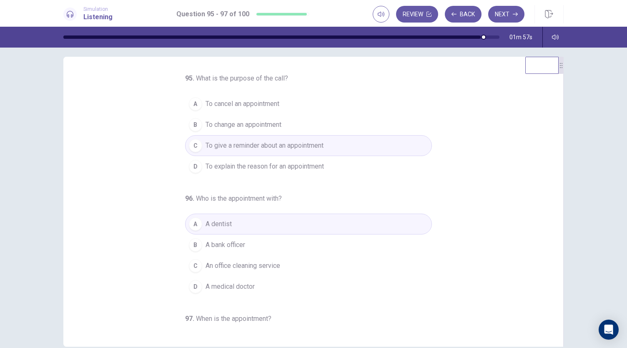
scroll to position [83, 0]
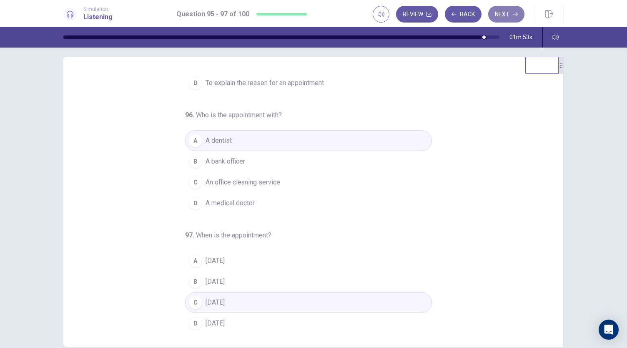
click at [493, 16] on button "Next" at bounding box center [506, 14] width 36 height 17
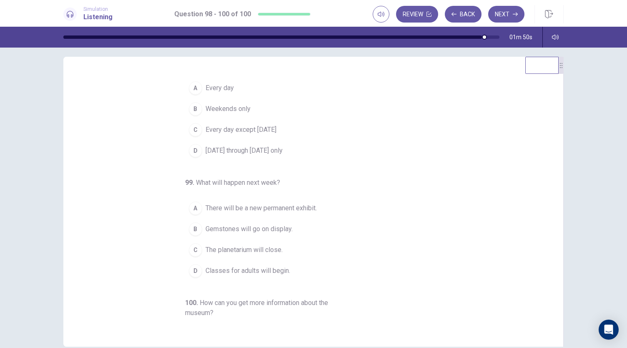
scroll to position [0, 0]
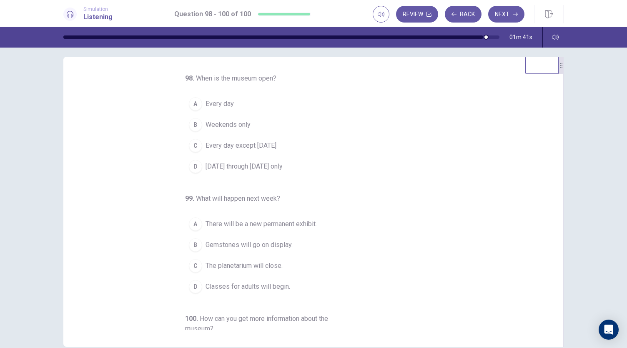
click at [243, 168] on span "Monday through Friday only" at bounding box center [243, 166] width 77 height 10
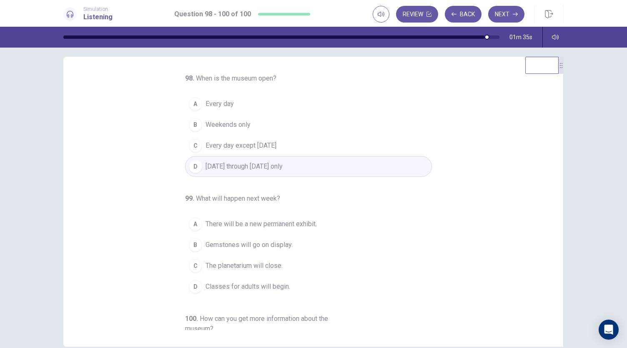
click at [218, 106] on span "Every day" at bounding box center [219, 104] width 28 height 10
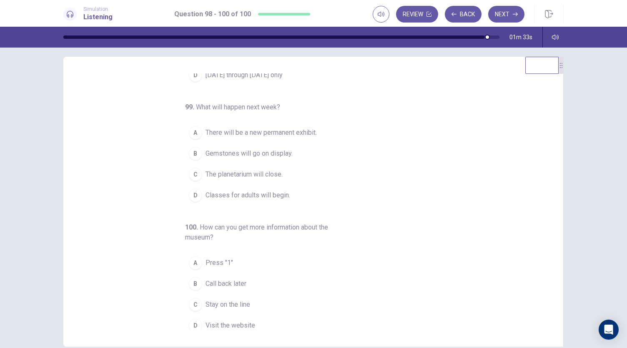
scroll to position [93, 0]
click at [193, 299] on div "C" at bounding box center [195, 301] width 13 height 13
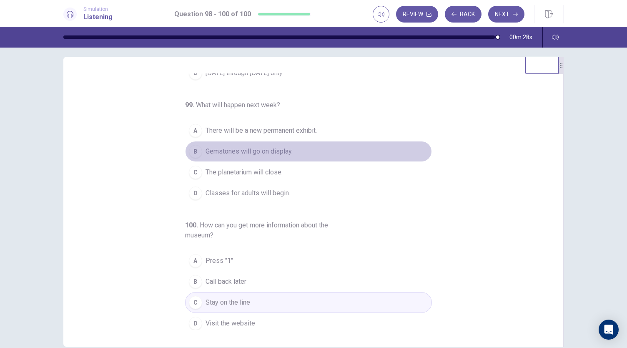
click at [262, 148] on span "Gemstones will go on display." at bounding box center [248, 151] width 87 height 10
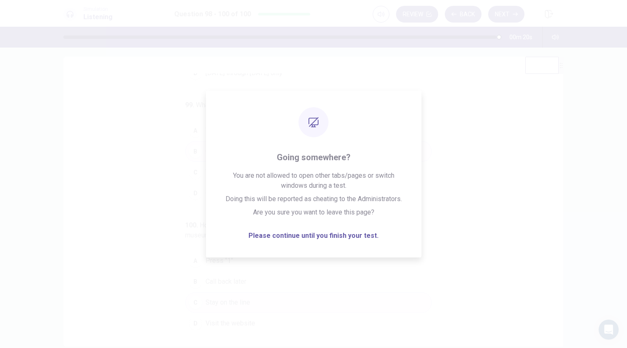
click at [440, 190] on div "98 . When is the museum open? A Every day B Weekends only C Every day except Su…" at bounding box center [317, 201] width 480 height 256
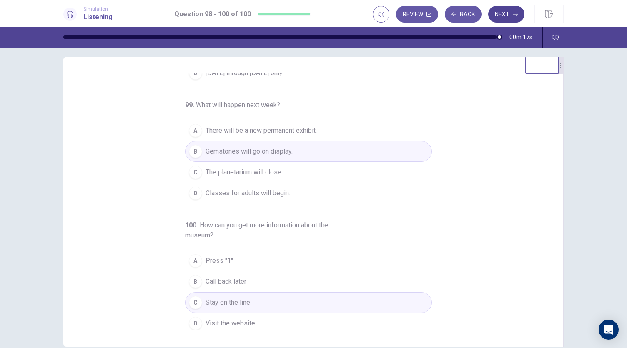
click at [508, 17] on button "Next" at bounding box center [506, 14] width 36 height 17
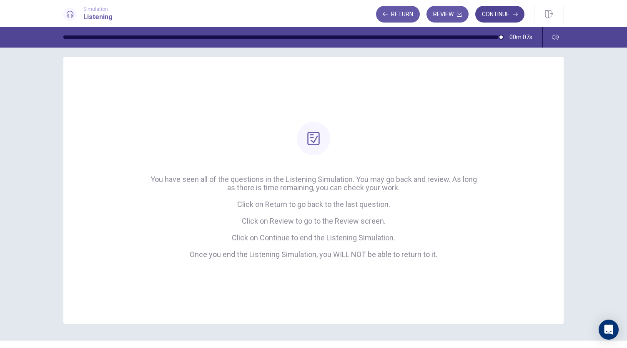
click at [492, 10] on button "Continue" at bounding box center [499, 14] width 49 height 17
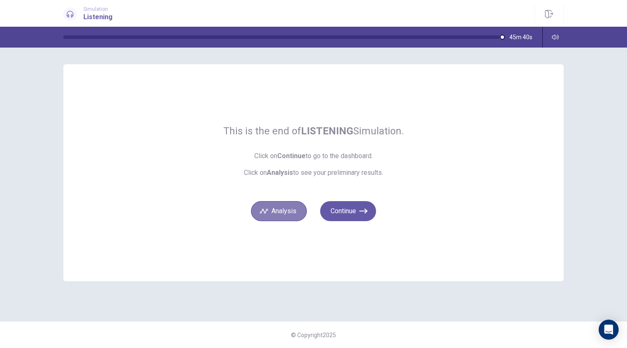
click at [296, 213] on button "Analysis" at bounding box center [279, 211] width 56 height 20
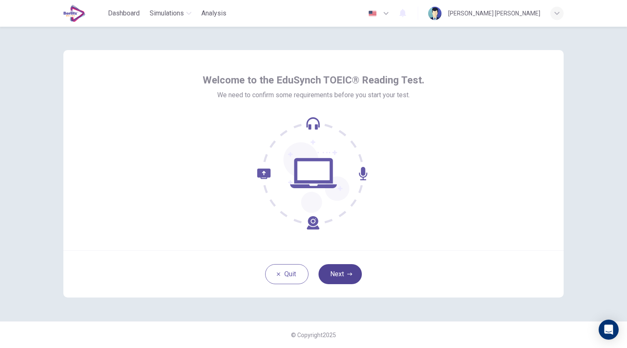
click at [348, 276] on button "Next" at bounding box center [339, 274] width 43 height 20
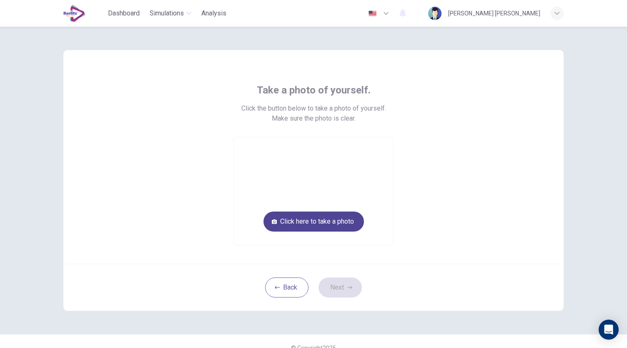
click at [335, 221] on button "Click here to take a photo" at bounding box center [313, 221] width 100 height 20
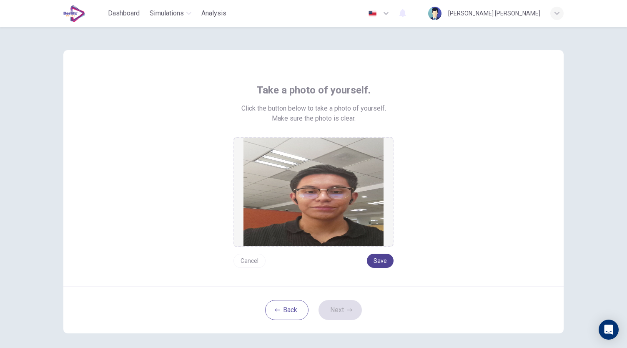
click at [375, 263] on button "Save" at bounding box center [380, 260] width 27 height 14
click at [335, 310] on button "Next" at bounding box center [339, 310] width 43 height 20
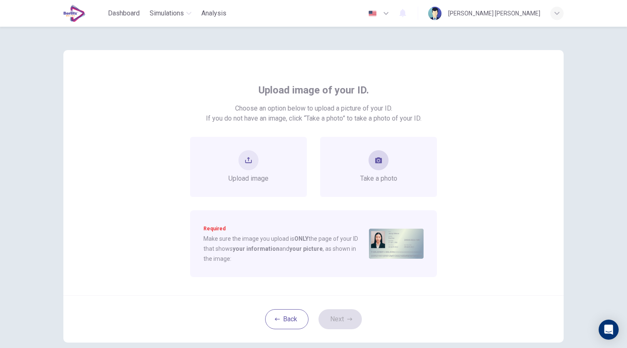
click at [363, 160] on div "Take a photo" at bounding box center [378, 166] width 37 height 33
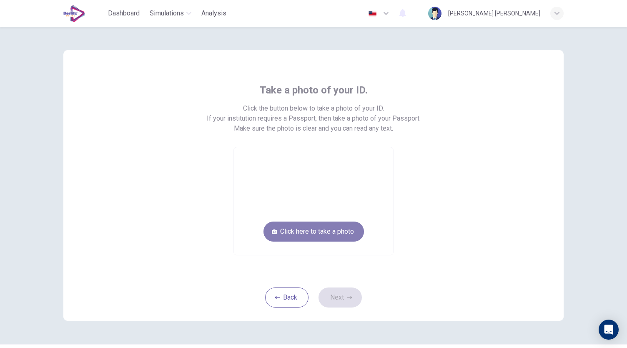
click at [315, 230] on button "Click here to take a photo" at bounding box center [313, 231] width 100 height 20
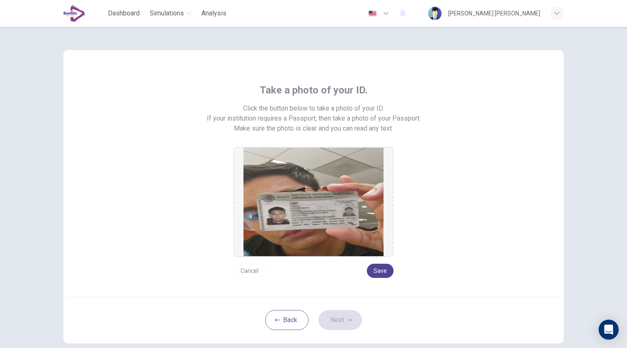
click at [370, 272] on button "Save" at bounding box center [380, 270] width 27 height 14
click at [375, 270] on button "Save" at bounding box center [380, 270] width 27 height 14
click at [344, 320] on button "Next" at bounding box center [339, 320] width 43 height 20
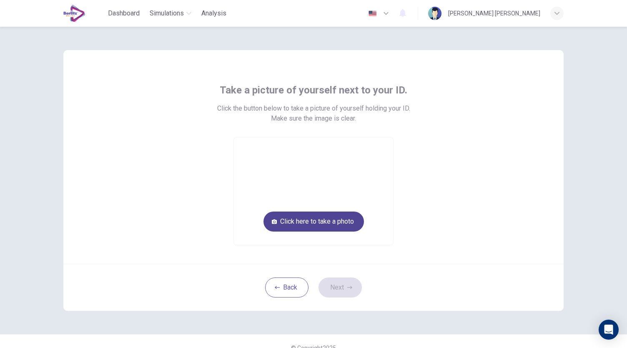
click at [344, 225] on button "Click here to take a photo" at bounding box center [313, 221] width 100 height 20
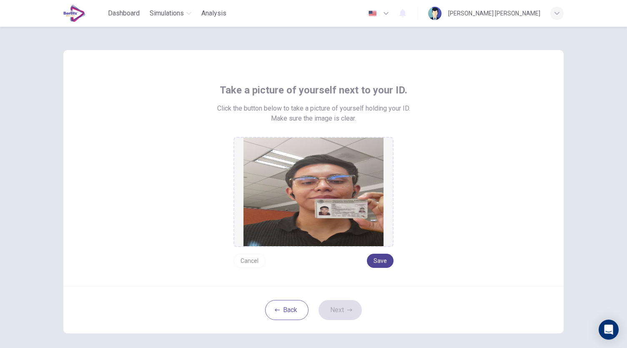
click at [383, 261] on button "Save" at bounding box center [380, 260] width 27 height 14
click at [348, 310] on icon "button" at bounding box center [349, 309] width 5 height 3
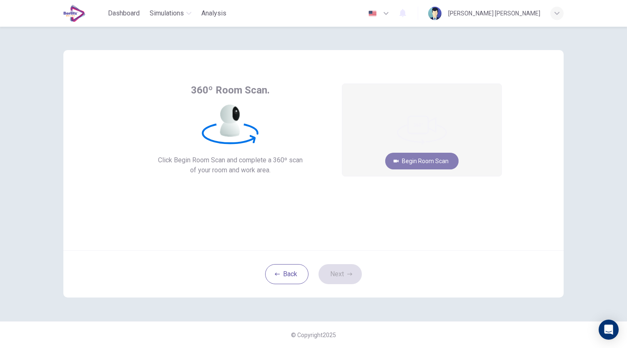
click at [433, 160] on button "Begin Room Scan" at bounding box center [421, 161] width 73 height 17
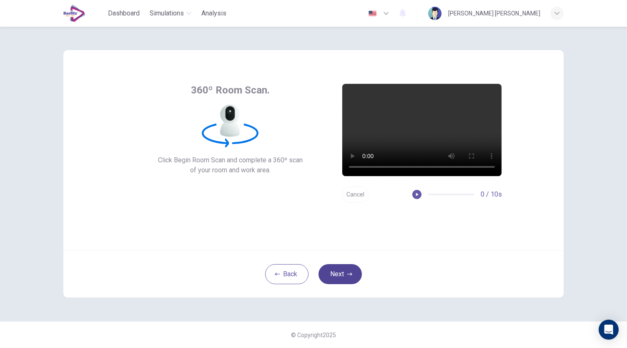
click at [348, 269] on button "Next" at bounding box center [339, 274] width 43 height 20
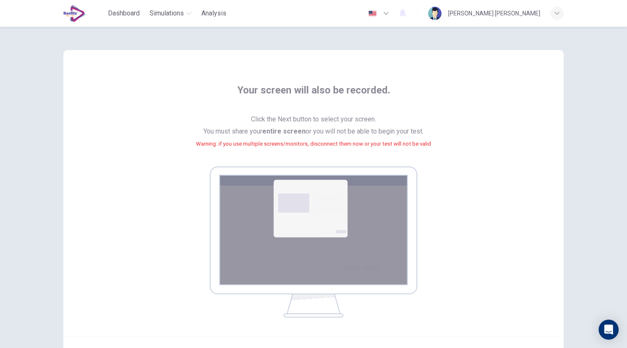
click at [345, 260] on img at bounding box center [314, 241] width 208 height 151
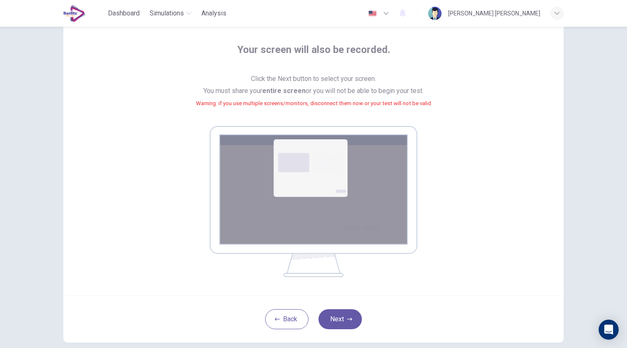
scroll to position [57, 0]
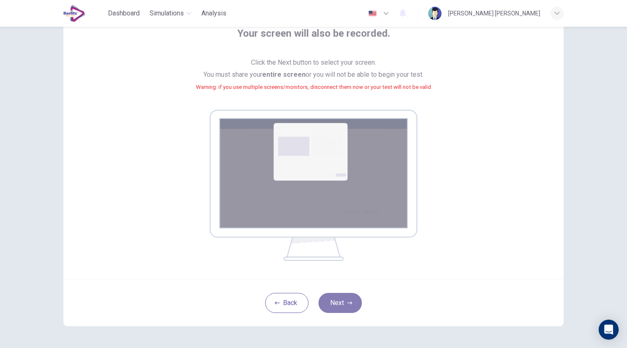
click at [348, 303] on icon "button" at bounding box center [349, 302] width 5 height 5
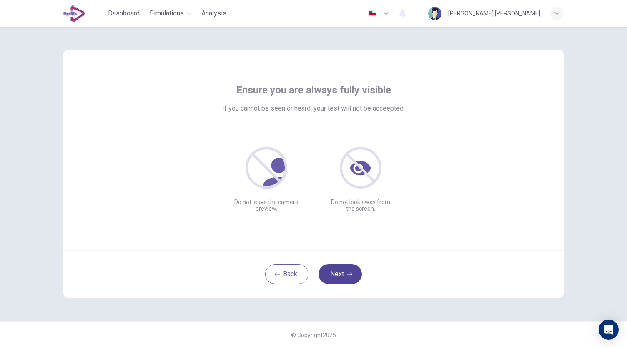
click at [336, 266] on button "Next" at bounding box center [339, 274] width 43 height 20
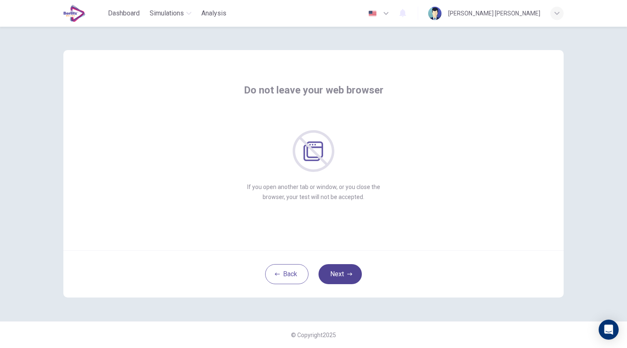
click at [338, 275] on button "Next" at bounding box center [339, 274] width 43 height 20
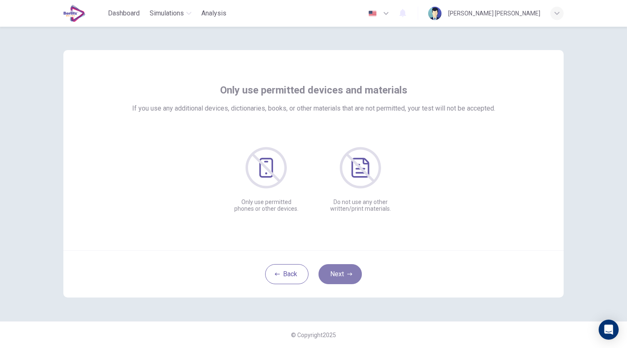
click at [338, 275] on button "Next" at bounding box center [339, 274] width 43 height 20
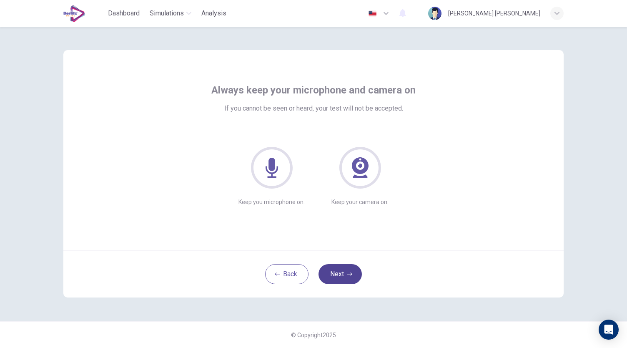
click at [338, 275] on button "Next" at bounding box center [339, 274] width 43 height 20
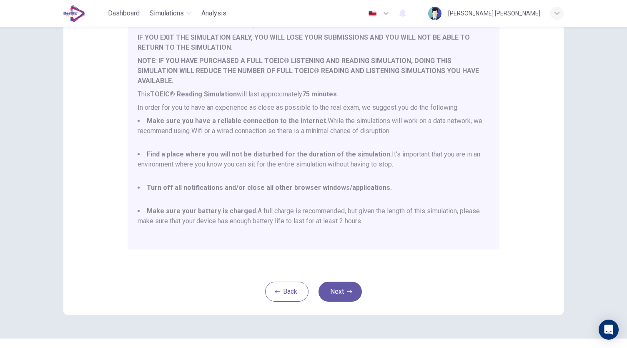
scroll to position [99, 0]
click at [340, 287] on button "Next" at bounding box center [339, 291] width 43 height 20
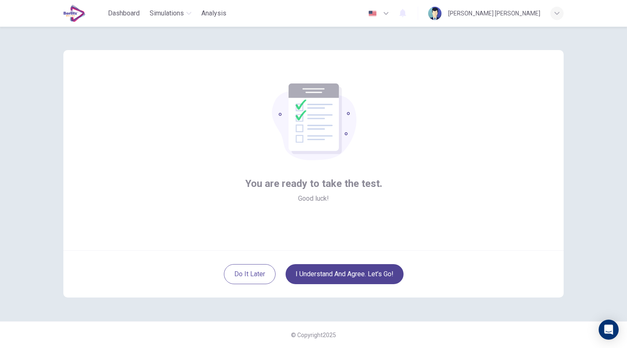
scroll to position [0, 0]
click at [348, 279] on button "I understand and agree. Let’s go!" at bounding box center [344, 274] width 118 height 20
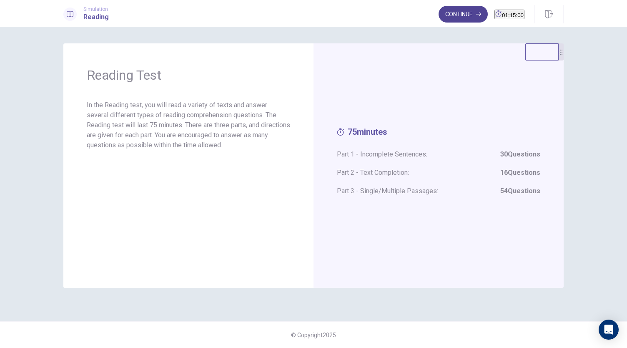
click at [445, 16] on button "Continue" at bounding box center [462, 14] width 49 height 17
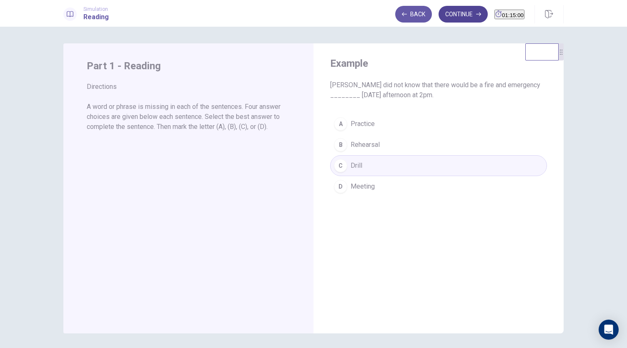
click at [450, 15] on button "Continue" at bounding box center [462, 14] width 49 height 17
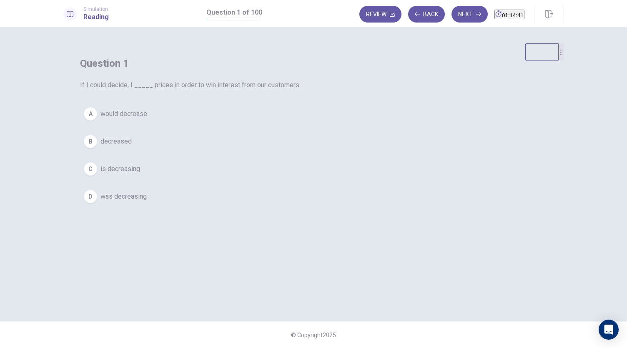
click at [147, 119] on span "would decrease" at bounding box center [123, 114] width 47 height 10
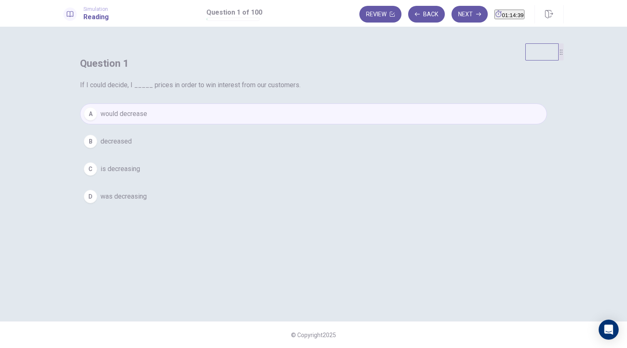
click at [451, 15] on button "Next" at bounding box center [469, 14] width 36 height 17
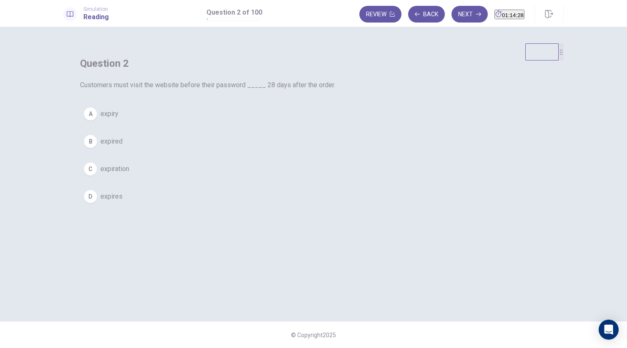
click at [123, 201] on span "expires" at bounding box center [111, 196] width 22 height 10
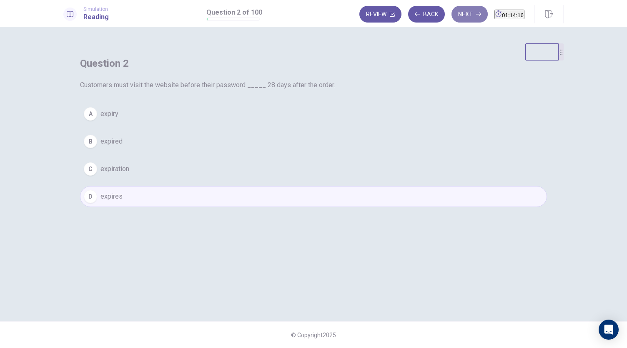
click at [451, 20] on button "Next" at bounding box center [469, 14] width 36 height 17
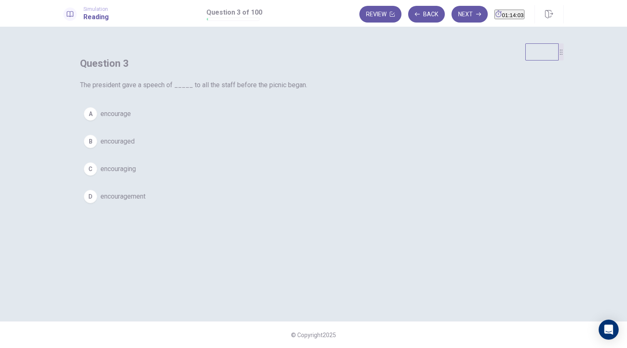
click at [131, 119] on span "encourage" at bounding box center [115, 114] width 30 height 10
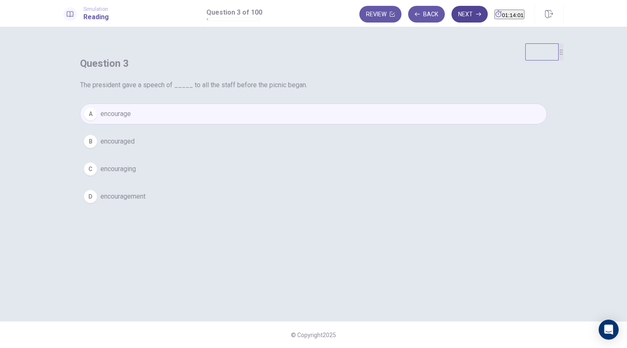
click at [451, 16] on button "Next" at bounding box center [469, 14] width 36 height 17
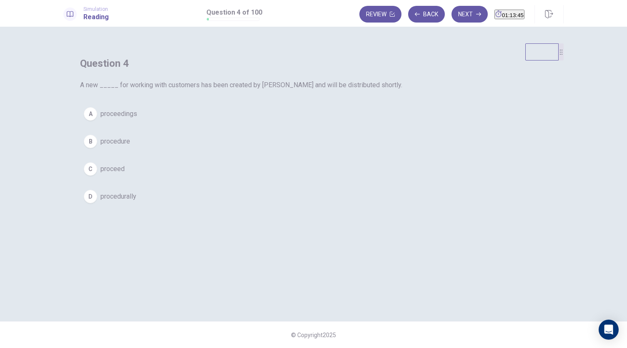
click at [130, 146] on span "procedure" at bounding box center [115, 141] width 30 height 10
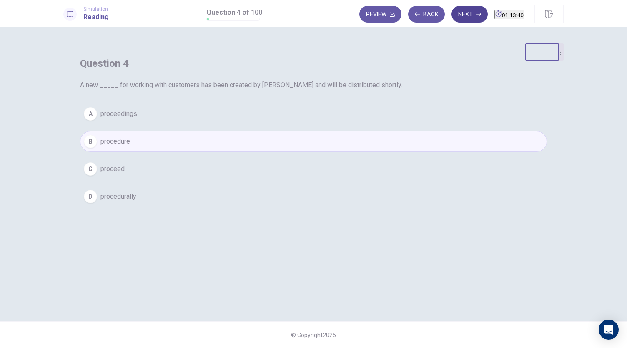
click at [451, 12] on button "Next" at bounding box center [469, 14] width 36 height 17
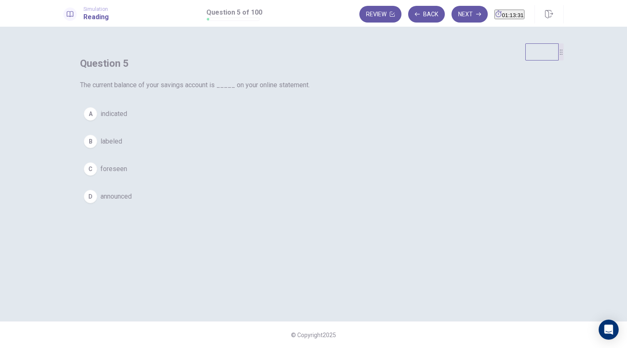
click at [132, 201] on span "announced" at bounding box center [115, 196] width 31 height 10
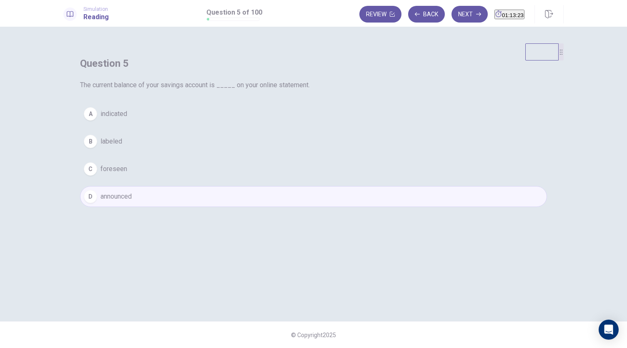
click at [127, 119] on span "indicated" at bounding box center [113, 114] width 27 height 10
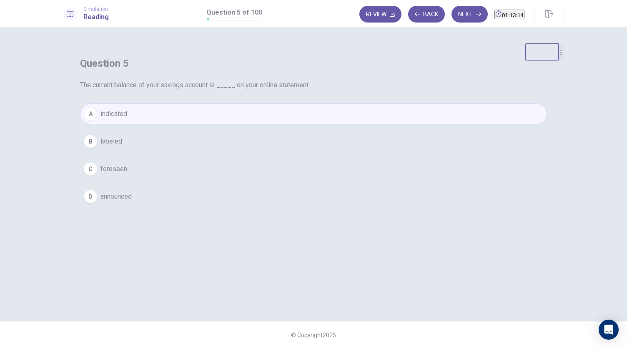
click at [132, 201] on span "announced" at bounding box center [115, 196] width 31 height 10
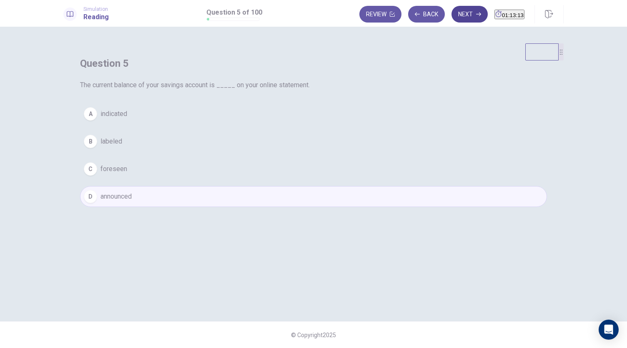
click at [451, 15] on button "Next" at bounding box center [469, 14] width 36 height 17
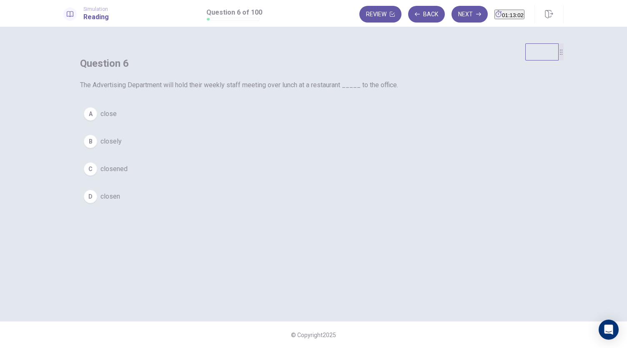
click at [117, 119] on span "close" at bounding box center [108, 114] width 16 height 10
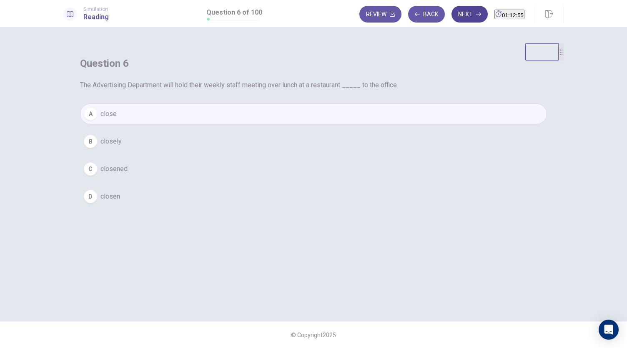
click at [451, 17] on button "Next" at bounding box center [469, 14] width 36 height 17
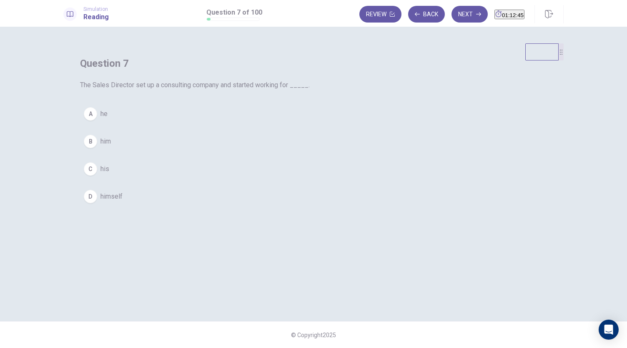
click at [97, 203] on div "D" at bounding box center [90, 196] width 13 height 13
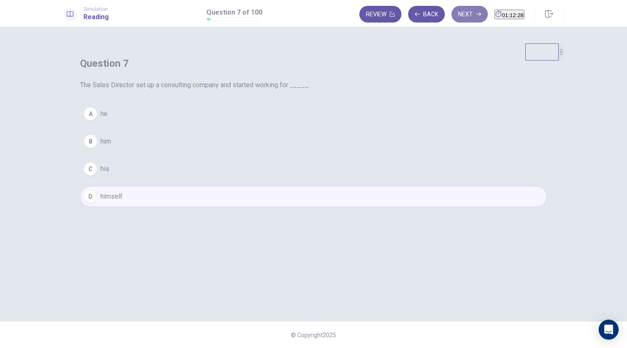
click at [451, 21] on button "Next" at bounding box center [469, 14] width 36 height 17
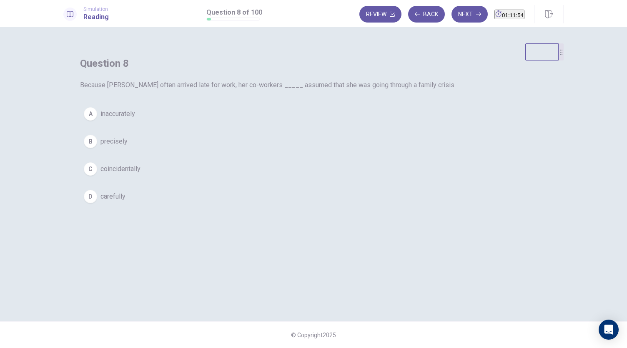
click at [135, 119] on span "inaccurately" at bounding box center [117, 114] width 35 height 10
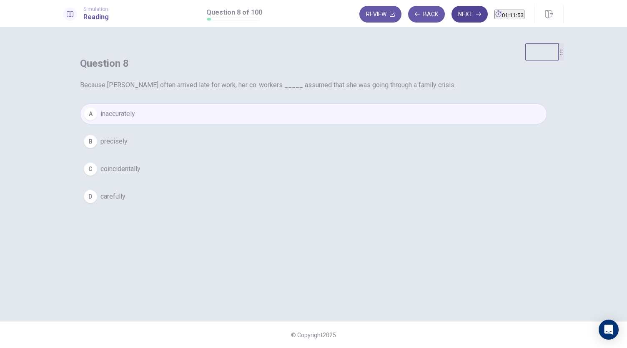
click at [451, 15] on button "Next" at bounding box center [469, 14] width 36 height 17
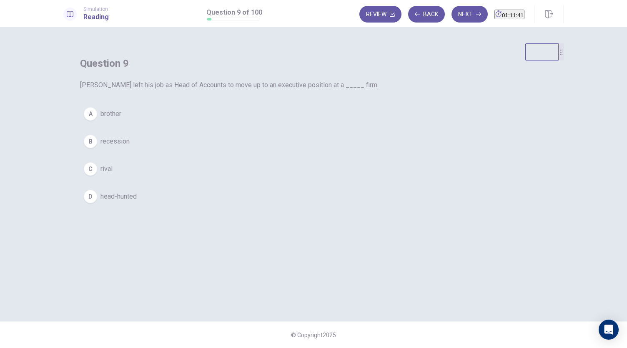
click at [259, 179] on button "C rival" at bounding box center [313, 168] width 467 height 21
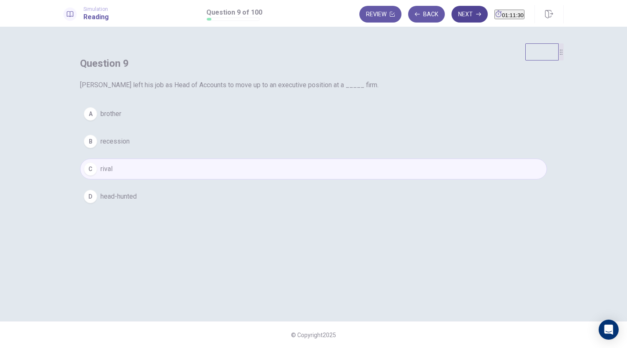
click at [455, 16] on button "Next" at bounding box center [469, 14] width 36 height 17
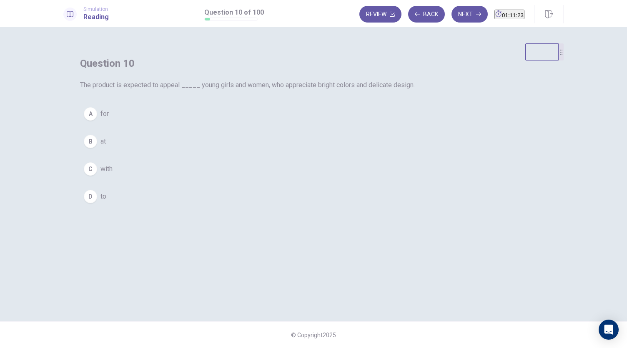
click at [256, 124] on button "A for" at bounding box center [313, 113] width 467 height 21
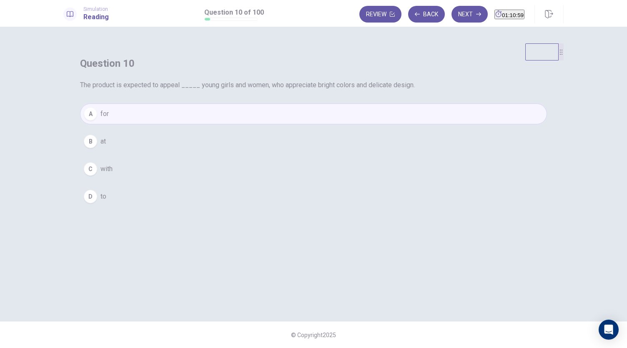
click at [97, 203] on div "D" at bounding box center [90, 196] width 13 height 13
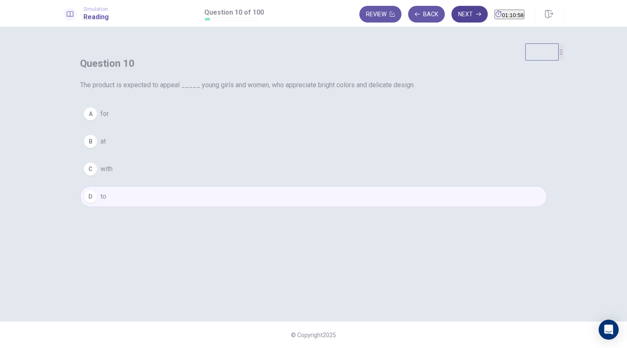
click at [459, 13] on button "Next" at bounding box center [469, 14] width 36 height 17
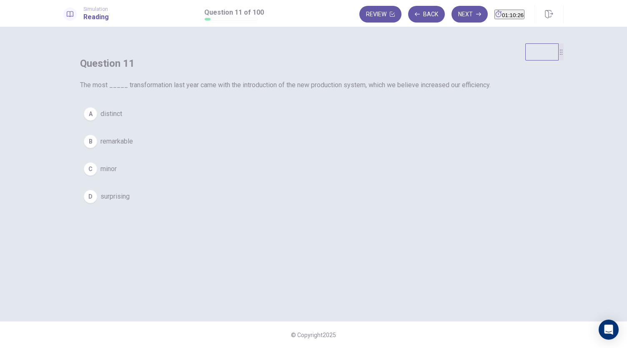
click at [278, 152] on button "B remarkable" at bounding box center [313, 141] width 467 height 21
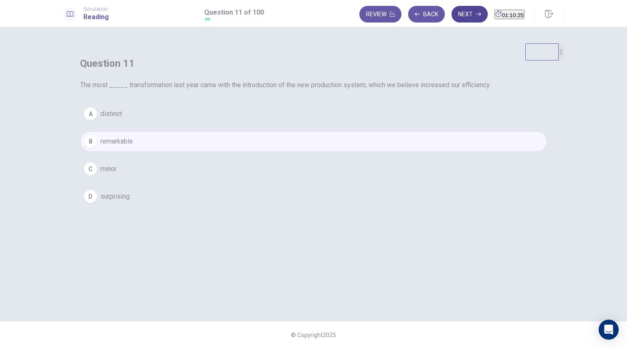
click at [454, 17] on button "Next" at bounding box center [469, 14] width 36 height 17
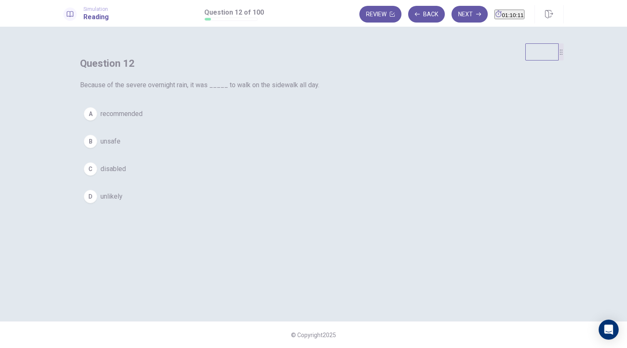
click at [126, 174] on span "disabled" at bounding box center [112, 169] width 25 height 10
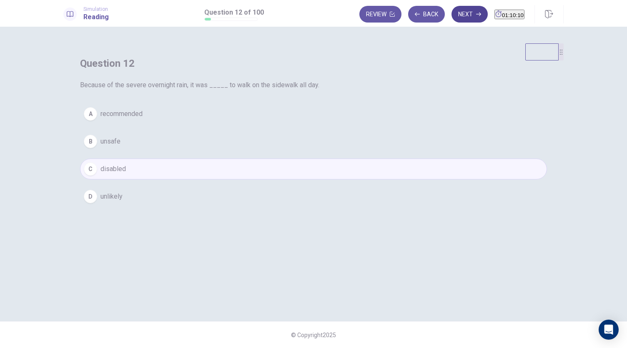
click at [451, 20] on button "Next" at bounding box center [469, 14] width 36 height 17
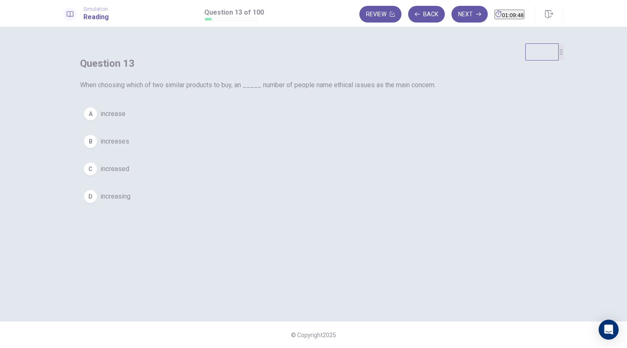
click at [97, 175] on div "C" at bounding box center [90, 168] width 13 height 13
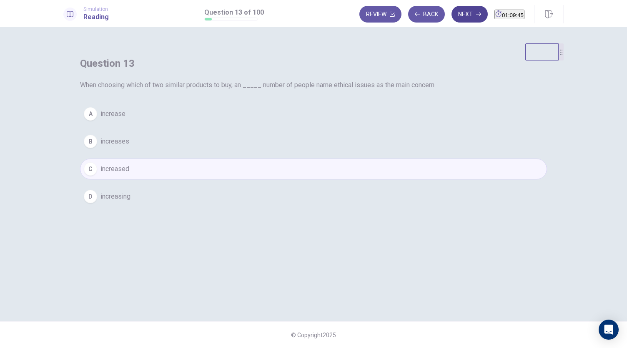
click at [455, 14] on button "Next" at bounding box center [469, 14] width 36 height 17
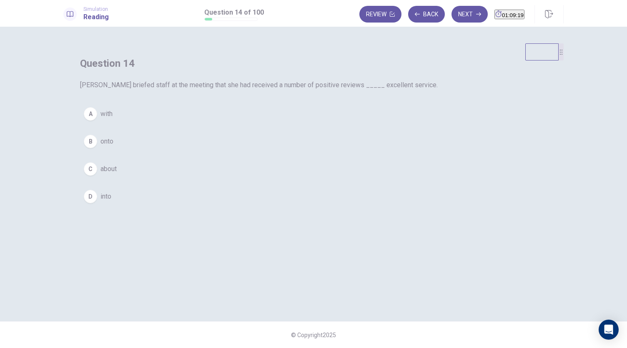
click at [97, 175] on div "C" at bounding box center [90, 168] width 13 height 13
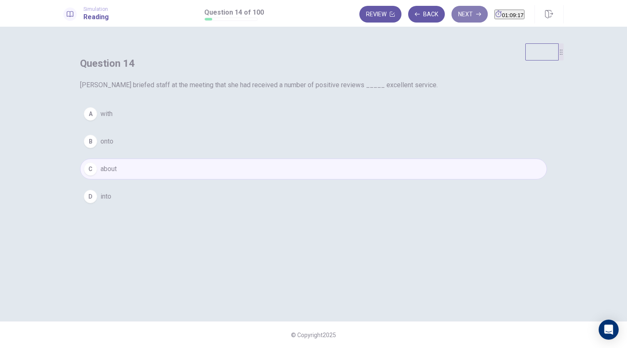
click at [453, 16] on button "Next" at bounding box center [469, 14] width 36 height 17
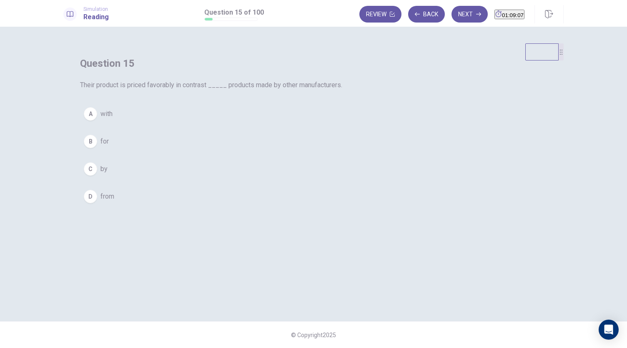
click at [97, 175] on div "C" at bounding box center [90, 168] width 13 height 13
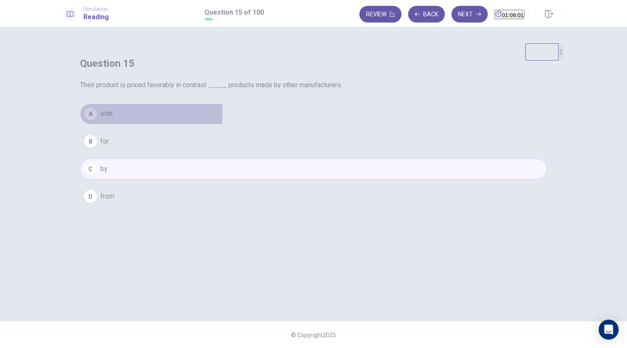
click at [113, 119] on span "with" at bounding box center [106, 114] width 12 height 10
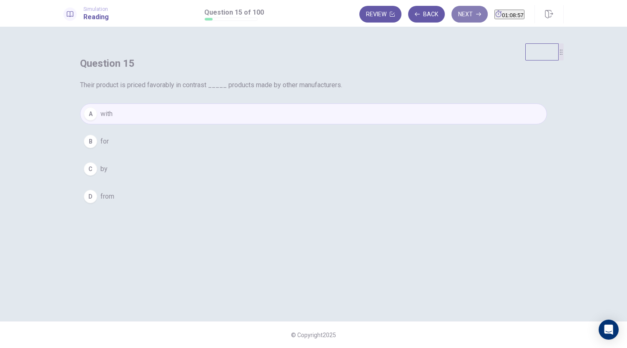
click at [457, 17] on button "Next" at bounding box center [469, 14] width 36 height 17
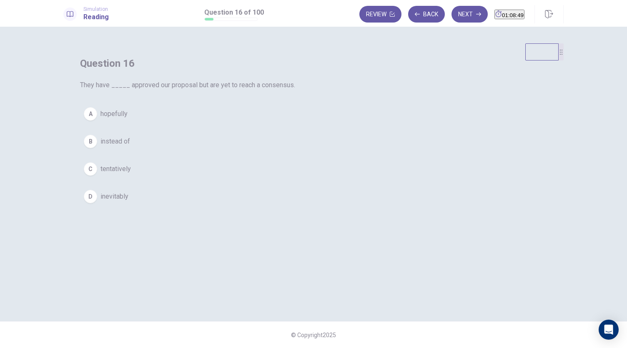
drag, startPoint x: 281, startPoint y: 177, endPoint x: 282, endPoint y: 185, distance: 8.8
click at [281, 152] on button "B instead of" at bounding box center [313, 141] width 467 height 21
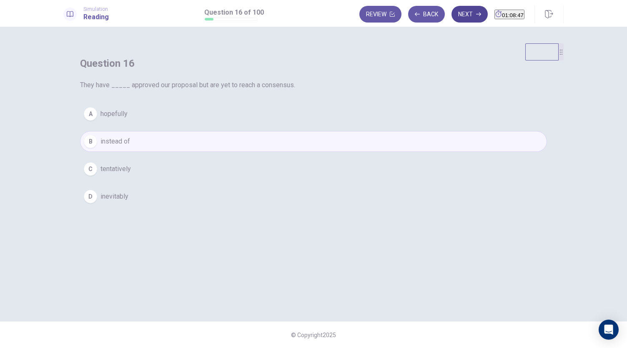
click at [453, 18] on button "Next" at bounding box center [469, 14] width 36 height 17
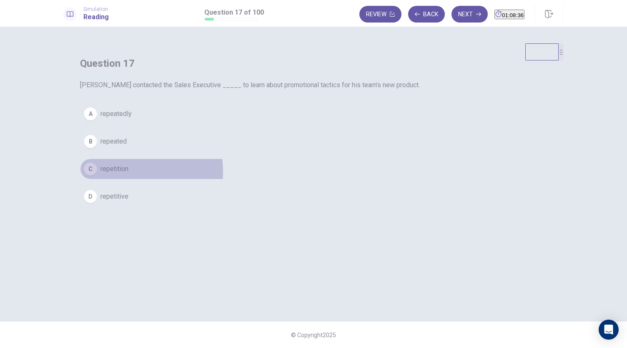
click at [128, 174] on span "repetition" at bounding box center [114, 169] width 28 height 10
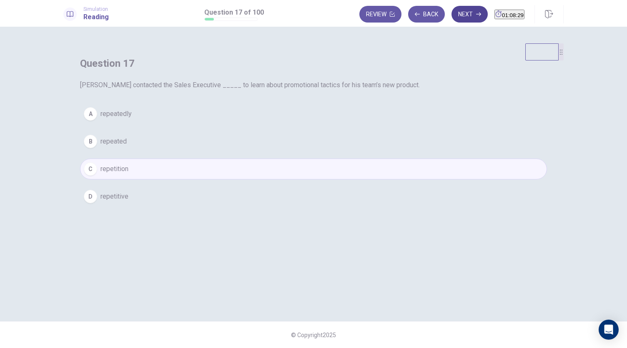
click at [453, 16] on button "Next" at bounding box center [469, 14] width 36 height 17
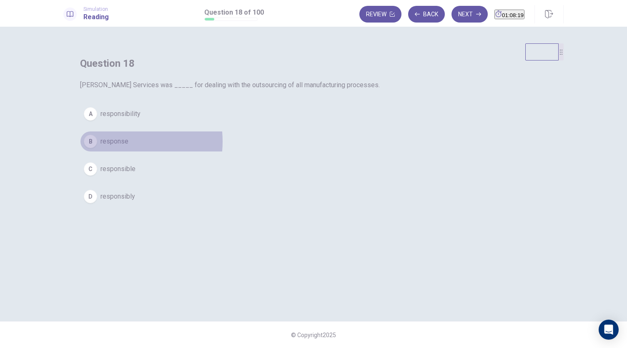
click at [128, 146] on span "response" at bounding box center [114, 141] width 28 height 10
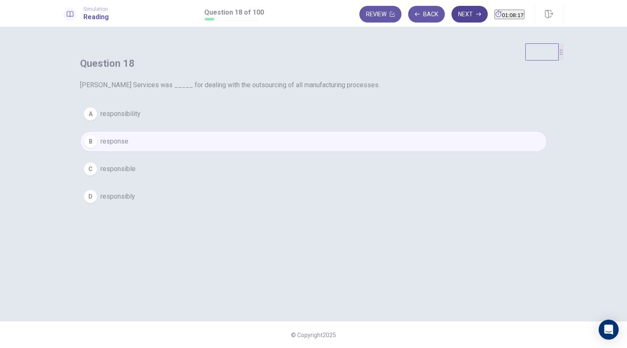
click at [454, 13] on button "Next" at bounding box center [469, 14] width 36 height 17
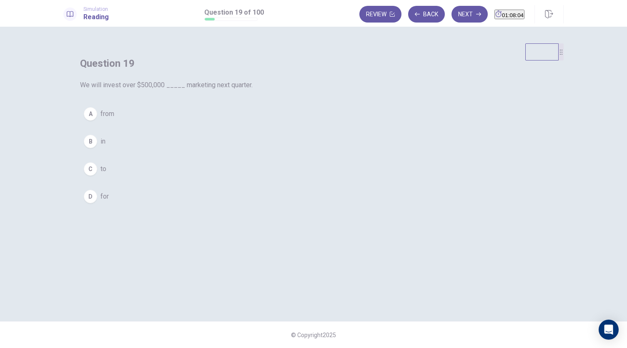
click at [97, 148] on div "B" at bounding box center [90, 141] width 13 height 13
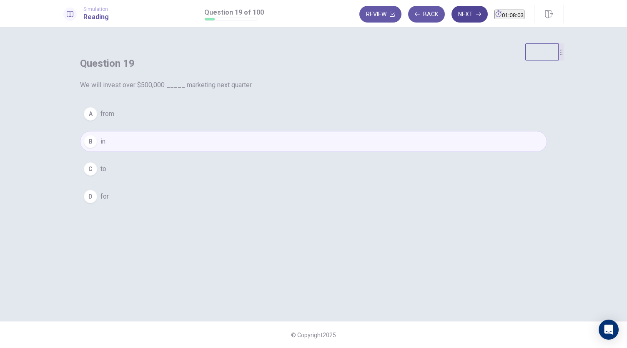
click at [451, 8] on button "Next" at bounding box center [469, 14] width 36 height 17
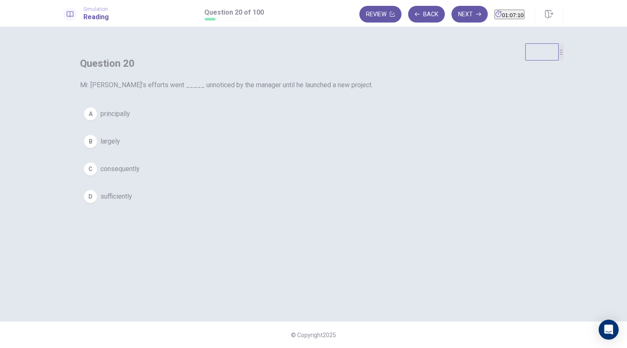
click at [258, 152] on button "B largely" at bounding box center [313, 141] width 467 height 21
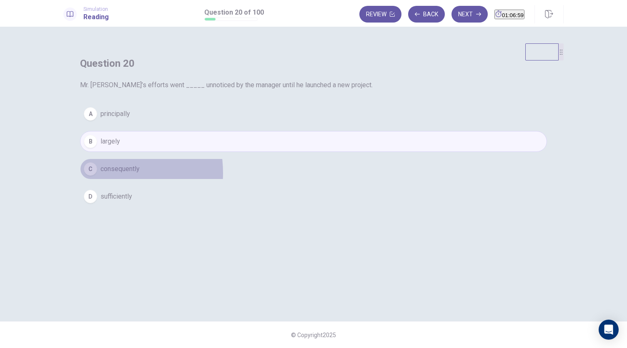
click at [257, 179] on button "C consequently" at bounding box center [313, 168] width 467 height 21
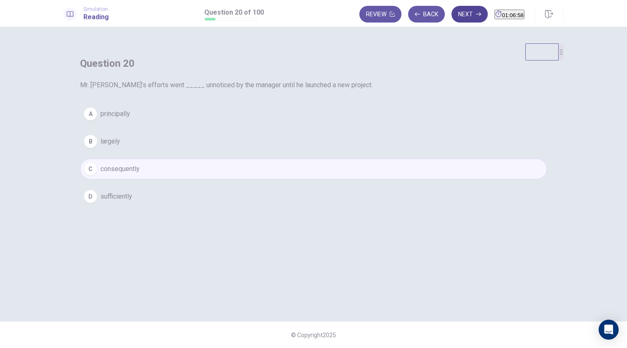
click at [455, 13] on button "Next" at bounding box center [469, 14] width 36 height 17
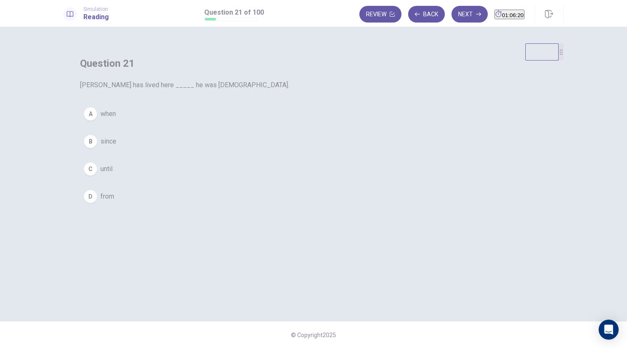
click at [258, 124] on button "A when" at bounding box center [313, 113] width 467 height 21
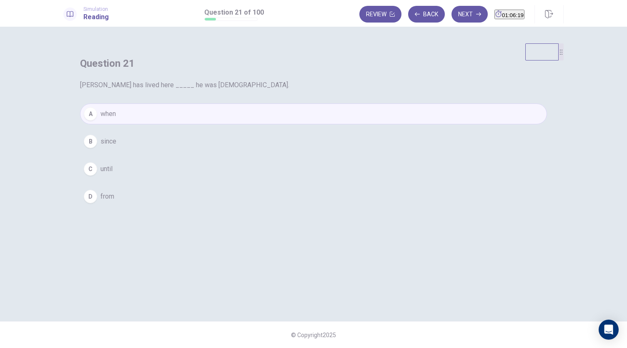
click at [454, 15] on button "Next" at bounding box center [469, 14] width 36 height 17
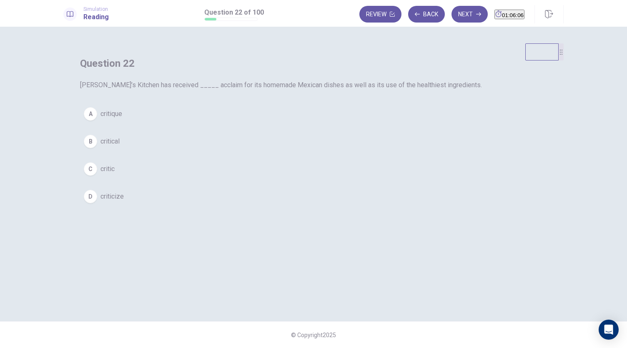
click at [97, 175] on div "C" at bounding box center [90, 168] width 13 height 13
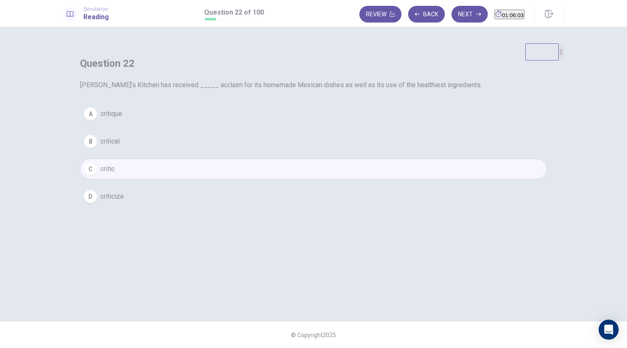
click at [124, 201] on span "criticize" at bounding box center [111, 196] width 23 height 10
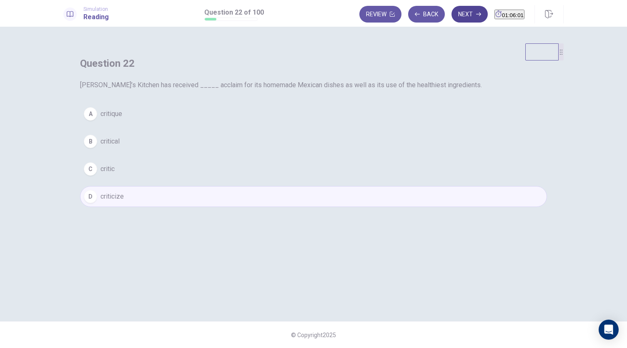
click at [456, 11] on button "Next" at bounding box center [469, 14] width 36 height 17
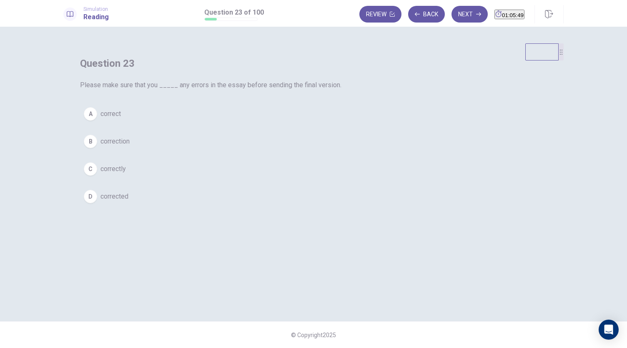
click at [128, 201] on span "corrected" at bounding box center [114, 196] width 28 height 10
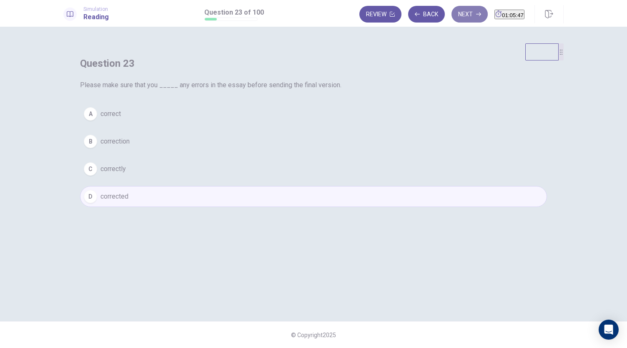
click at [451, 13] on button "Next" at bounding box center [469, 14] width 36 height 17
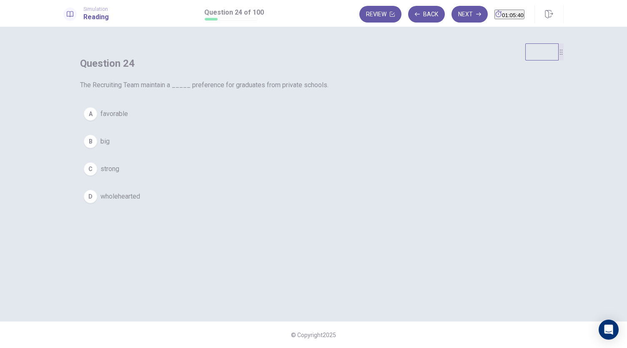
click at [270, 124] on button "A favorable" at bounding box center [313, 113] width 467 height 21
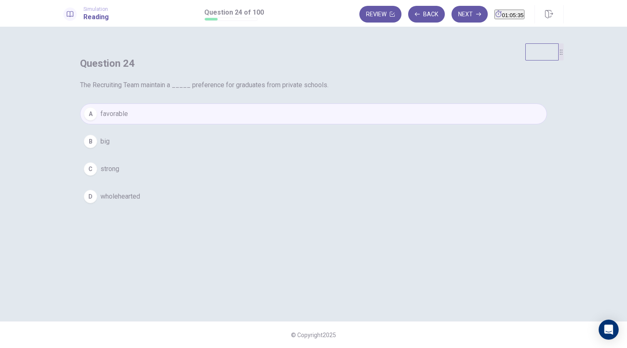
click at [97, 175] on div "C" at bounding box center [90, 168] width 13 height 13
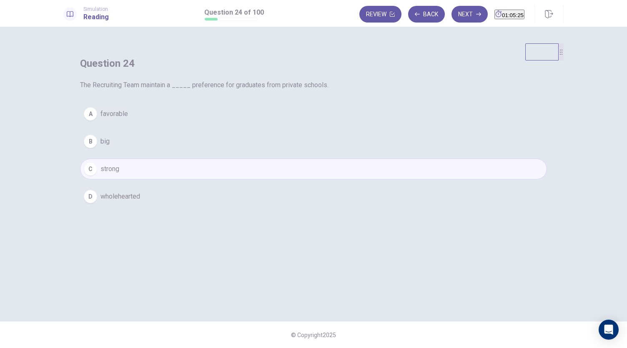
click at [283, 152] on button "B big" at bounding box center [313, 141] width 467 height 21
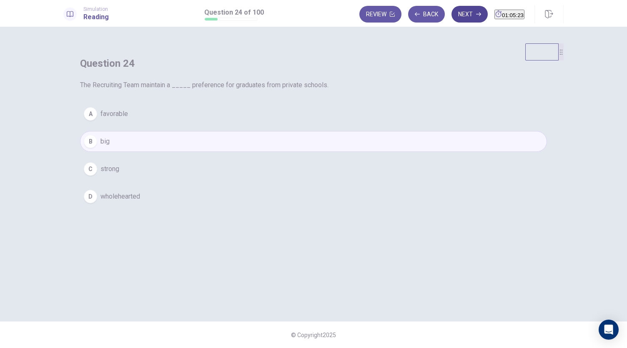
click at [451, 18] on button "Next" at bounding box center [469, 14] width 36 height 17
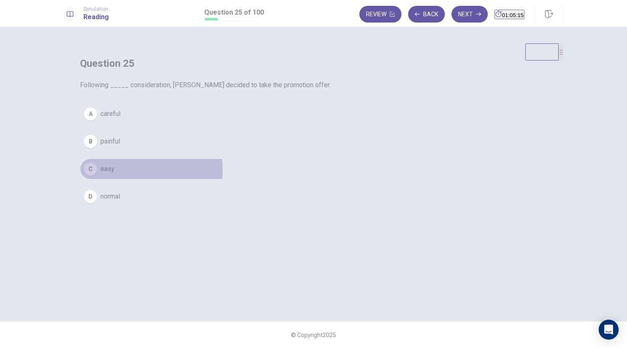
click at [259, 179] on button "C easy" at bounding box center [313, 168] width 467 height 21
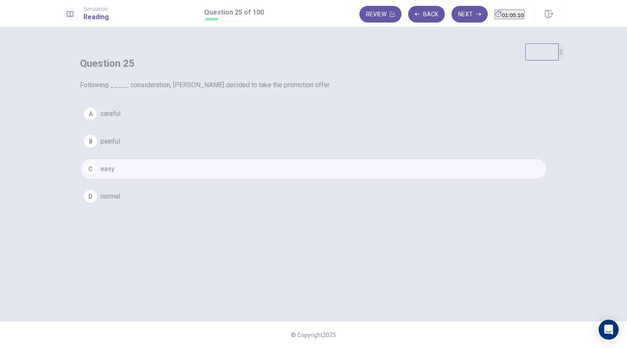
click at [264, 156] on div "A careful B painful C easy D normal" at bounding box center [313, 154] width 467 height 103
click at [260, 124] on button "A careful" at bounding box center [313, 113] width 467 height 21
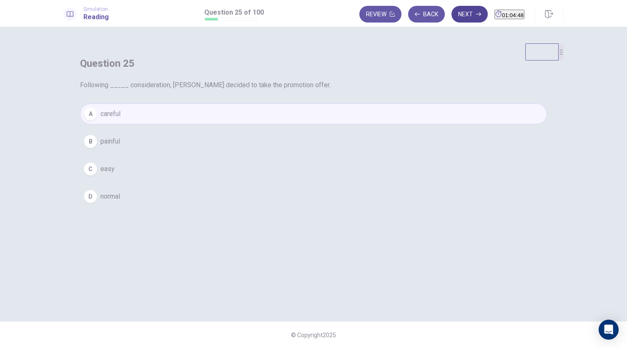
click at [476, 16] on icon "button" at bounding box center [478, 14] width 5 height 5
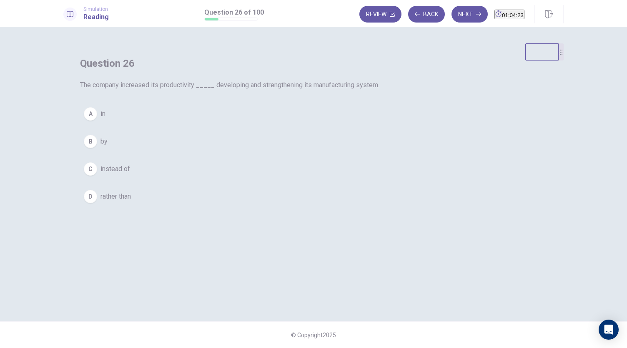
click at [130, 174] on span "instead of" at bounding box center [115, 169] width 30 height 10
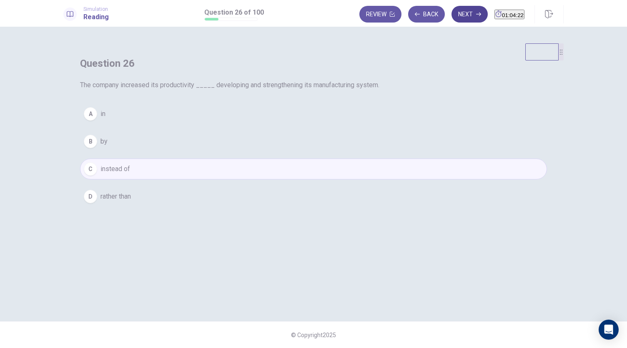
click at [455, 18] on button "Next" at bounding box center [469, 14] width 36 height 17
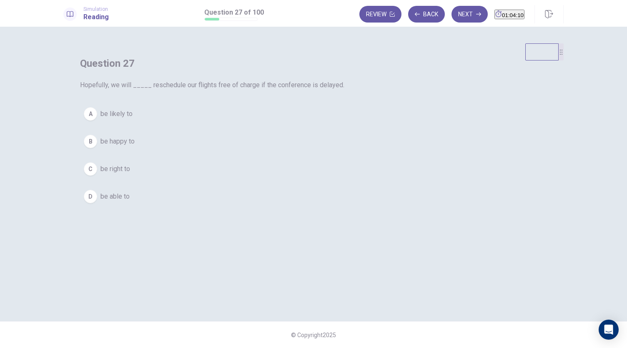
click at [259, 207] on button "D be able to" at bounding box center [313, 196] width 467 height 21
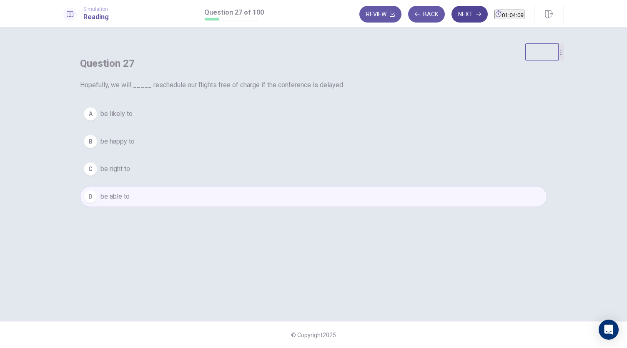
click at [451, 12] on button "Next" at bounding box center [469, 14] width 36 height 17
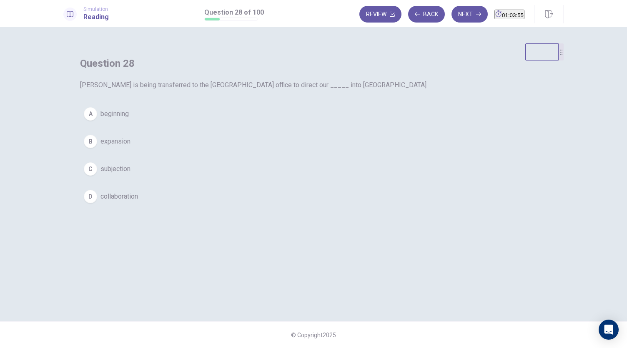
click at [258, 152] on button "B expansion" at bounding box center [313, 141] width 467 height 21
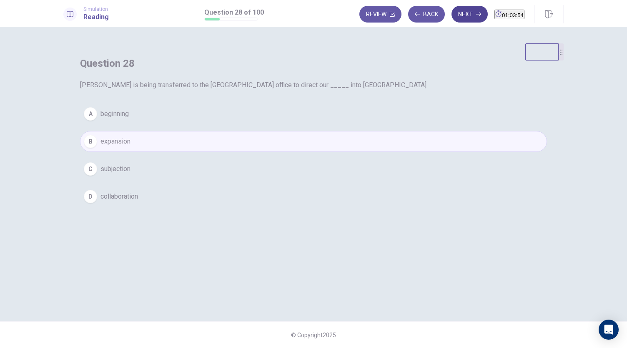
click at [451, 19] on button "Next" at bounding box center [469, 14] width 36 height 17
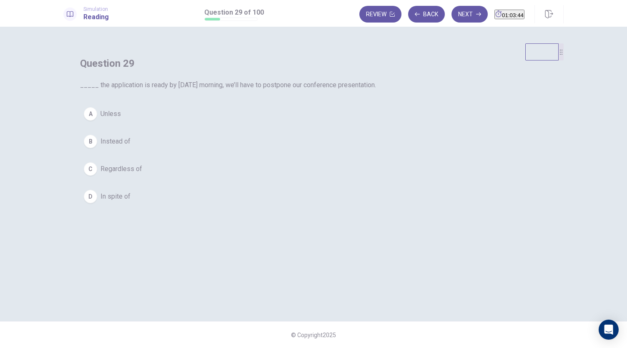
click at [121, 119] on span "Unless" at bounding box center [110, 114] width 20 height 10
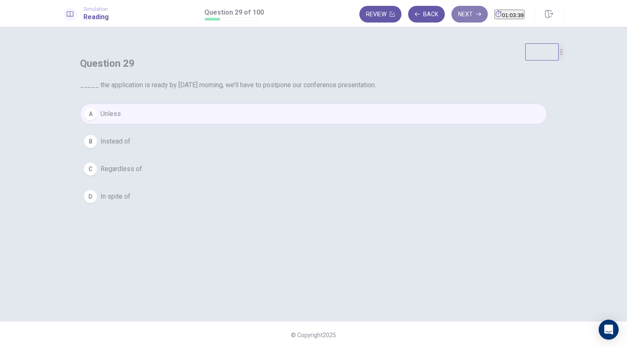
click at [451, 15] on button "Next" at bounding box center [469, 14] width 36 height 17
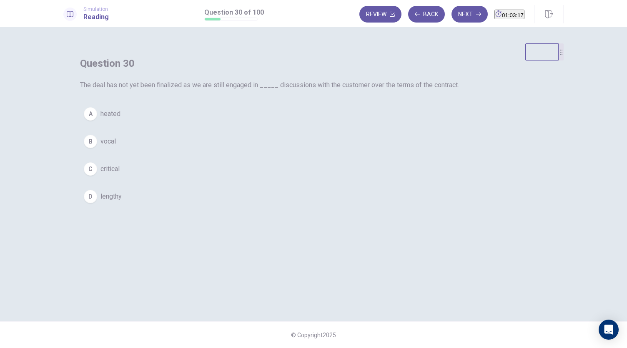
click at [97, 148] on div "B" at bounding box center [90, 141] width 13 height 13
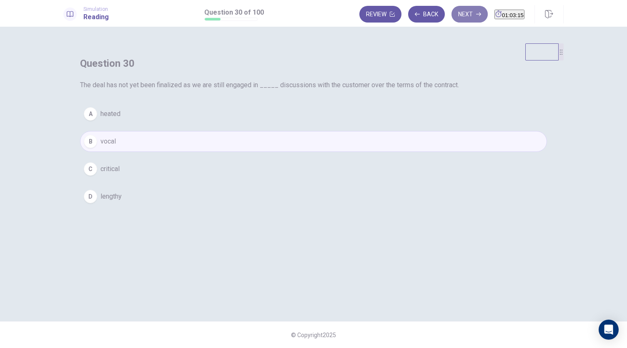
click at [451, 13] on button "Next" at bounding box center [469, 14] width 36 height 17
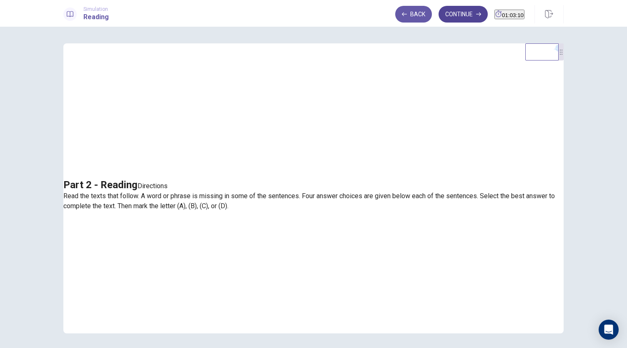
click at [451, 17] on button "Continue" at bounding box center [462, 14] width 49 height 17
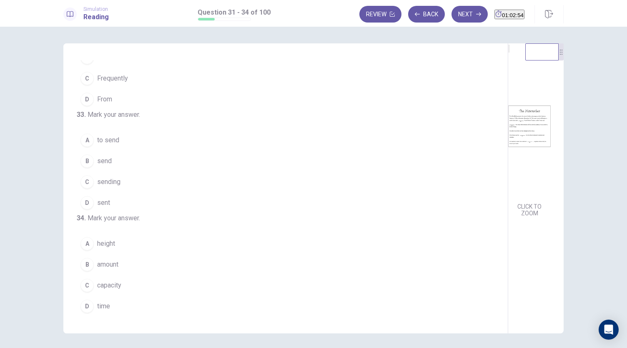
scroll to position [203, 0]
click at [106, 283] on span "capacity" at bounding box center [109, 285] width 24 height 10
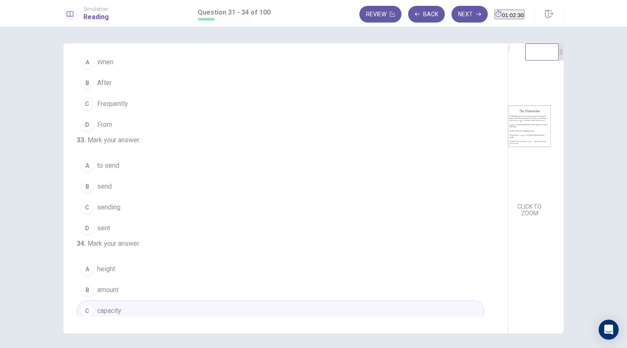
scroll to position [123, 0]
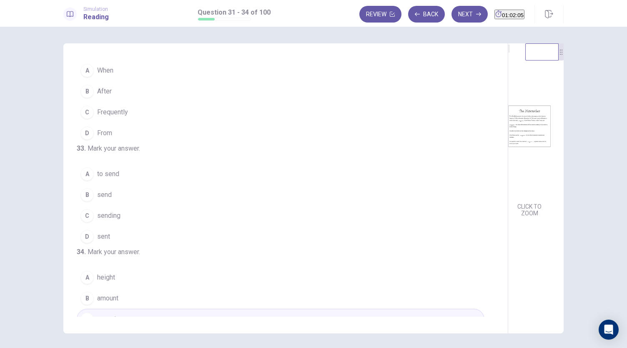
click at [100, 241] on span "sent" at bounding box center [103, 236] width 13 height 10
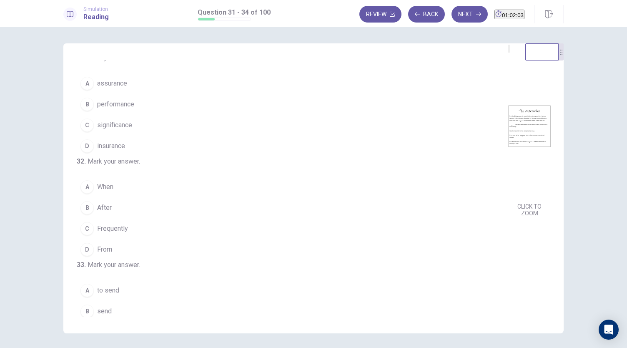
scroll to position [2, 0]
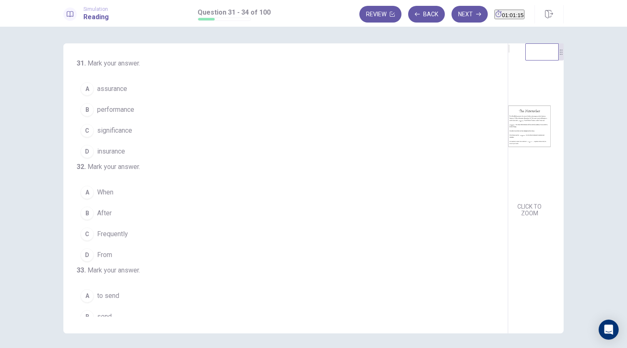
click at [100, 218] on span "After" at bounding box center [104, 213] width 15 height 10
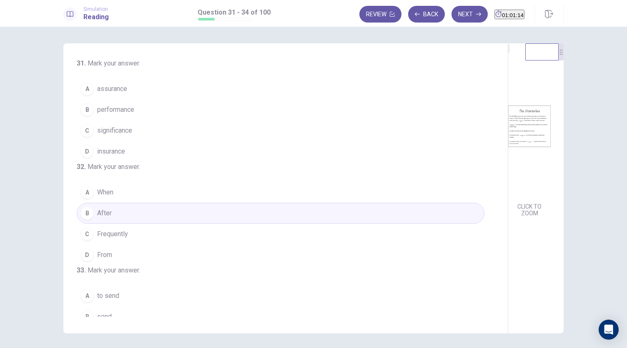
drag, startPoint x: 298, startPoint y: 151, endPoint x: 306, endPoint y: 145, distance: 10.1
click at [306, 145] on div "31 . Mark your answer. A assurance B performance C significance D insurance 32 …" at bounding box center [285, 188] width 445 height 290
drag, startPoint x: 306, startPoint y: 145, endPoint x: 312, endPoint y: 125, distance: 20.0
click at [312, 125] on div "31 . Mark your answer. A assurance B performance C significance D insurance 32 …" at bounding box center [313, 188] width 500 height 290
click at [117, 108] on span "performance" at bounding box center [115, 110] width 37 height 10
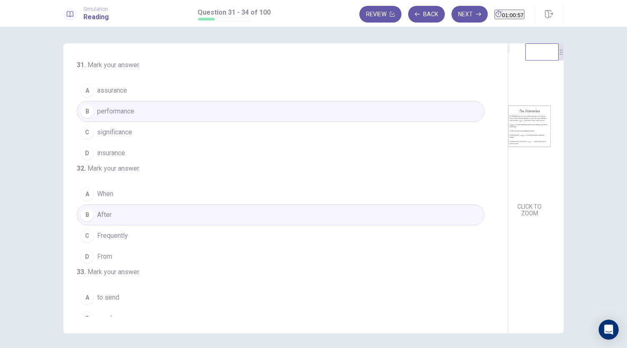
scroll to position [203, 0]
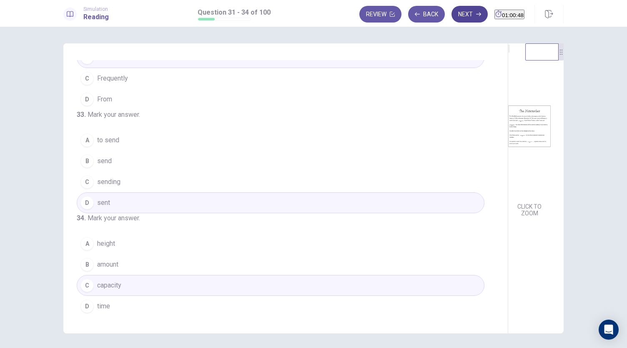
click at [451, 14] on button "Next" at bounding box center [469, 14] width 36 height 17
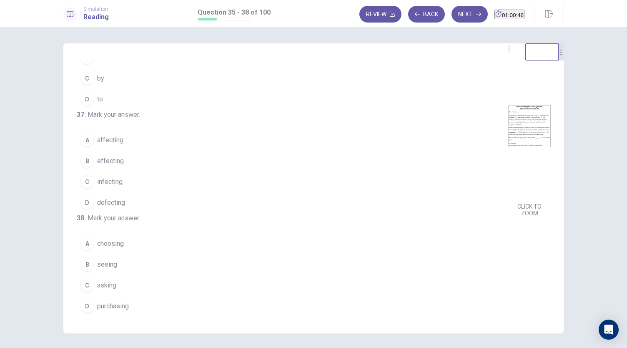
drag, startPoint x: 299, startPoint y: 190, endPoint x: 298, endPoint y: 98, distance: 91.7
click at [298, 98] on div "35 . Mark your answer. A regardless B regard C regarded D regarding 36 . Mark y…" at bounding box center [289, 188] width 424 height 256
click at [408, 18] on button "Back" at bounding box center [426, 14] width 37 height 17
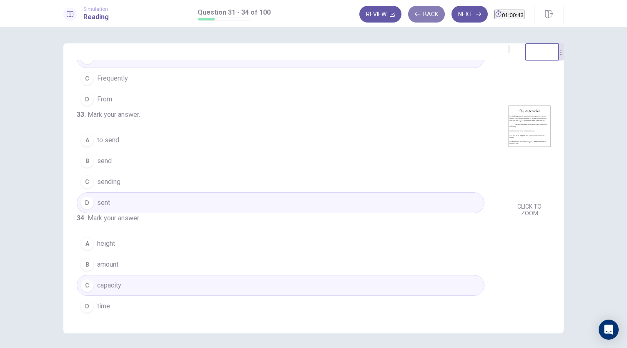
click at [408, 18] on button "Back" at bounding box center [426, 14] width 37 height 17
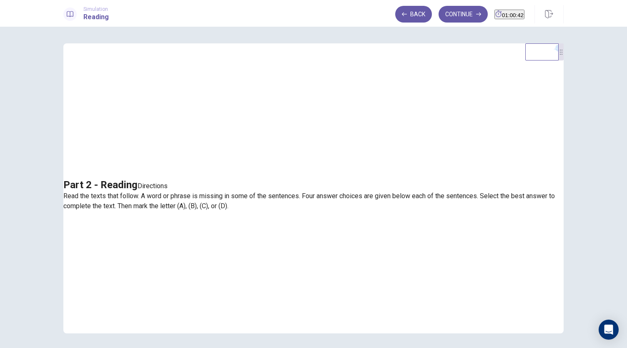
click at [476, 14] on icon "button" at bounding box center [478, 15] width 5 height 4
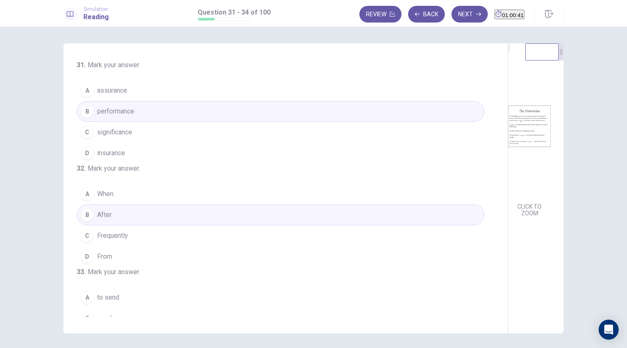
click at [454, 17] on button "Next" at bounding box center [469, 14] width 36 height 17
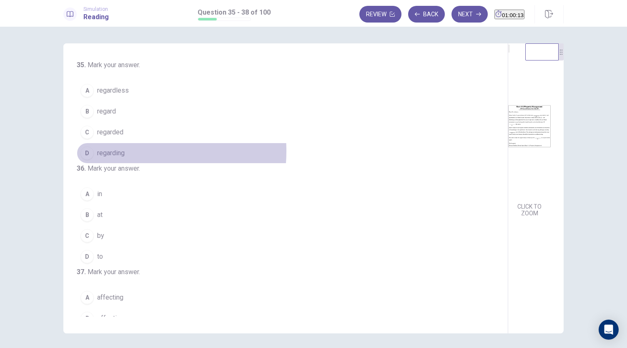
click at [115, 150] on span "regarding" at bounding box center [111, 153] width 28 height 10
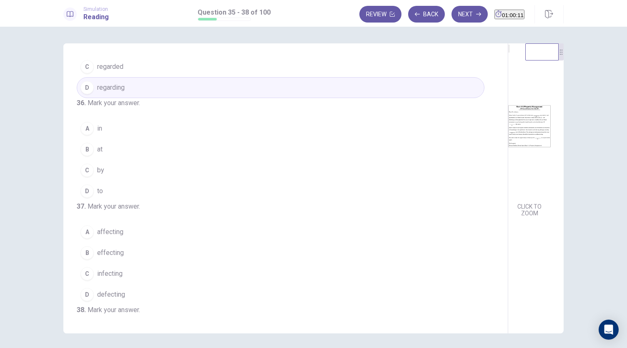
scroll to position [108, 0]
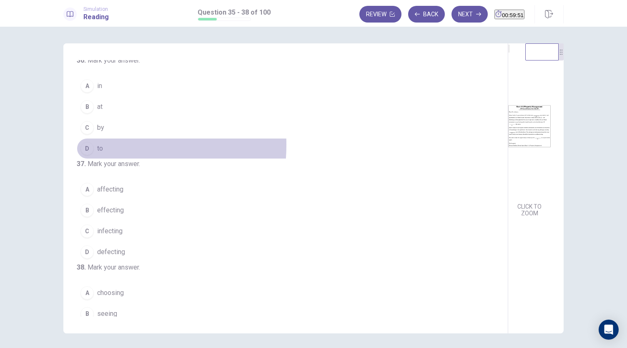
click at [90, 155] on div "D" at bounding box center [86, 148] width 13 height 13
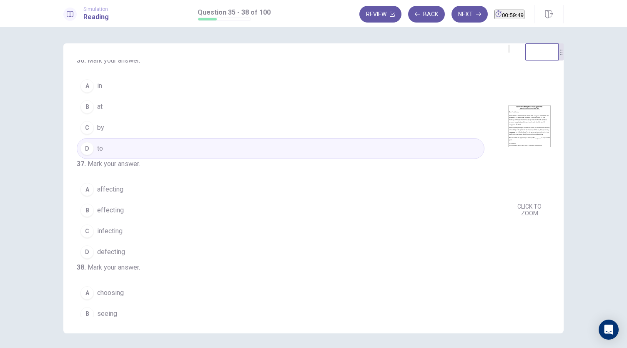
click at [301, 165] on div "35 . Mark your answer. A regardless B regard C regarded D regarding 36 . Mark y…" at bounding box center [289, 188] width 424 height 256
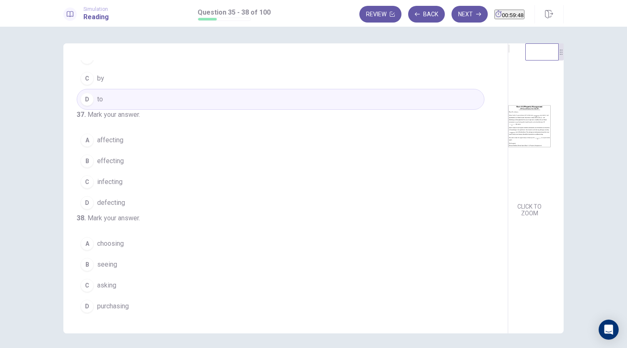
scroll to position [202, 0]
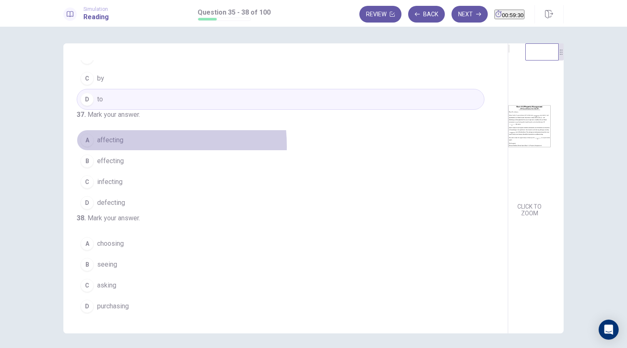
click at [115, 132] on button "A affecting" at bounding box center [281, 140] width 408 height 21
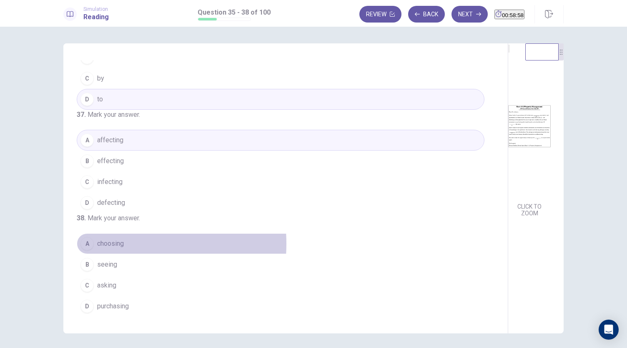
click at [110, 245] on span "choosing" at bounding box center [110, 243] width 27 height 10
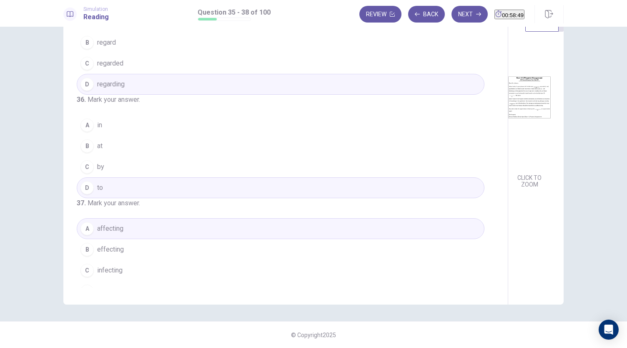
scroll to position [0, 0]
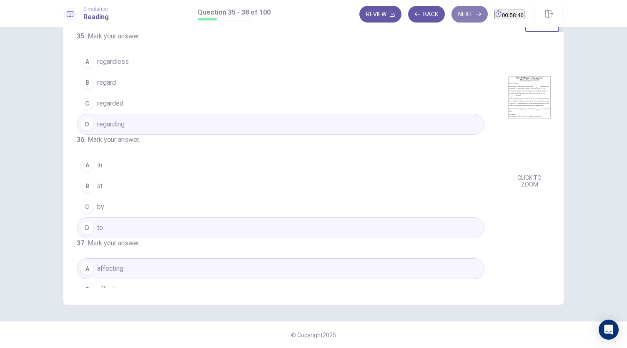
click at [453, 14] on button "Next" at bounding box center [469, 14] width 36 height 17
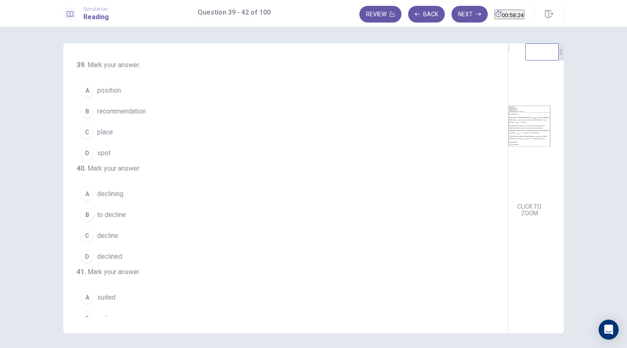
click at [110, 92] on span "position" at bounding box center [109, 90] width 24 height 10
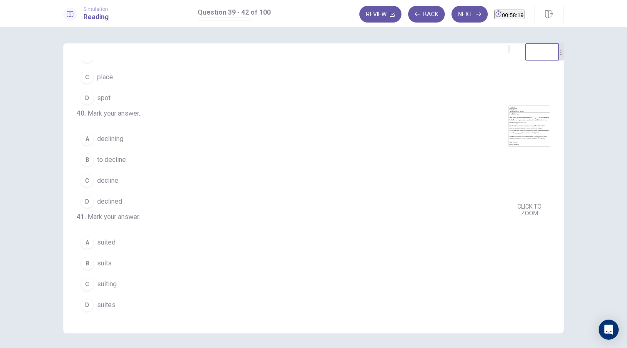
scroll to position [53, 0]
drag, startPoint x: 96, startPoint y: 181, endPoint x: 105, endPoint y: 179, distance: 9.1
click at [99, 172] on button "B to decline" at bounding box center [281, 161] width 408 height 21
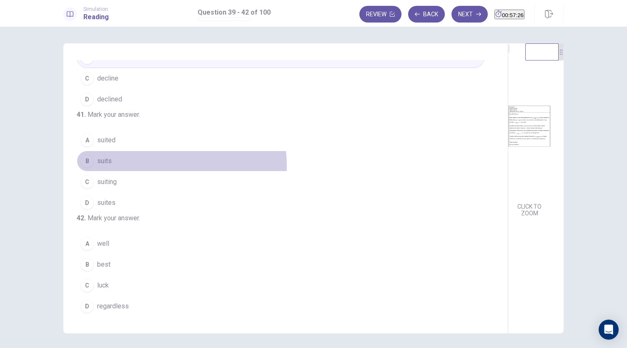
click at [113, 153] on button "B suits" at bounding box center [281, 160] width 408 height 21
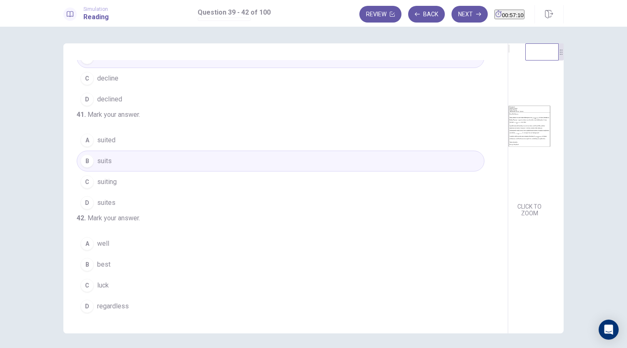
click at [104, 283] on span "luck" at bounding box center [103, 285] width 12 height 10
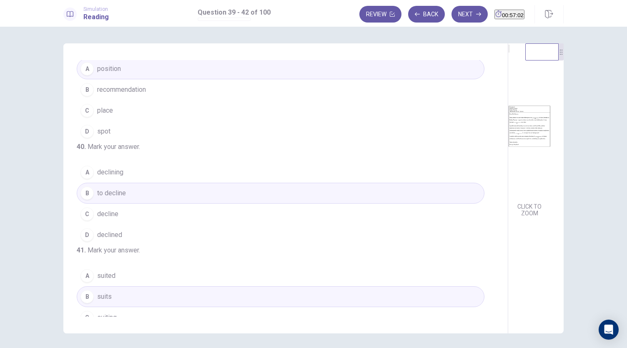
scroll to position [4, 0]
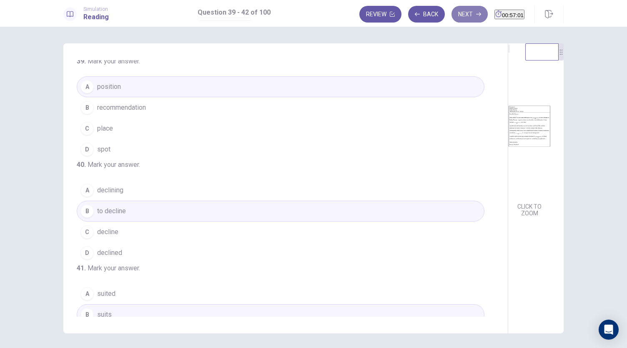
click at [451, 19] on button "Next" at bounding box center [469, 14] width 36 height 17
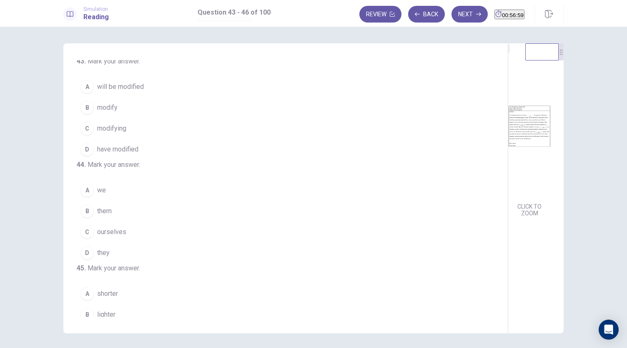
scroll to position [0, 0]
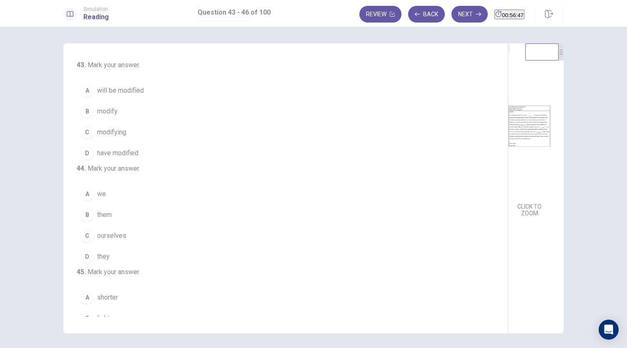
click at [118, 155] on span "have modified" at bounding box center [117, 153] width 41 height 10
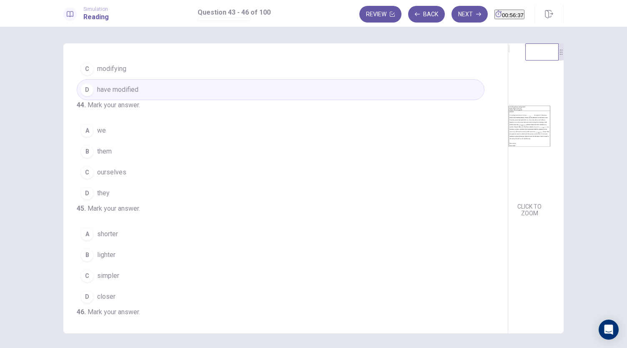
scroll to position [70, 0]
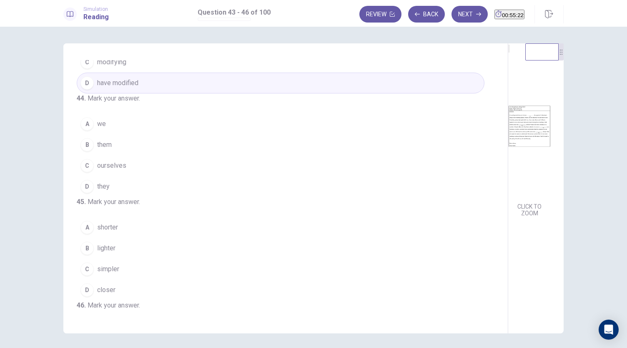
click at [102, 170] on span "ourselves" at bounding box center [111, 165] width 29 height 10
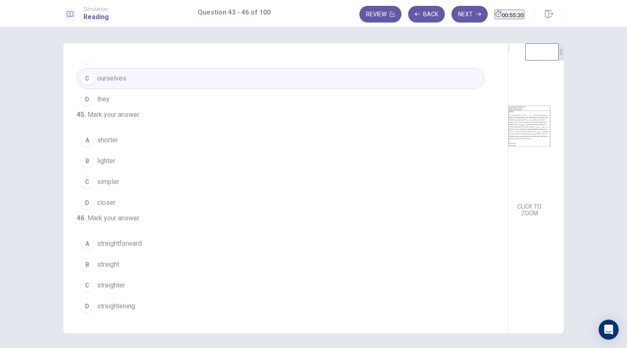
scroll to position [203, 0]
click at [108, 177] on span "simpler" at bounding box center [108, 182] width 22 height 10
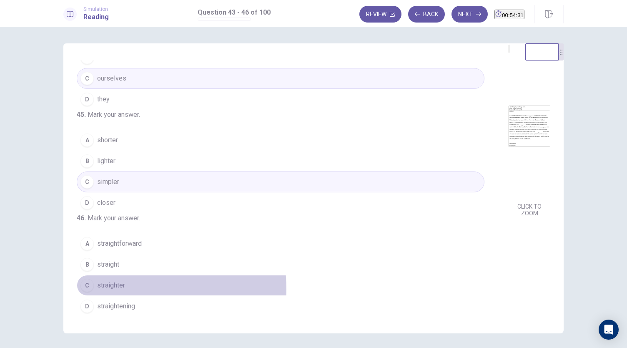
click at [111, 289] on span "straighter" at bounding box center [111, 285] width 28 height 10
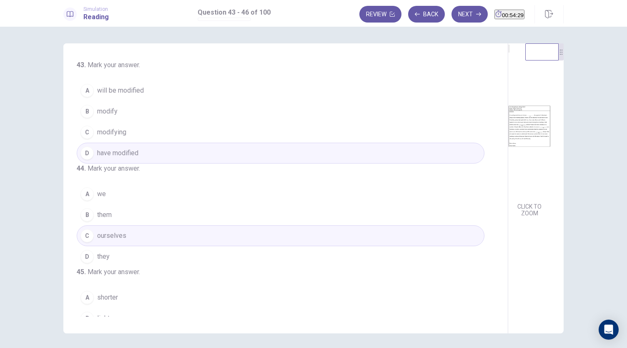
scroll to position [0, 0]
click at [451, 13] on button "Next" at bounding box center [469, 14] width 36 height 17
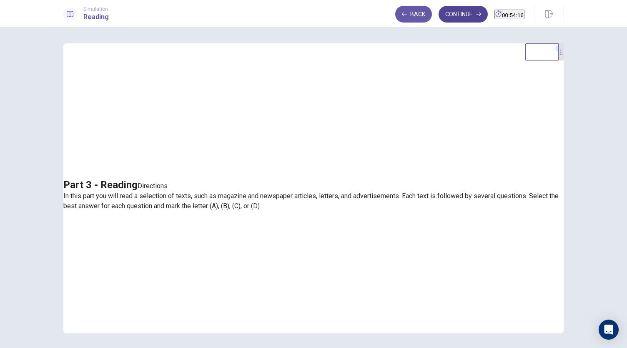
click at [453, 18] on button "Continue" at bounding box center [462, 14] width 49 height 17
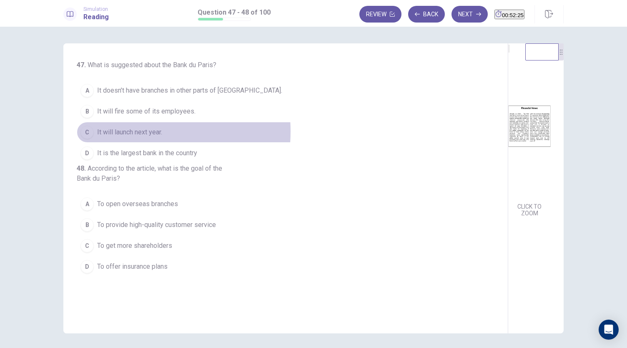
click at [119, 130] on span "It will launch next year." at bounding box center [129, 132] width 65 height 10
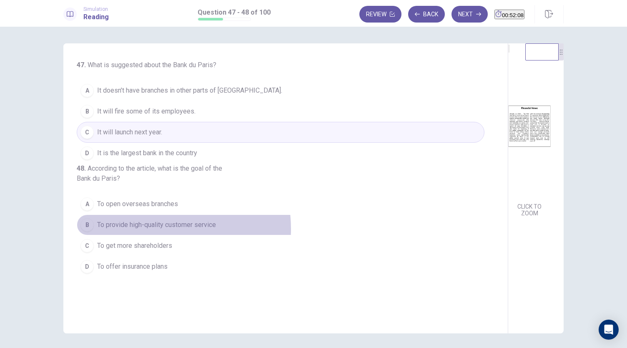
click at [148, 230] on span "To provide high-quality customer service" at bounding box center [156, 225] width 119 height 10
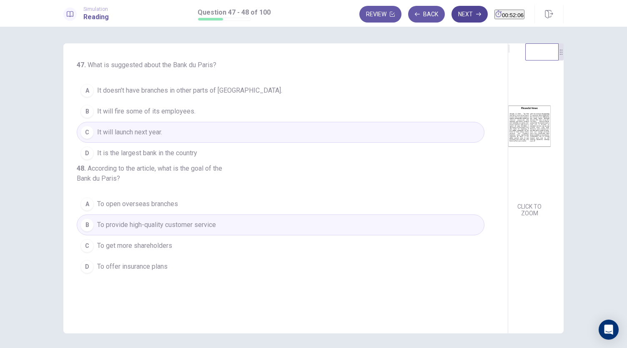
click at [451, 15] on button "Next" at bounding box center [469, 14] width 36 height 17
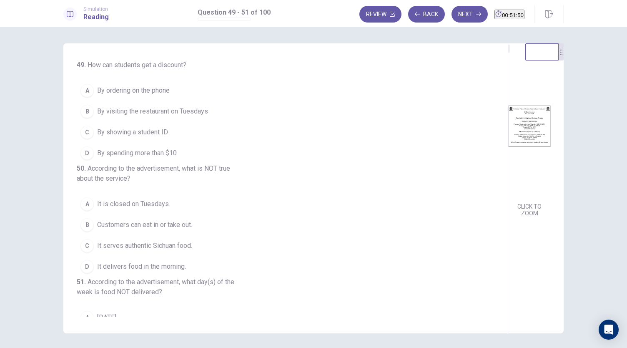
click at [147, 128] on span "By showing a student ID" at bounding box center [132, 132] width 71 height 10
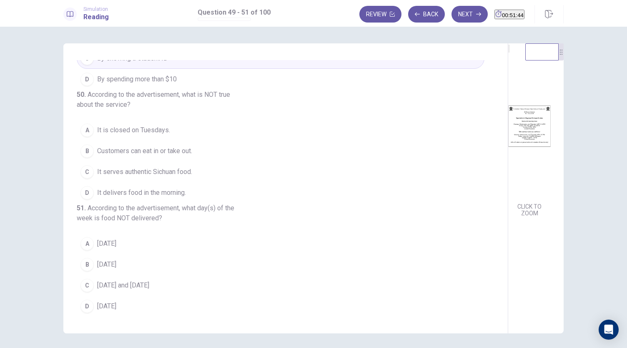
scroll to position [103, 0]
click at [111, 246] on span "[DATE]" at bounding box center [106, 243] width 19 height 10
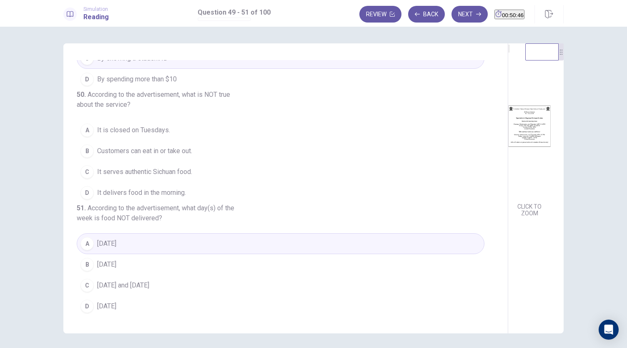
click at [158, 188] on span "It delivers food in the morning." at bounding box center [141, 193] width 89 height 10
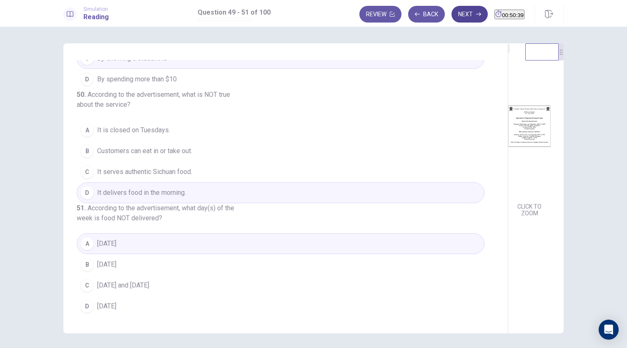
click at [456, 14] on button "Next" at bounding box center [469, 14] width 36 height 17
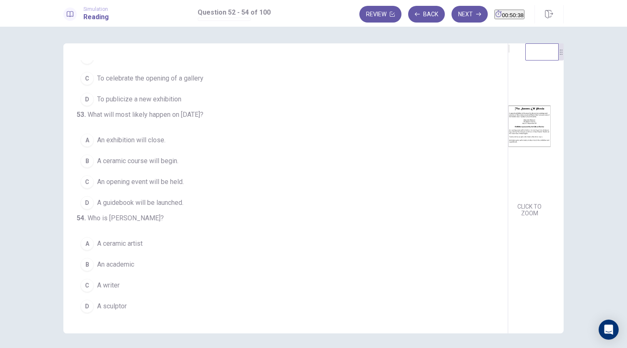
scroll to position [0, 0]
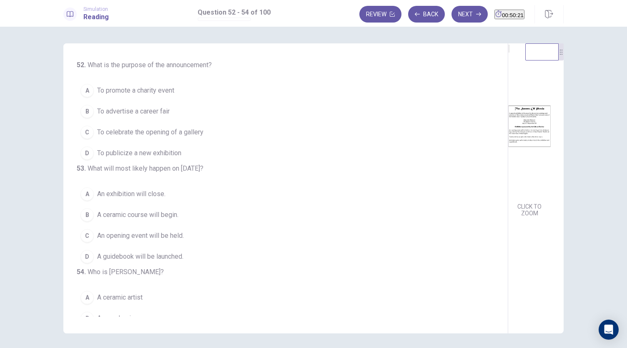
click at [156, 152] on span "To publicize a new exhibition" at bounding box center [139, 153] width 84 height 10
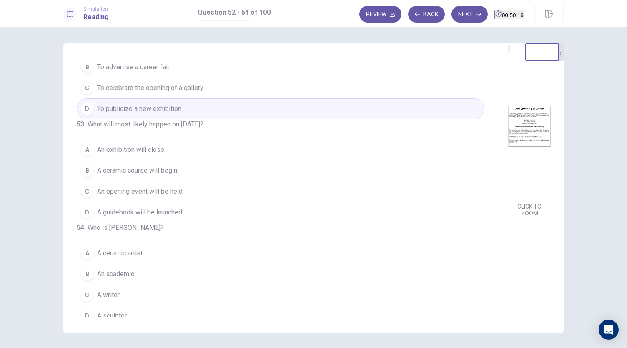
scroll to position [83, 0]
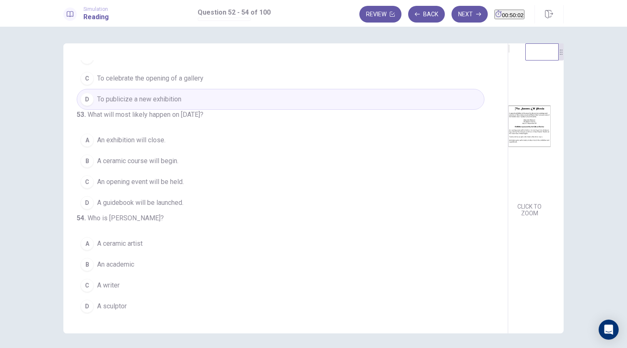
click at [128, 135] on span "An exhibition will close." at bounding box center [131, 140] width 68 height 10
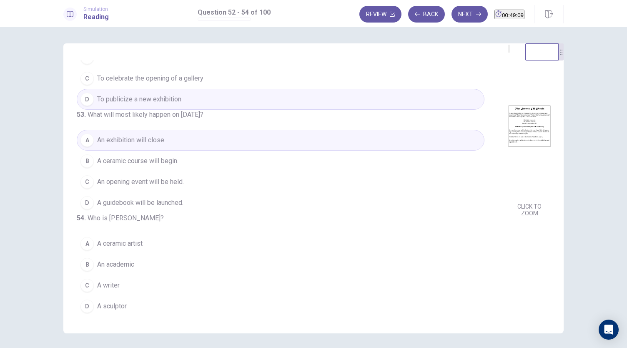
click at [115, 271] on button "B An academic" at bounding box center [281, 264] width 408 height 21
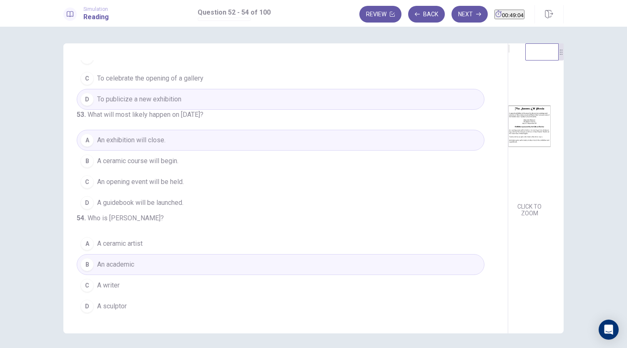
scroll to position [0, 0]
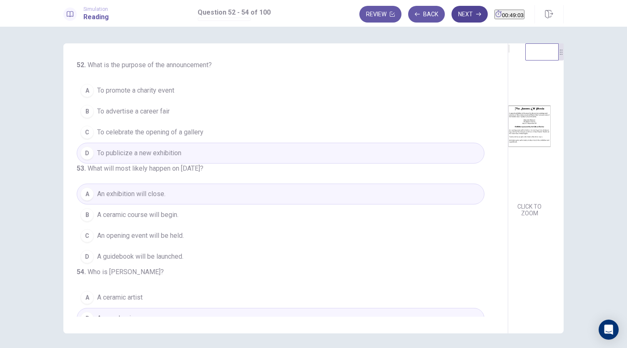
click at [457, 14] on button "Next" at bounding box center [469, 14] width 36 height 17
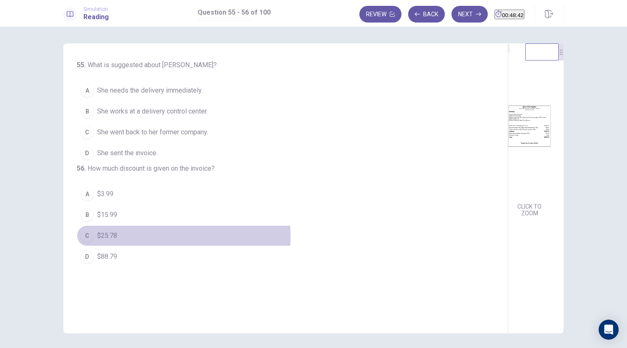
click at [108, 240] on span "$25.78" at bounding box center [107, 235] width 20 height 10
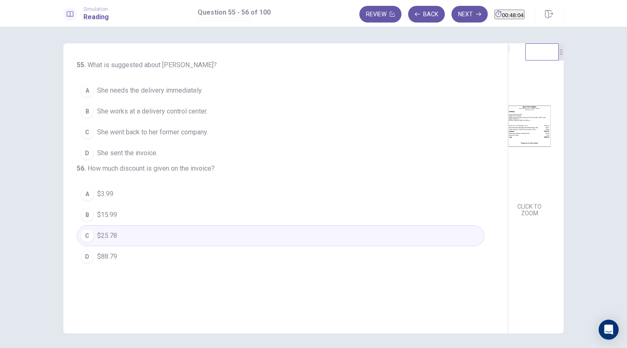
click at [124, 155] on span "She sent the invoice." at bounding box center [127, 153] width 60 height 10
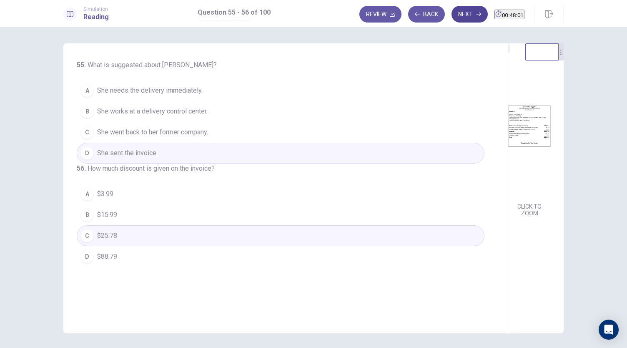
click at [455, 14] on button "Next" at bounding box center [469, 14] width 36 height 17
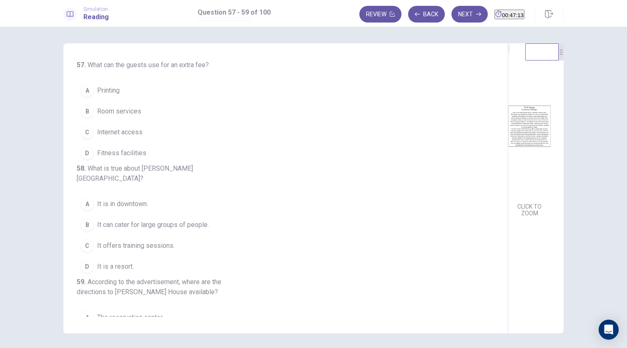
click at [109, 148] on span "Fitness facilities" at bounding box center [121, 153] width 49 height 10
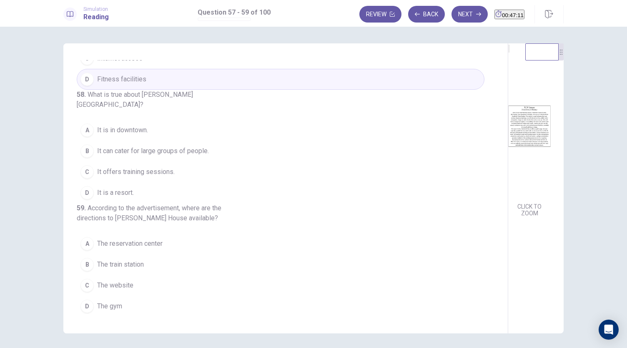
scroll to position [93, 0]
click at [111, 188] on span "It is a resort." at bounding box center [115, 193] width 37 height 10
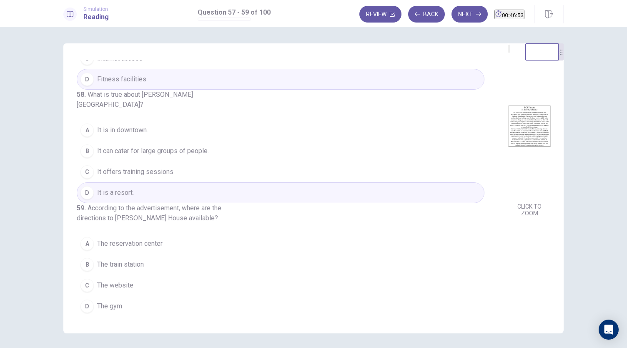
click at [122, 143] on button "B It can cater for large groups of people." at bounding box center [281, 150] width 408 height 21
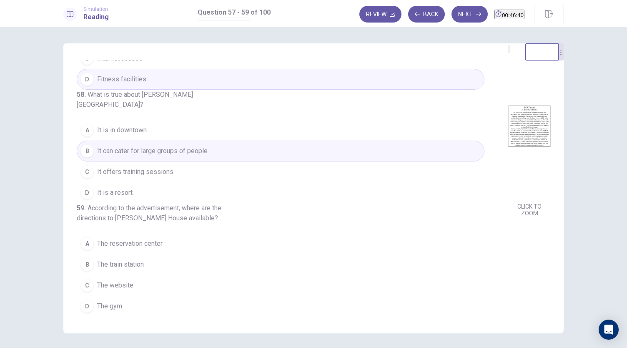
click at [123, 284] on span "The website" at bounding box center [115, 285] width 36 height 10
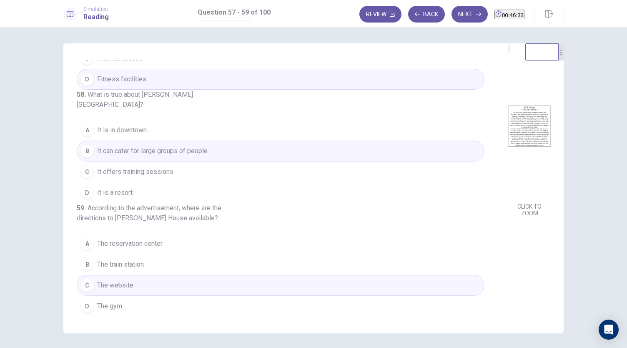
drag, startPoint x: 300, startPoint y: 203, endPoint x: 361, endPoint y: 64, distance: 152.2
click at [330, 86] on div "57 . What can the guests use for an extra fee? A Printing B Room services C Int…" at bounding box center [313, 188] width 500 height 290
click at [451, 10] on button "Next" at bounding box center [469, 14] width 36 height 17
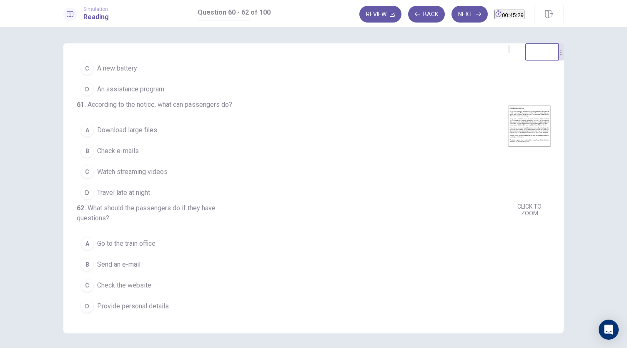
scroll to position [0, 0]
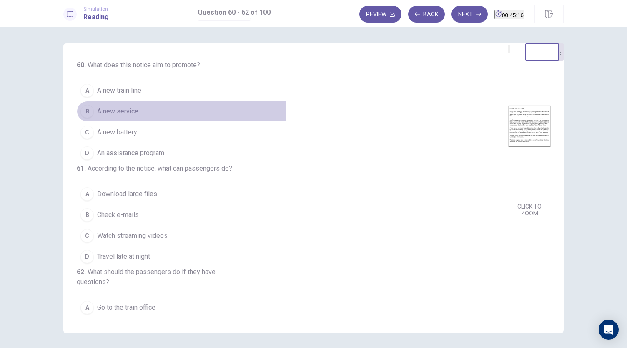
click at [126, 113] on span "A new service" at bounding box center [117, 111] width 41 height 10
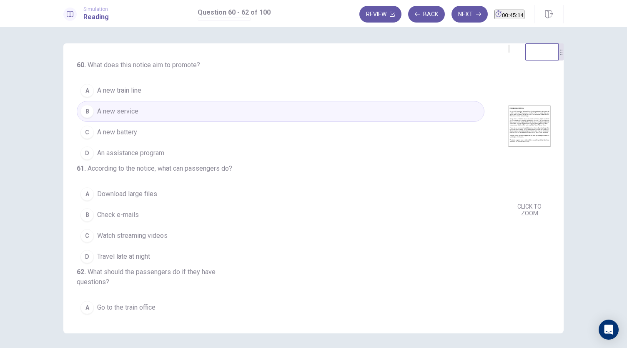
drag, startPoint x: 298, startPoint y: 109, endPoint x: 292, endPoint y: 132, distance: 24.3
click at [292, 132] on div "60 . What does this notice aim to promote? A A new train line B A new service C…" at bounding box center [289, 188] width 424 height 256
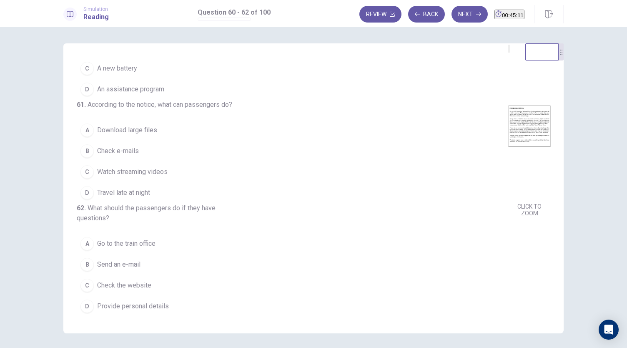
scroll to position [93, 0]
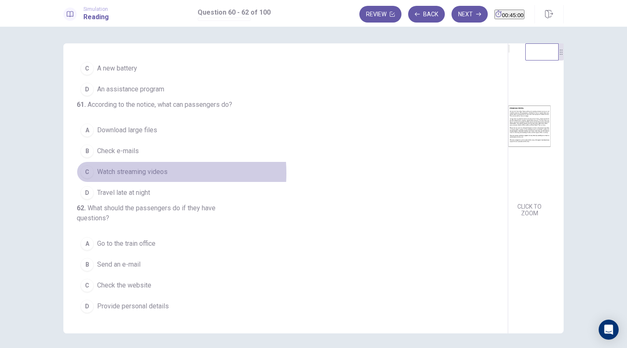
click at [130, 167] on span "Watch streaming videos" at bounding box center [132, 172] width 70 height 10
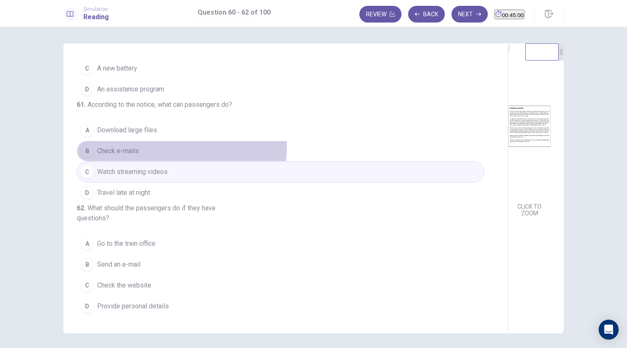
click at [125, 146] on span "Check e-mails" at bounding box center [118, 151] width 42 height 10
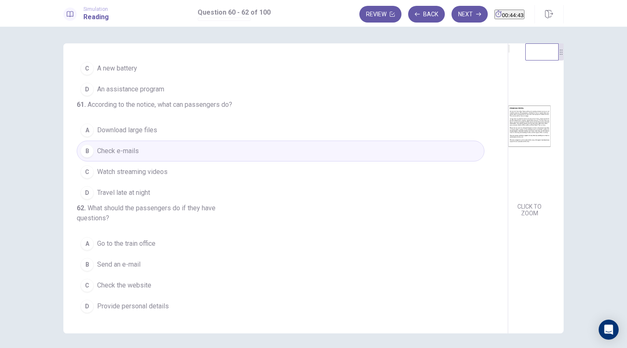
click at [130, 146] on span "Check e-mails" at bounding box center [118, 151] width 42 height 10
click at [144, 303] on span "Provide personal details" at bounding box center [133, 306] width 72 height 10
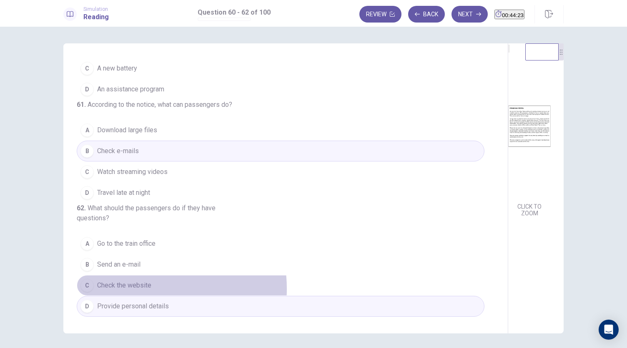
click at [138, 289] on span "Check the website" at bounding box center [124, 285] width 54 height 10
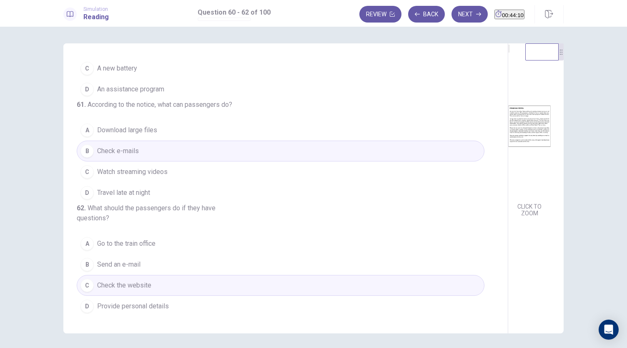
click at [141, 271] on button "B Send an e-mail" at bounding box center [281, 264] width 408 height 21
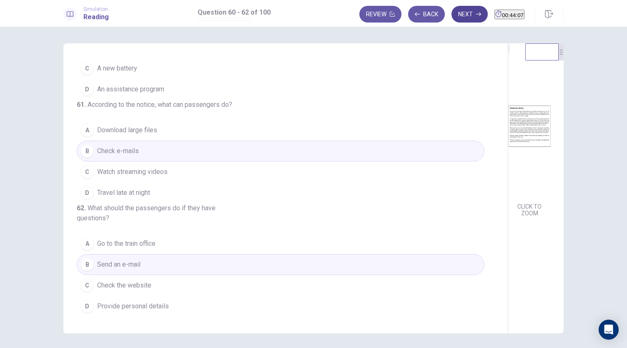
click at [455, 15] on button "Next" at bounding box center [469, 14] width 36 height 17
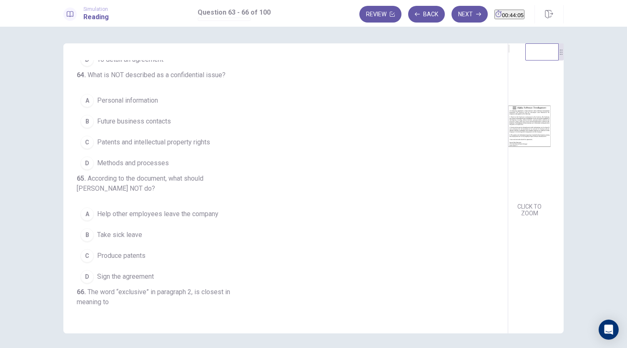
scroll to position [0, 0]
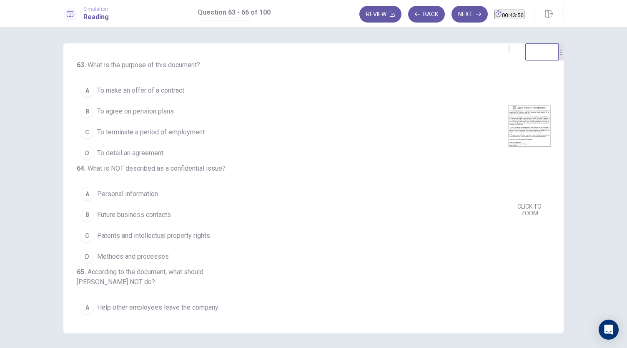
click at [145, 152] on span "To detail an agreement" at bounding box center [130, 153] width 66 height 10
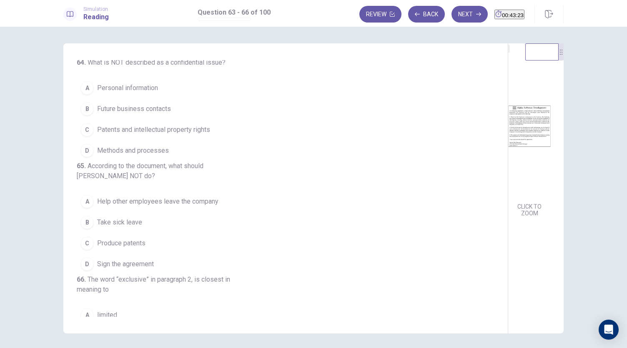
scroll to position [108, 0]
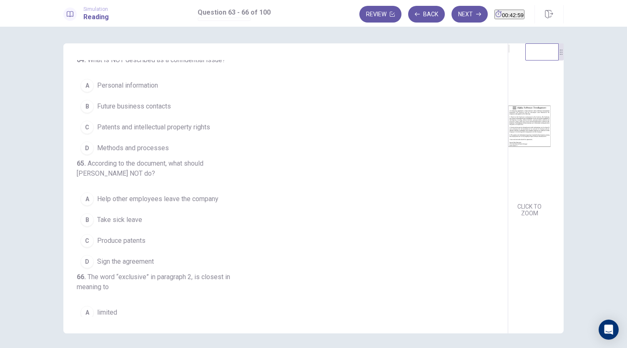
click at [153, 204] on span "Help other employees leave the company" at bounding box center [157, 199] width 121 height 10
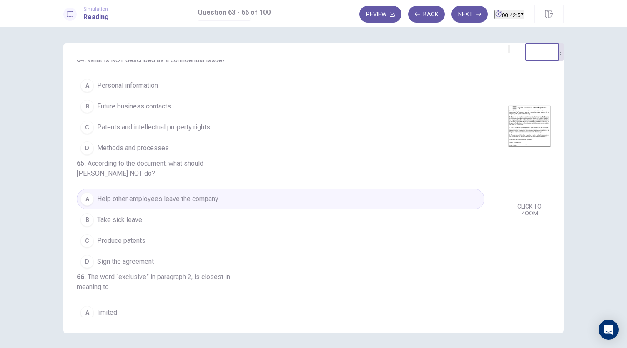
scroll to position [223, 0]
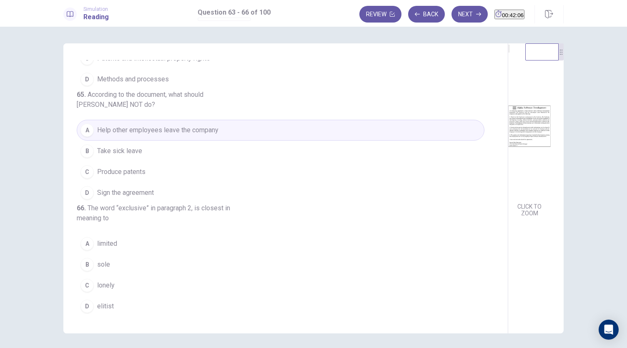
click at [106, 304] on span "elitist" at bounding box center [105, 306] width 17 height 10
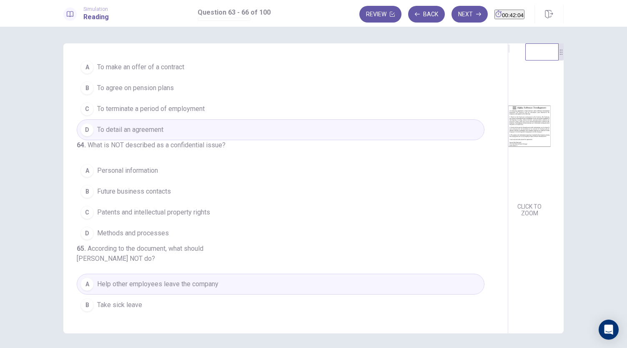
scroll to position [13, 0]
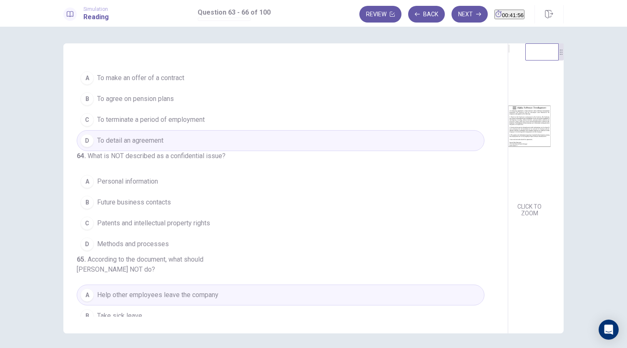
click at [150, 207] on span "Future business contacts" at bounding box center [134, 202] width 74 height 10
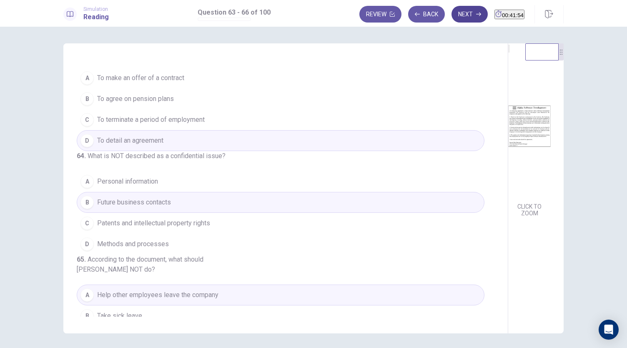
click at [453, 15] on button "Next" at bounding box center [469, 14] width 36 height 17
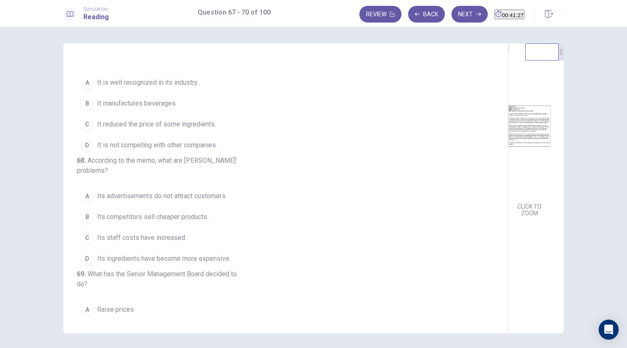
scroll to position [0, 0]
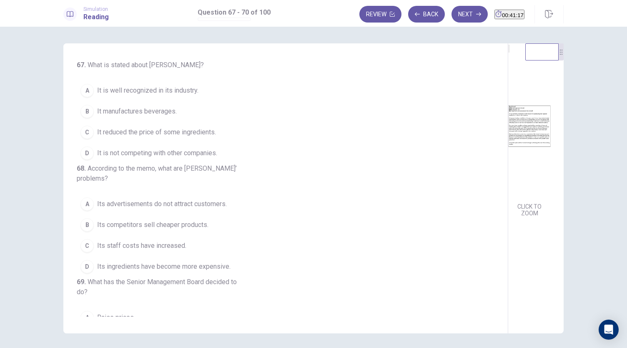
click at [180, 90] on span "It is well recognized in its industry." at bounding box center [147, 90] width 101 height 10
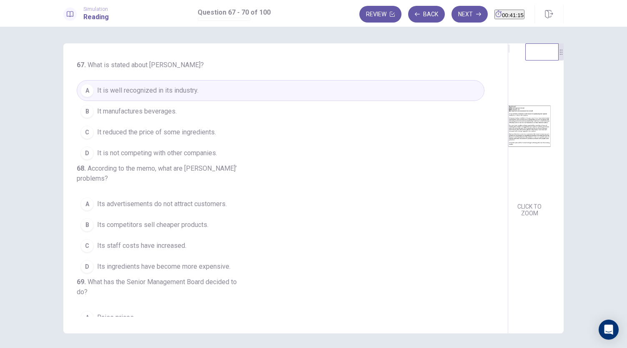
drag, startPoint x: 300, startPoint y: 113, endPoint x: 300, endPoint y: 120, distance: 7.1
click at [300, 120] on div "67 . What is stated about [PERSON_NAME]? A It is well recognized in its industr…" at bounding box center [289, 188] width 424 height 256
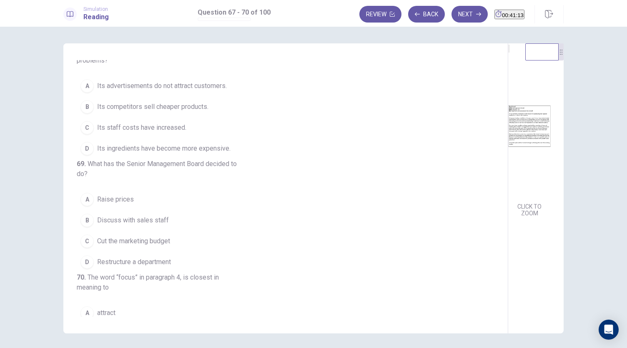
scroll to position [120, 0]
click at [139, 110] on span "Its competitors sell cheaper products." at bounding box center [152, 105] width 111 height 10
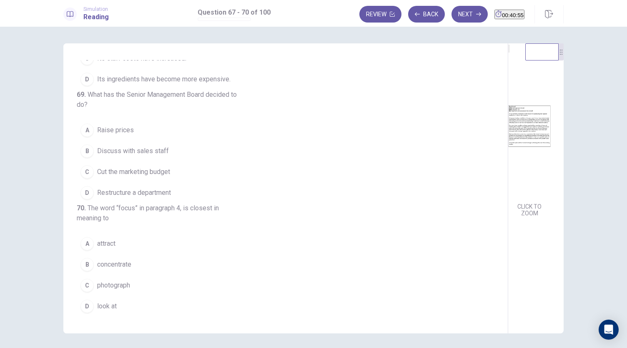
scroll to position [233, 0]
click at [135, 188] on span "Restructure a department" at bounding box center [134, 193] width 74 height 10
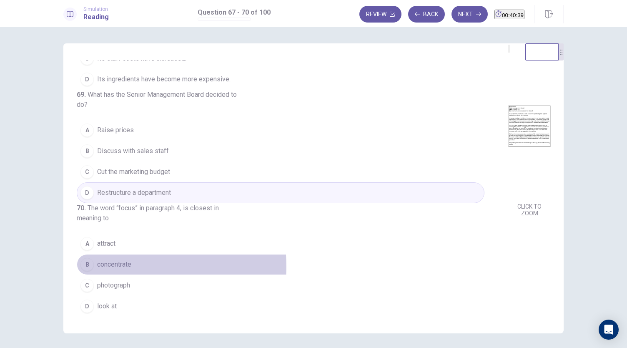
click at [113, 267] on span "concentrate" at bounding box center [114, 264] width 34 height 10
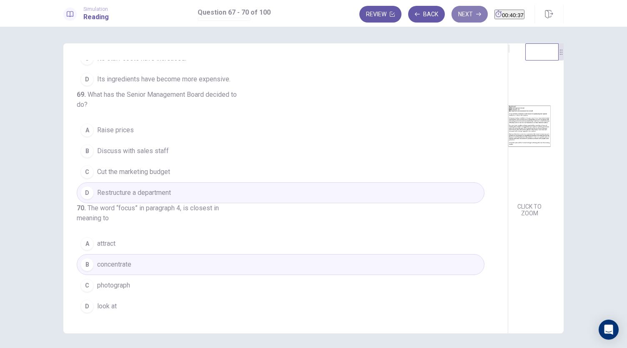
click at [453, 13] on button "Next" at bounding box center [469, 14] width 36 height 17
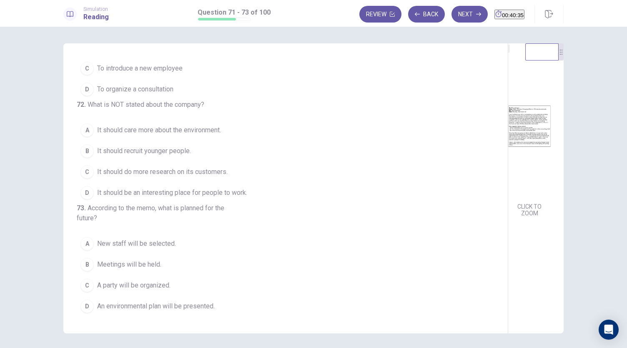
scroll to position [0, 0]
drag, startPoint x: 304, startPoint y: 167, endPoint x: 312, endPoint y: 224, distance: 57.2
click at [317, 226] on div "71 . What is the purpose of the memo? A To share recommendations B To arrange a…" at bounding box center [313, 188] width 500 height 290
click at [148, 150] on span "It should recruit younger people." at bounding box center [144, 151] width 94 height 10
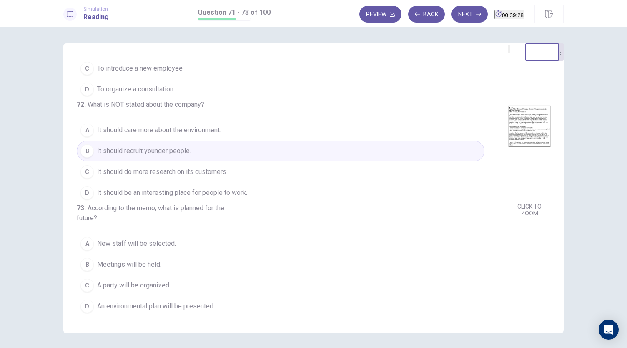
scroll to position [93, 0]
click at [113, 303] on span "An environmental plan will be presented." at bounding box center [156, 306] width 118 height 10
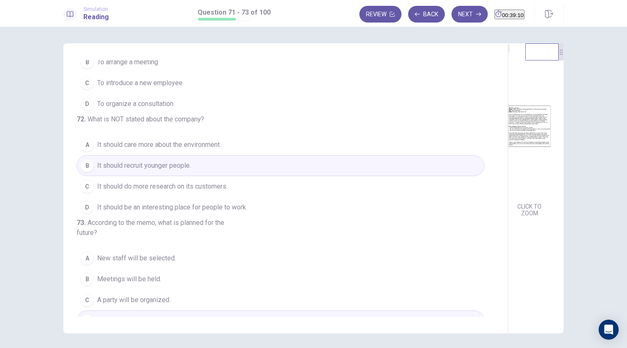
scroll to position [0, 0]
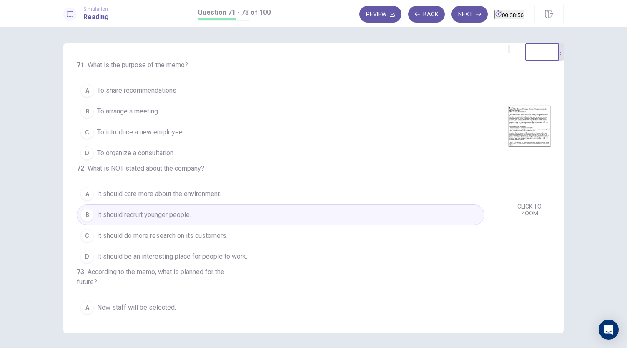
click at [148, 89] on span "To share recommendations" at bounding box center [136, 90] width 79 height 10
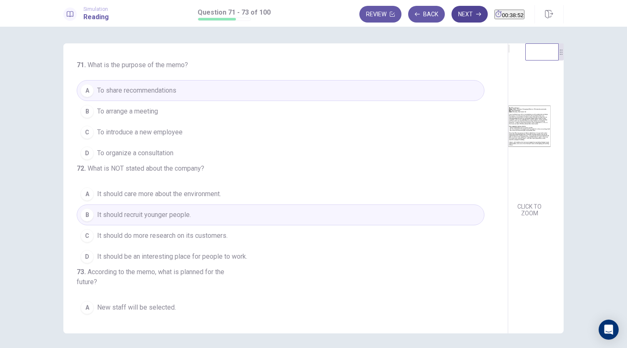
click at [451, 18] on button "Next" at bounding box center [469, 14] width 36 height 17
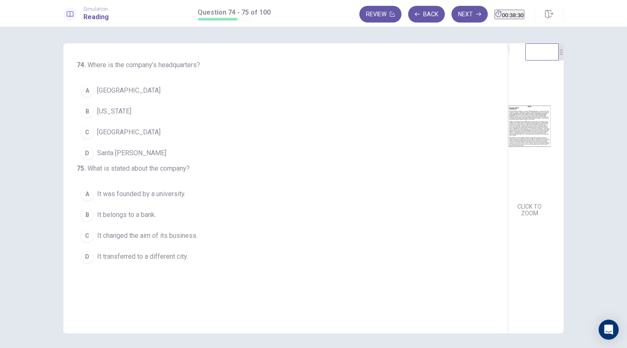
click at [102, 97] on button "A [GEOGRAPHIC_DATA]" at bounding box center [281, 90] width 408 height 21
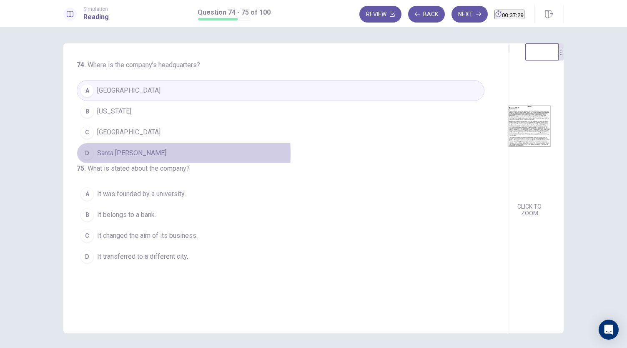
click at [98, 153] on span "Santa [PERSON_NAME]" at bounding box center [131, 153] width 69 height 10
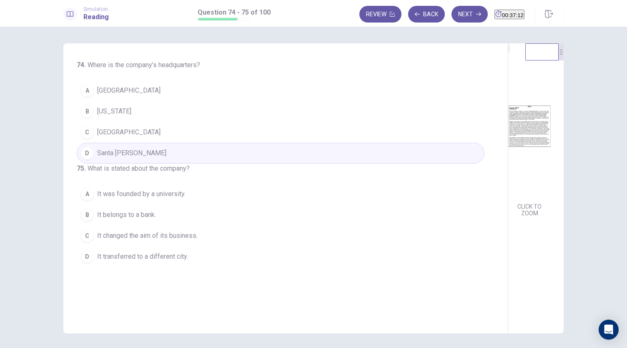
click at [165, 199] on span "It was founded by a university." at bounding box center [141, 194] width 88 height 10
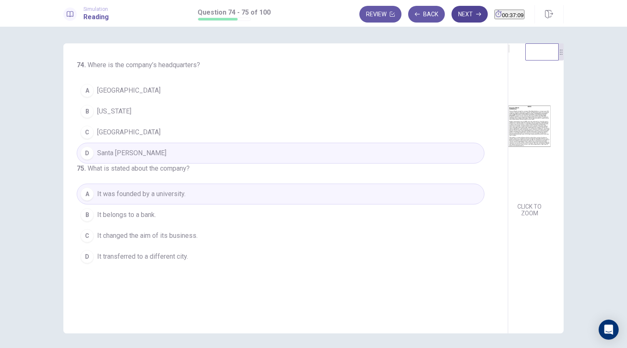
click at [451, 15] on button "Next" at bounding box center [469, 14] width 36 height 17
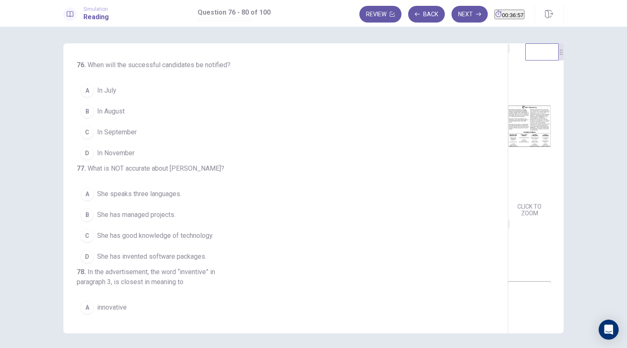
click at [508, 182] on img at bounding box center [529, 125] width 43 height 145
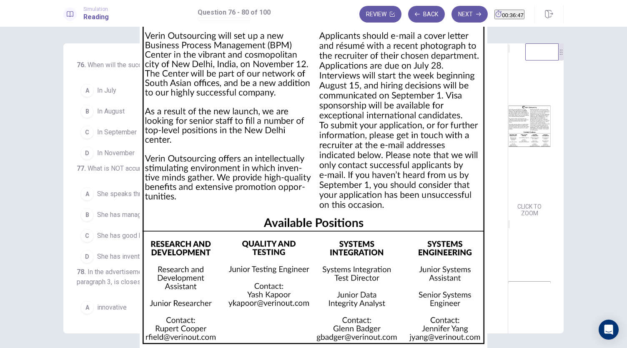
click at [341, 26] on img at bounding box center [313, 174] width 627 height 348
click at [363, 102] on img at bounding box center [313, 174] width 627 height 348
drag, startPoint x: 475, startPoint y: 255, endPoint x: 489, endPoint y: 260, distance: 14.8
click at [475, 256] on img at bounding box center [313, 174] width 627 height 348
drag, startPoint x: 614, startPoint y: 204, endPoint x: 619, endPoint y: 198, distance: 7.7
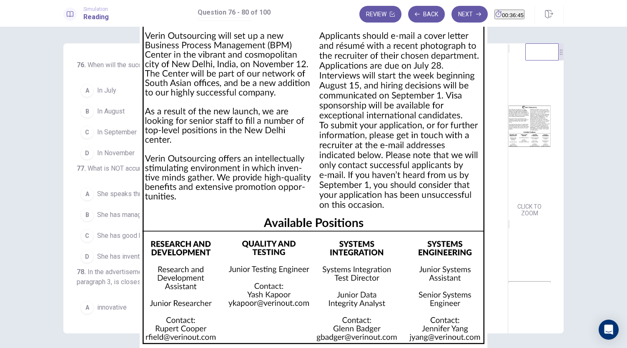
click at [615, 347] on div at bounding box center [313, 348] width 627 height 0
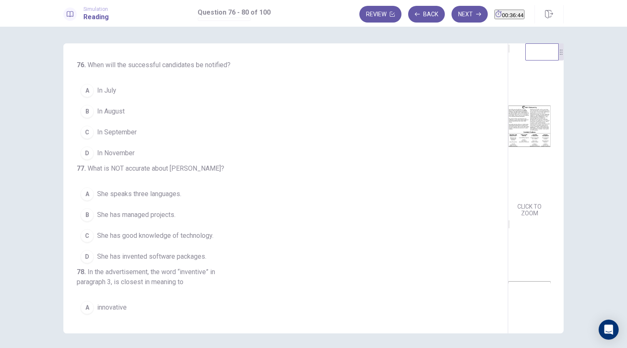
click at [99, 112] on span "In August" at bounding box center [111, 111] width 28 height 10
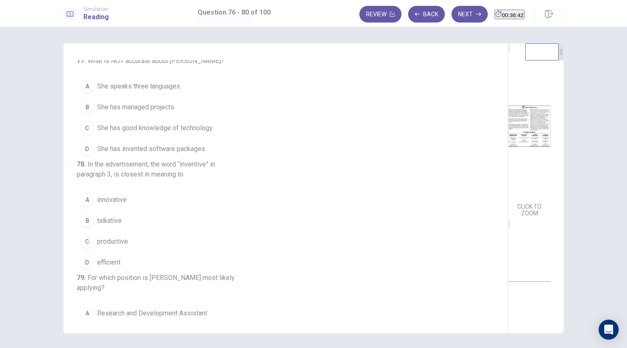
scroll to position [109, 0]
click at [115, 203] on span "innovative" at bounding box center [112, 198] width 30 height 10
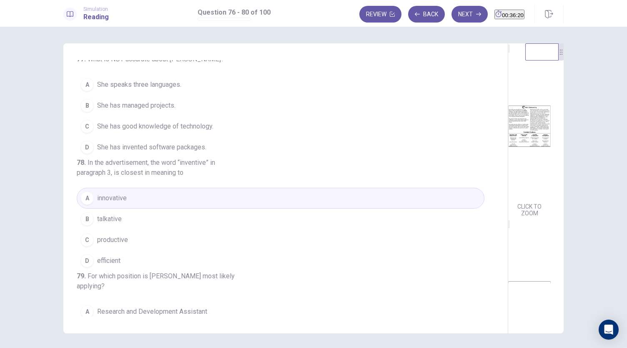
scroll to position [70, 0]
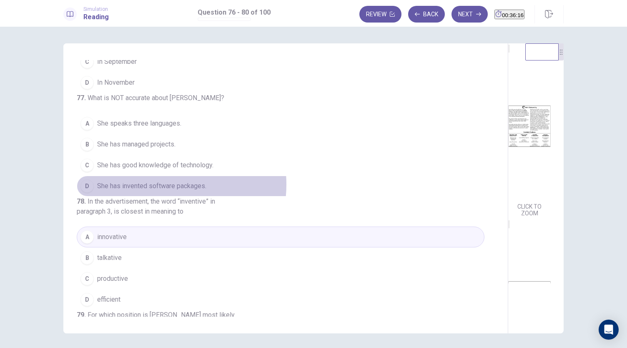
click at [152, 191] on span "She has invented software packages." at bounding box center [151, 186] width 109 height 10
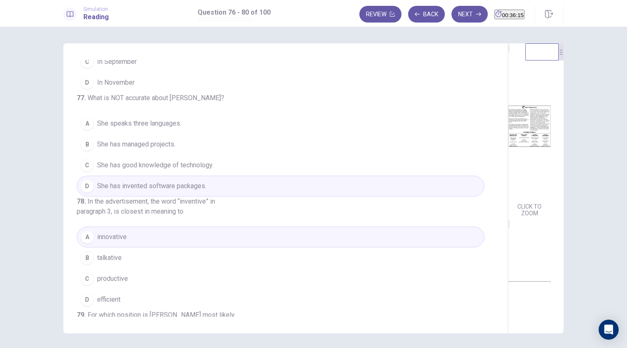
drag, startPoint x: 298, startPoint y: 155, endPoint x: 305, endPoint y: 122, distance: 33.5
click at [305, 122] on div "76 . When will the successful candidates be notified? A In July B In August C I…" at bounding box center [285, 188] width 445 height 290
drag, startPoint x: 305, startPoint y: 121, endPoint x: 302, endPoint y: 115, distance: 6.5
click at [302, 115] on div "76 . When will the successful candidates be notified? A In July B In August C I…" at bounding box center [285, 188] width 445 height 290
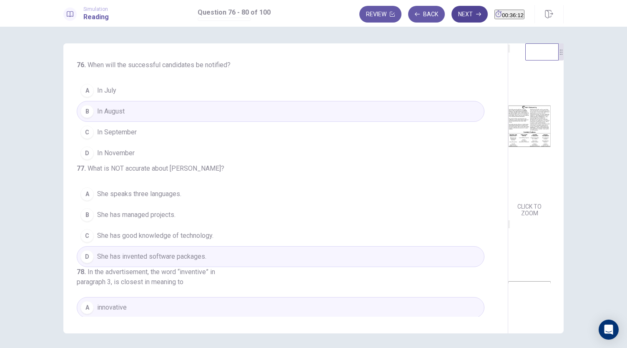
click at [458, 19] on button "Next" at bounding box center [469, 14] width 36 height 17
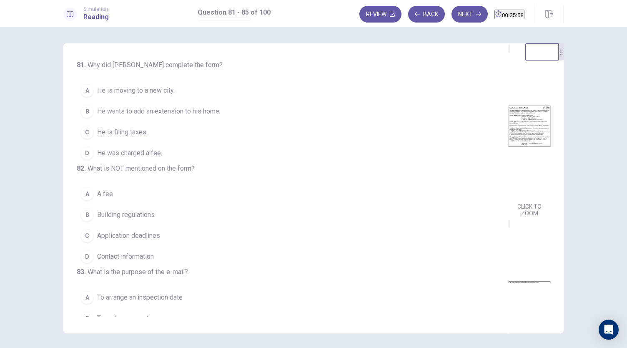
click at [180, 112] on span "He wants to add an extension to his home." at bounding box center [158, 111] width 123 height 10
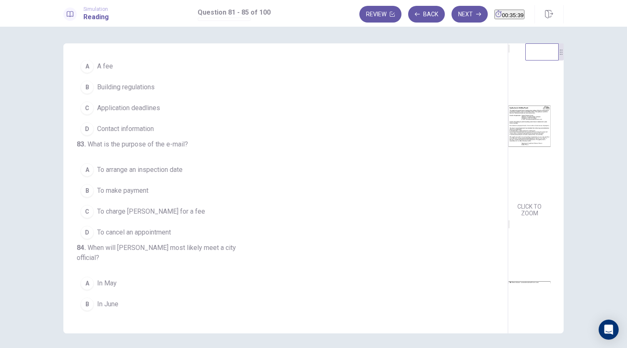
scroll to position [106, 0]
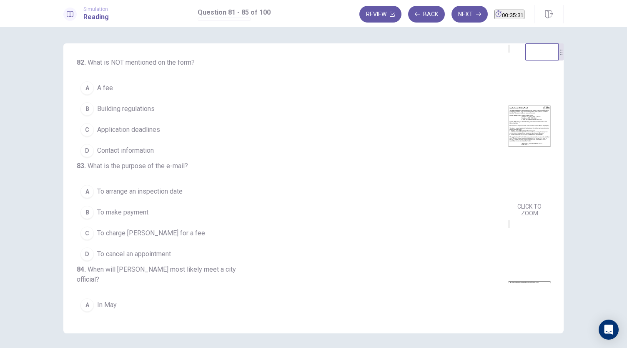
click at [98, 93] on span "A fee" at bounding box center [105, 88] width 16 height 10
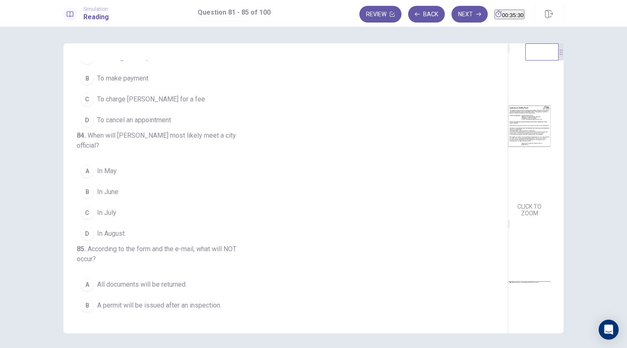
scroll to position [217, 0]
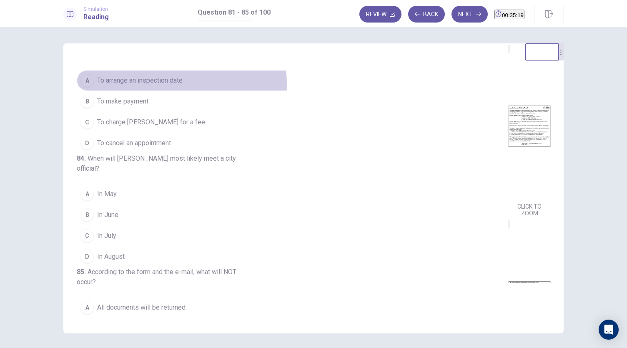
click at [123, 85] on span "To arrange an inspection date" at bounding box center [139, 80] width 85 height 10
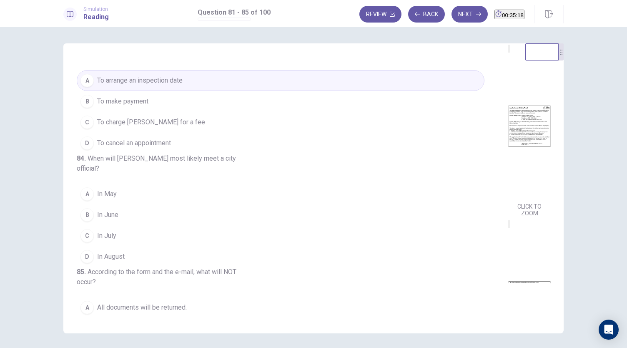
drag, startPoint x: 299, startPoint y: 187, endPoint x: 303, endPoint y: 230, distance: 43.1
click at [303, 230] on div "81 . Why did [PERSON_NAME] complete the form? A He is moving to a new city. B H…" at bounding box center [289, 188] width 424 height 256
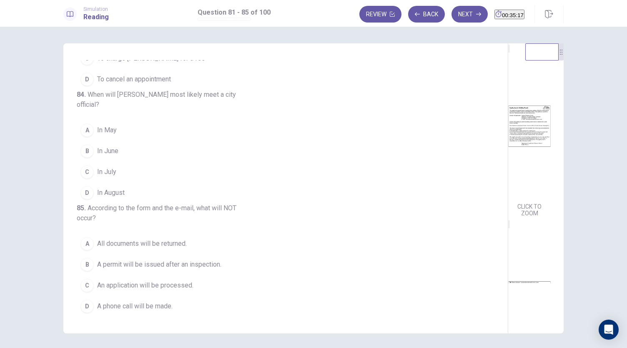
scroll to position [332, 0]
click at [104, 128] on span "In May" at bounding box center [107, 130] width 20 height 10
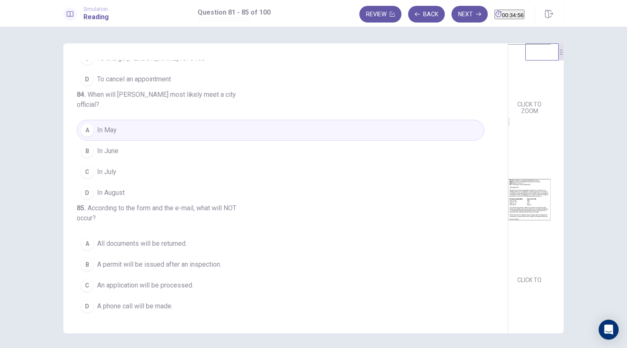
scroll to position [124, 0]
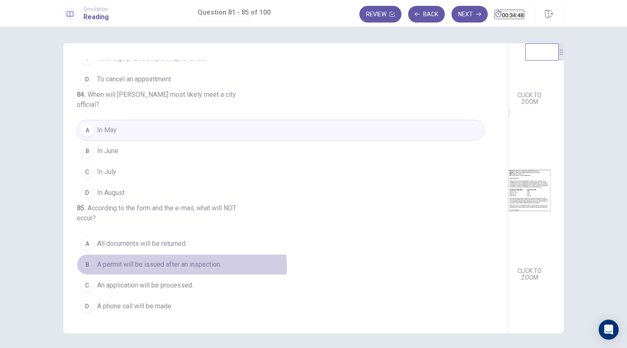
click at [163, 267] on span "A permit will be issued after an inspection." at bounding box center [159, 264] width 124 height 10
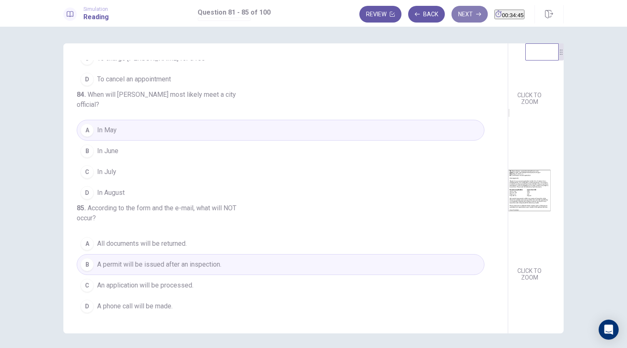
click at [451, 10] on button "Next" at bounding box center [469, 14] width 36 height 17
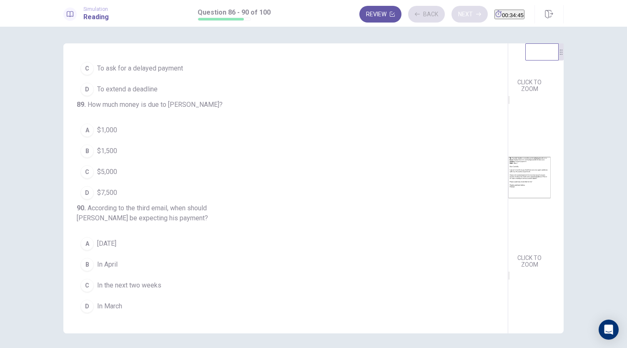
scroll to position [331, 0]
drag, startPoint x: 299, startPoint y: 220, endPoint x: 313, endPoint y: 104, distance: 116.3
click at [308, 37] on div "86 . What does [PERSON_NAME] receive from [PERSON_NAME]? A An invoice B A contr…" at bounding box center [313, 187] width 627 height 321
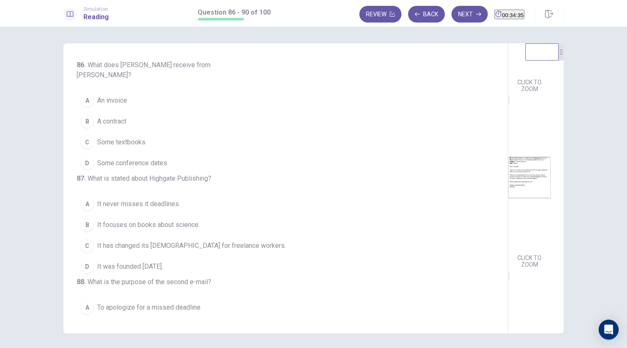
scroll to position [0, 0]
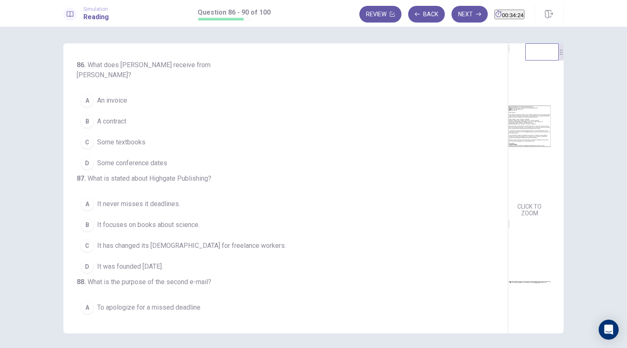
click at [102, 116] on span "A contract" at bounding box center [111, 121] width 29 height 10
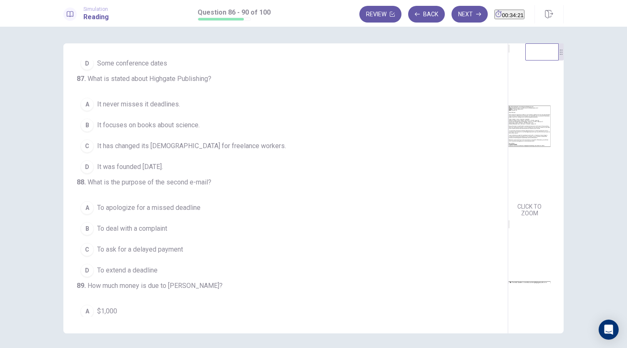
scroll to position [108, 0]
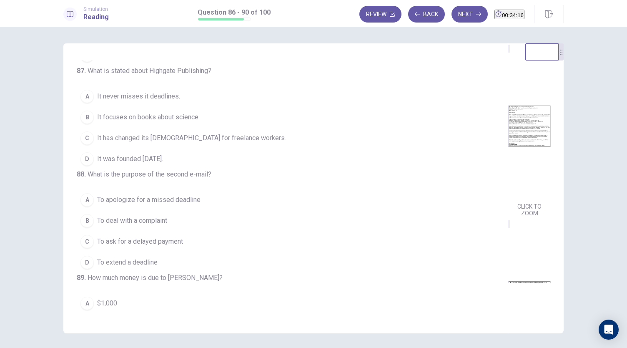
click at [163, 140] on span "It has changed its [DEMOGRAPHIC_DATA] for freelance workers." at bounding box center [191, 138] width 189 height 10
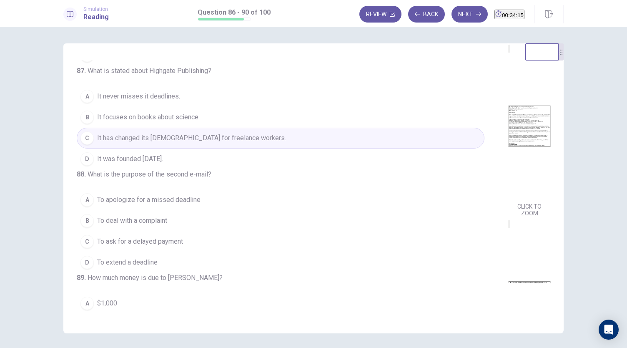
drag, startPoint x: 299, startPoint y: 144, endPoint x: 298, endPoint y: 172, distance: 28.0
click at [298, 179] on div "86 . What does [PERSON_NAME] receive from [PERSON_NAME]? A An invoice B A contr…" at bounding box center [289, 188] width 424 height 256
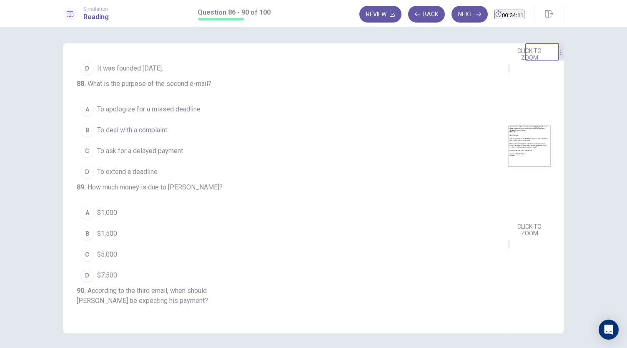
scroll to position [154, 0]
click at [141, 156] on span "To ask for a delayed payment" at bounding box center [140, 151] width 86 height 10
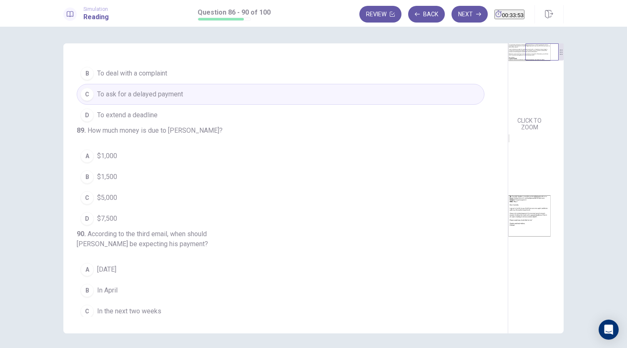
scroll to position [0, 0]
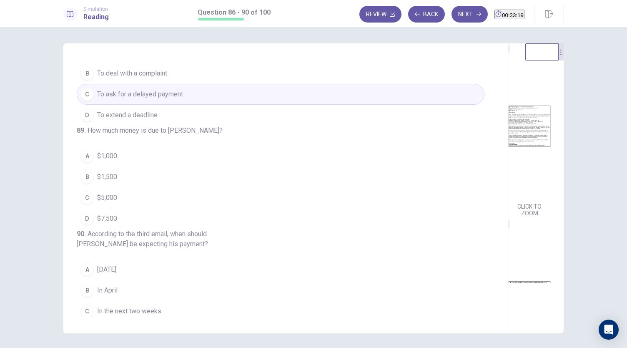
click at [101, 223] on span "$7,500" at bounding box center [107, 218] width 20 height 10
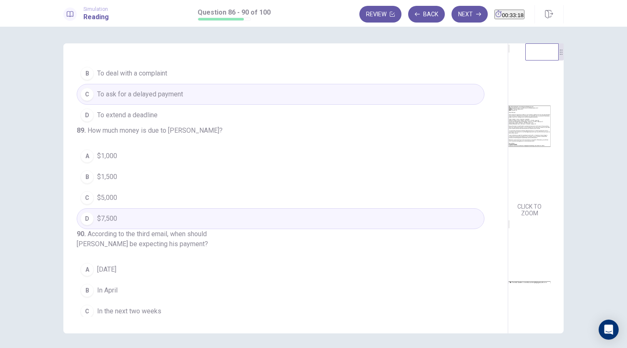
scroll to position [331, 0]
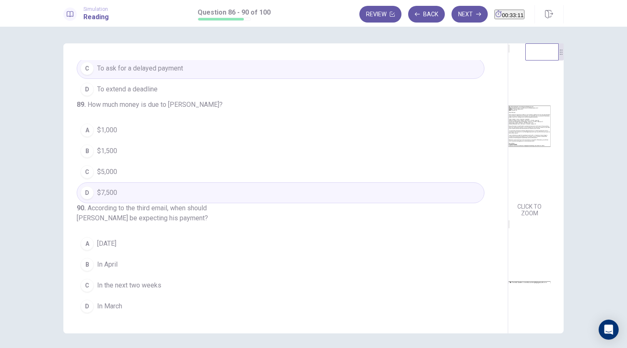
click at [115, 245] on span "[DATE]" at bounding box center [106, 243] width 19 height 10
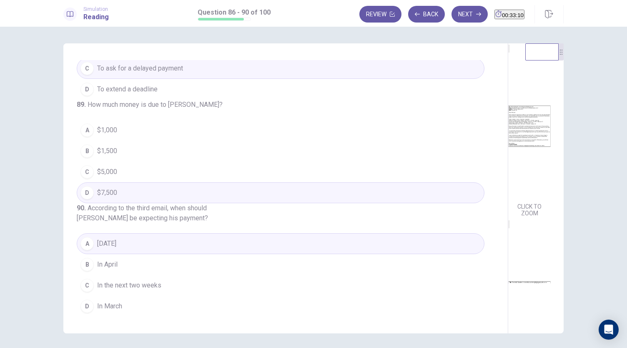
click at [130, 285] on span "In the next two weeks" at bounding box center [129, 285] width 64 height 10
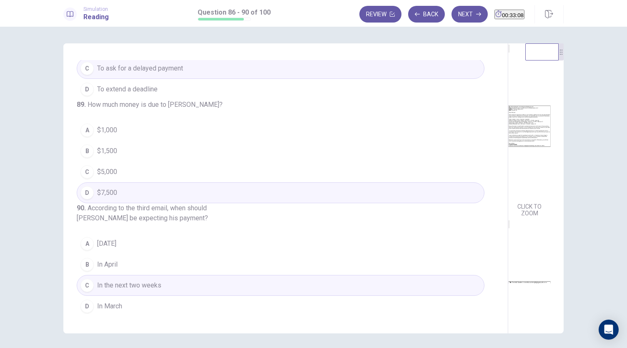
drag, startPoint x: 300, startPoint y: 234, endPoint x: 316, endPoint y: 60, distance: 175.0
click at [318, 68] on div "86 . What does [PERSON_NAME] receive from [PERSON_NAME]? A An invoice B A contr…" at bounding box center [313, 188] width 500 height 290
click at [453, 18] on button "Next" at bounding box center [469, 14] width 36 height 17
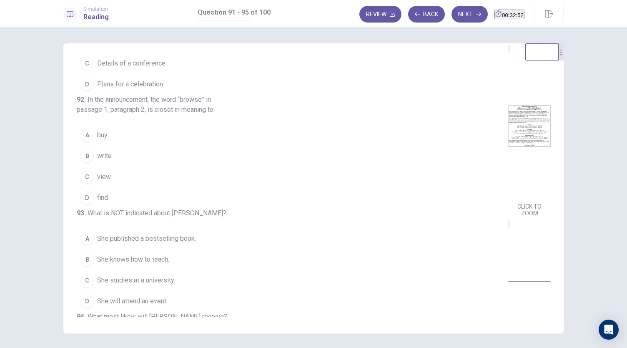
scroll to position [72, 0]
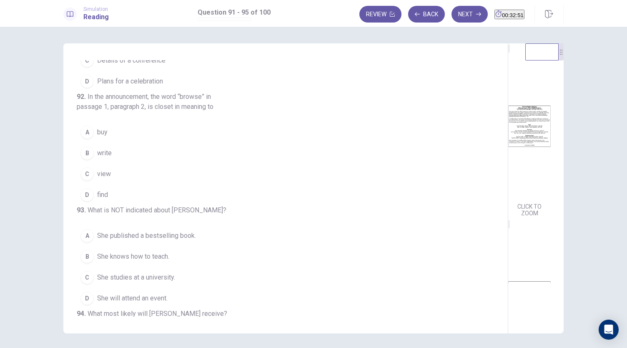
click at [85, 201] on div "D" at bounding box center [86, 194] width 13 height 13
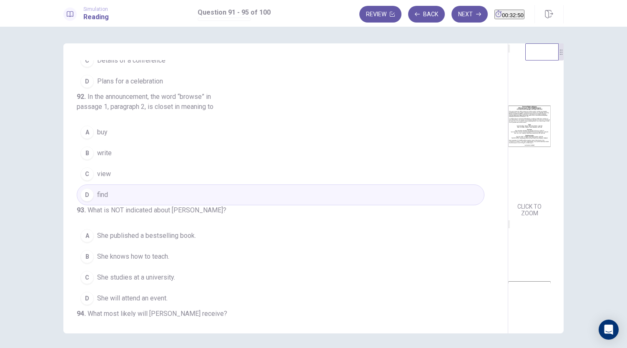
drag, startPoint x: 300, startPoint y: 158, endPoint x: 300, endPoint y: 188, distance: 30.0
click at [297, 197] on div "91 . What is being announced? A The launch of a website B The publication of a …" at bounding box center [289, 188] width 424 height 256
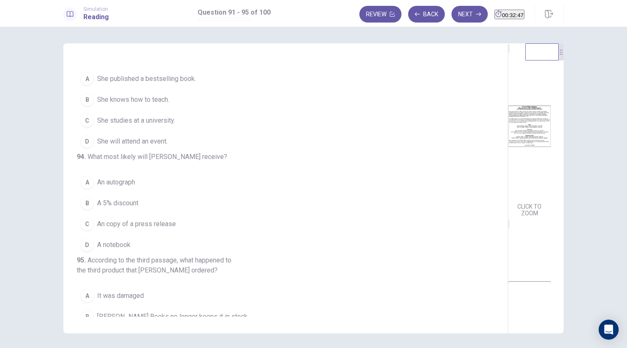
scroll to position [229, 0]
click at [163, 83] on span "She published a bestselling book." at bounding box center [146, 78] width 99 height 10
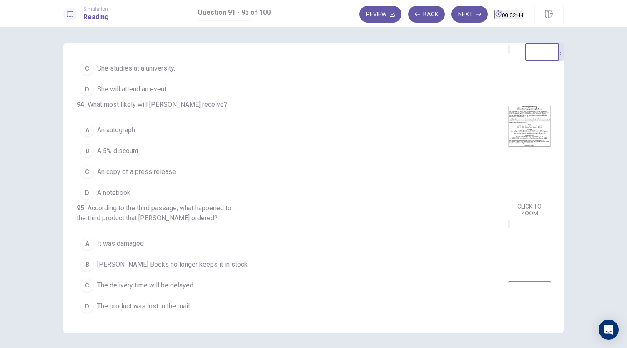
scroll to position [341, 0]
click at [128, 167] on span "An copy of a press release" at bounding box center [136, 172] width 79 height 10
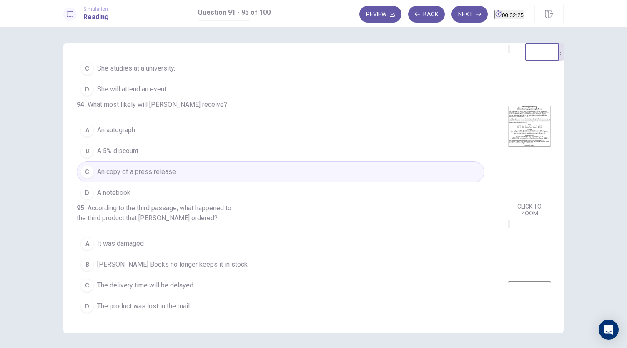
click at [129, 285] on span "The delivery time will be delayed" at bounding box center [145, 285] width 96 height 10
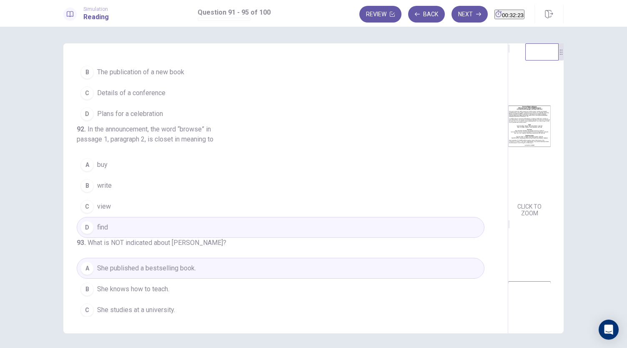
scroll to position [0, 0]
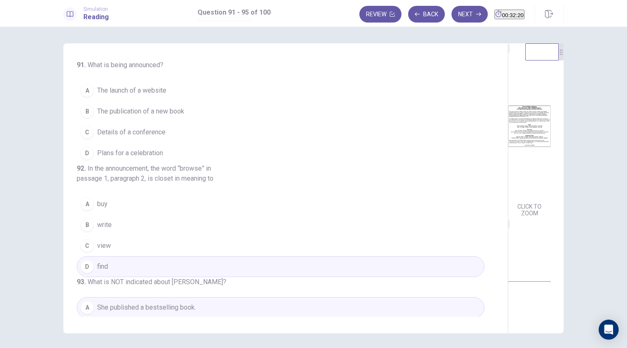
click at [112, 114] on span "The publication of a new book" at bounding box center [140, 111] width 87 height 10
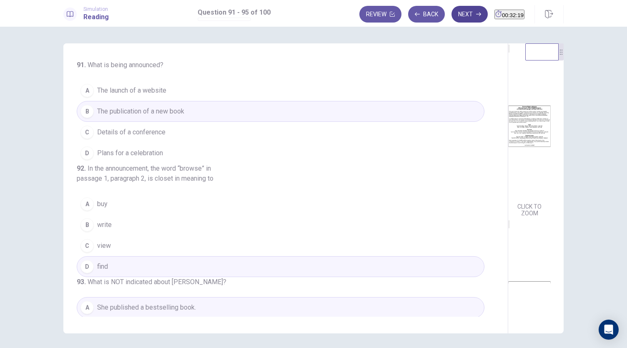
click at [451, 13] on button "Next" at bounding box center [469, 14] width 36 height 17
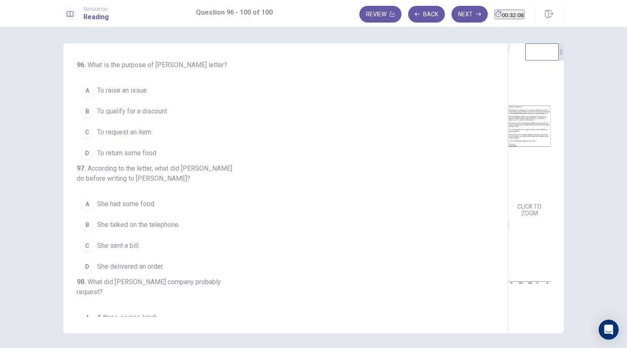
click at [115, 91] on span "To raise an issue" at bounding box center [122, 90] width 50 height 10
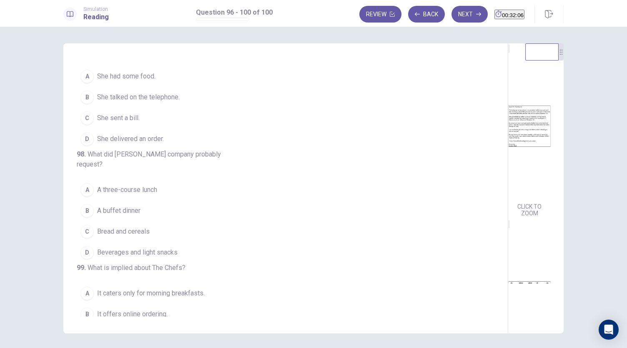
scroll to position [128, 0]
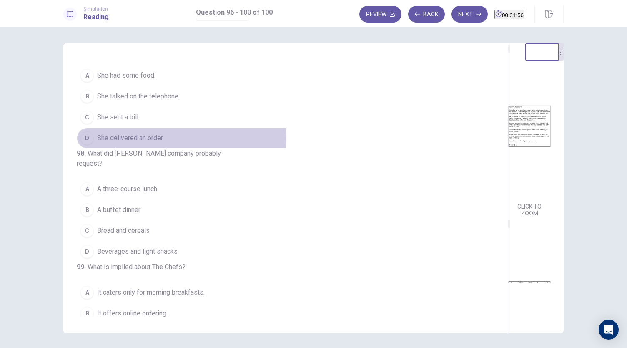
click at [125, 143] on span "She delivered an order." at bounding box center [130, 138] width 67 height 10
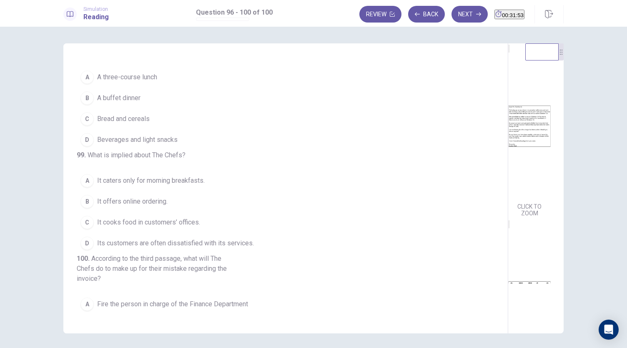
scroll to position [240, 0]
click at [119, 103] on span "A buffet dinner" at bounding box center [118, 98] width 43 height 10
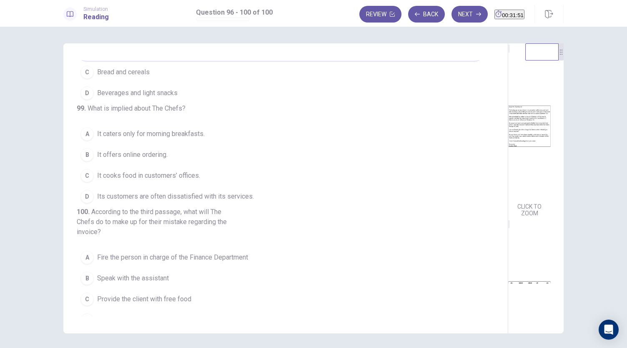
scroll to position [335, 0]
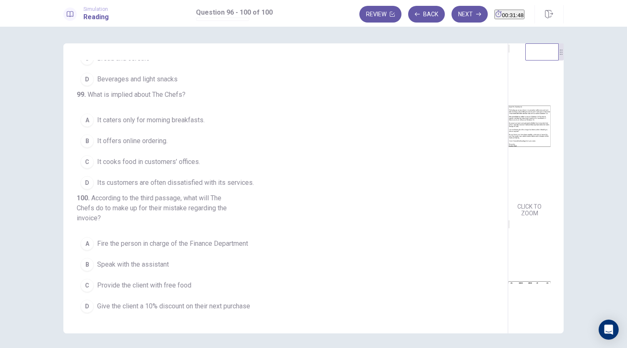
click at [143, 150] on button "B It offers online ordering." at bounding box center [281, 140] width 408 height 21
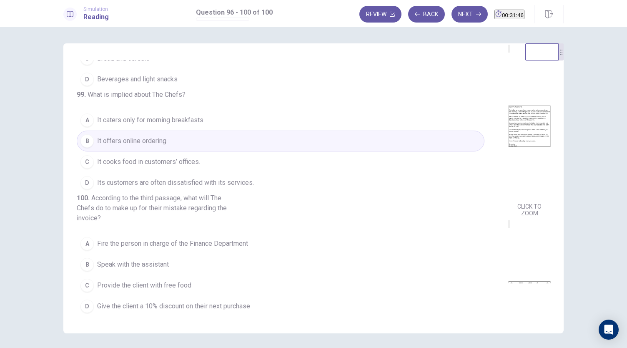
scroll to position [351, 0]
click at [230, 243] on span "Fire the person in charge of the Finance Department" at bounding box center [172, 243] width 151 height 10
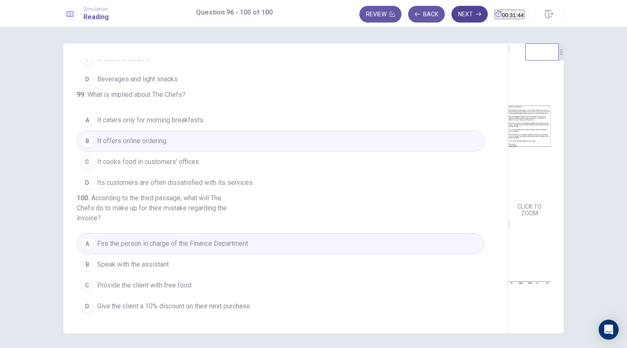
click at [453, 12] on button "Next" at bounding box center [469, 14] width 36 height 17
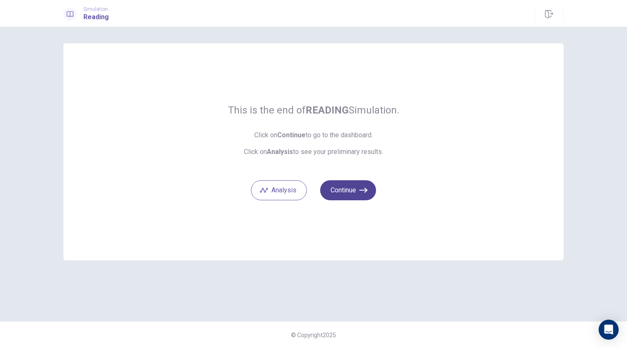
click at [362, 191] on icon "button" at bounding box center [363, 190] width 8 height 8
